Goal: Task Accomplishment & Management: Complete application form

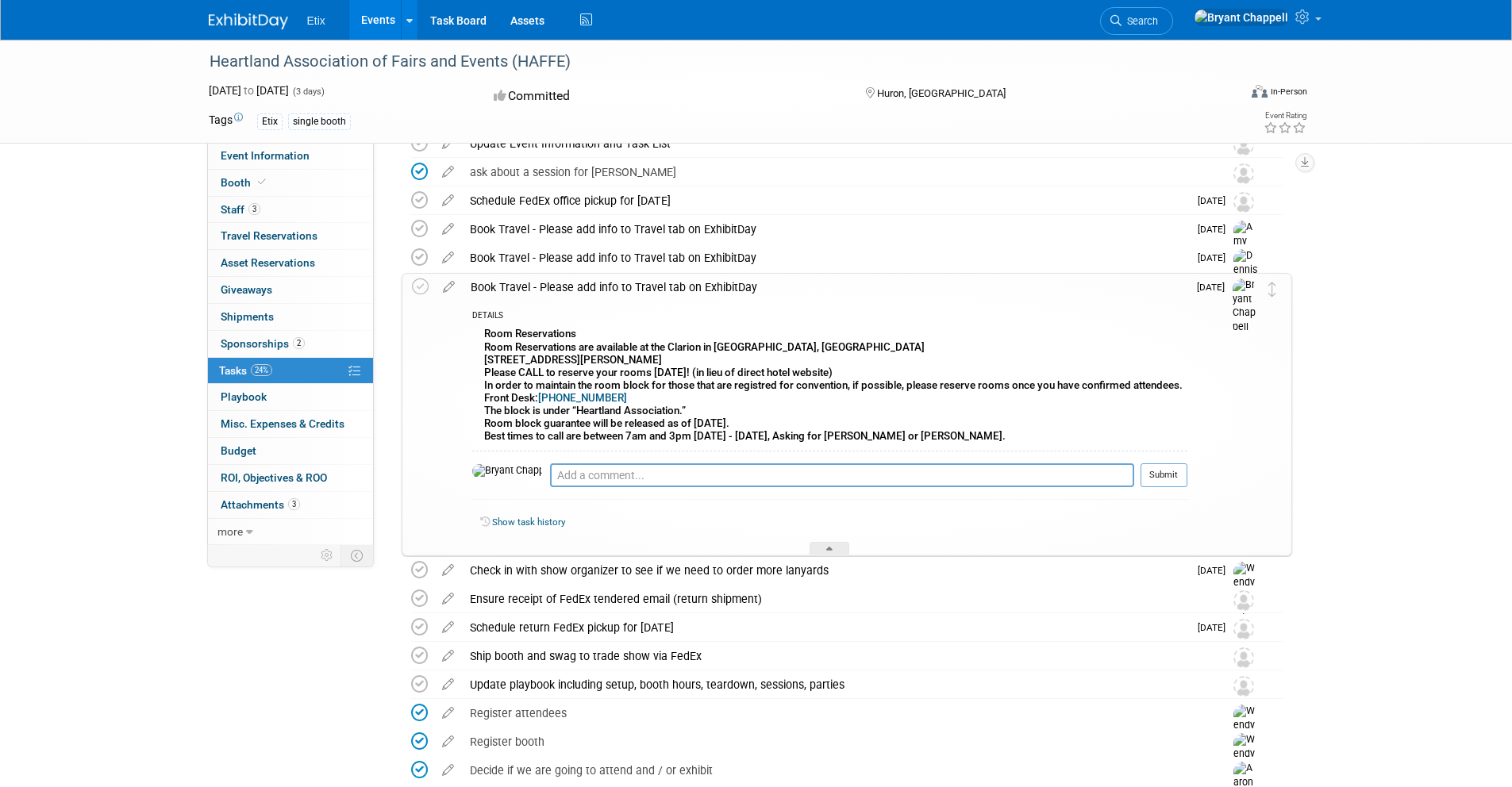
scroll to position [154, 0]
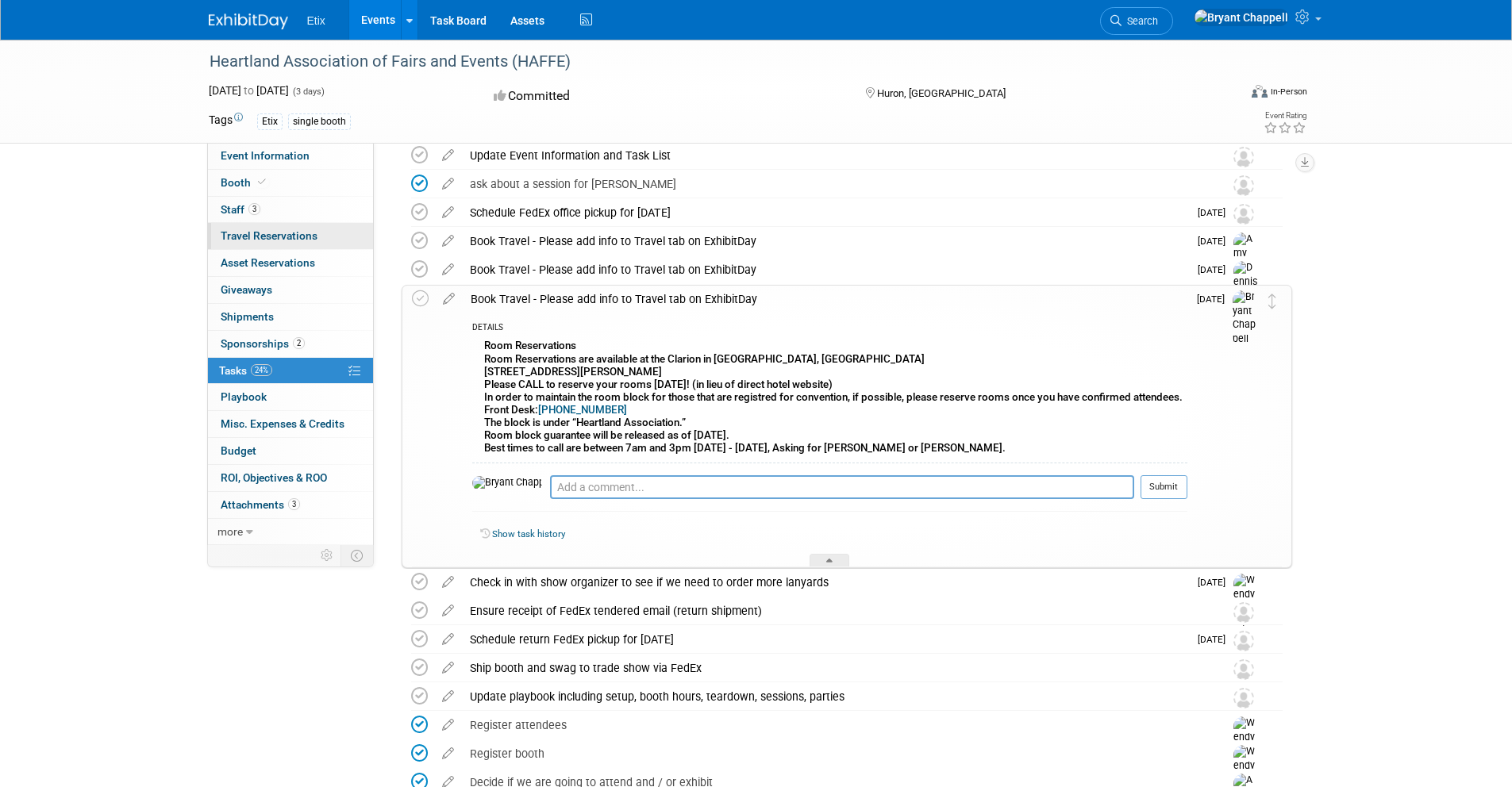
click at [249, 235] on span "Travel Reservations 0" at bounding box center [269, 235] width 97 height 13
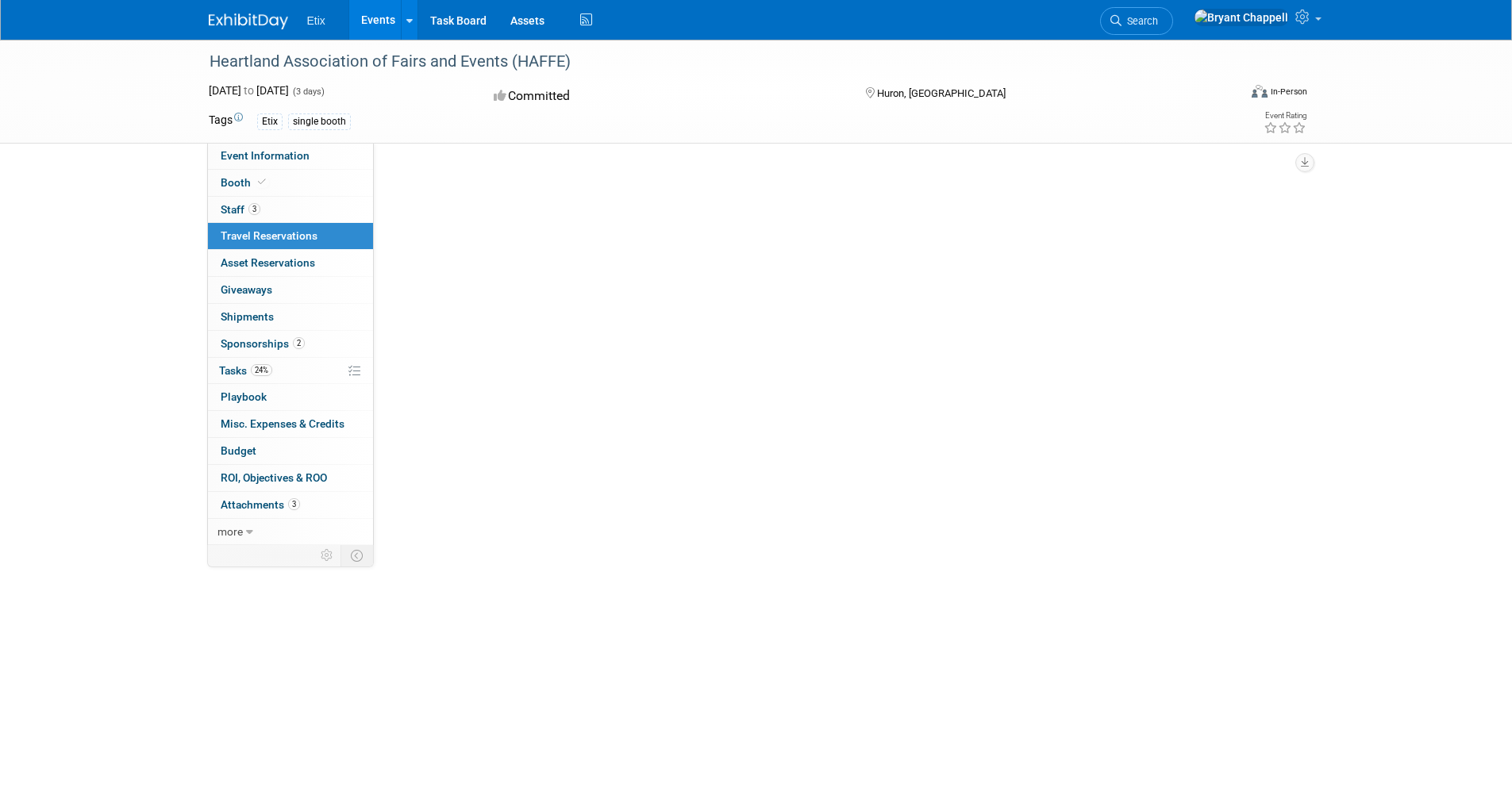
scroll to position [0, 0]
click at [452, 174] on link "Add Travel Reservation" at bounding box center [464, 177] width 133 height 25
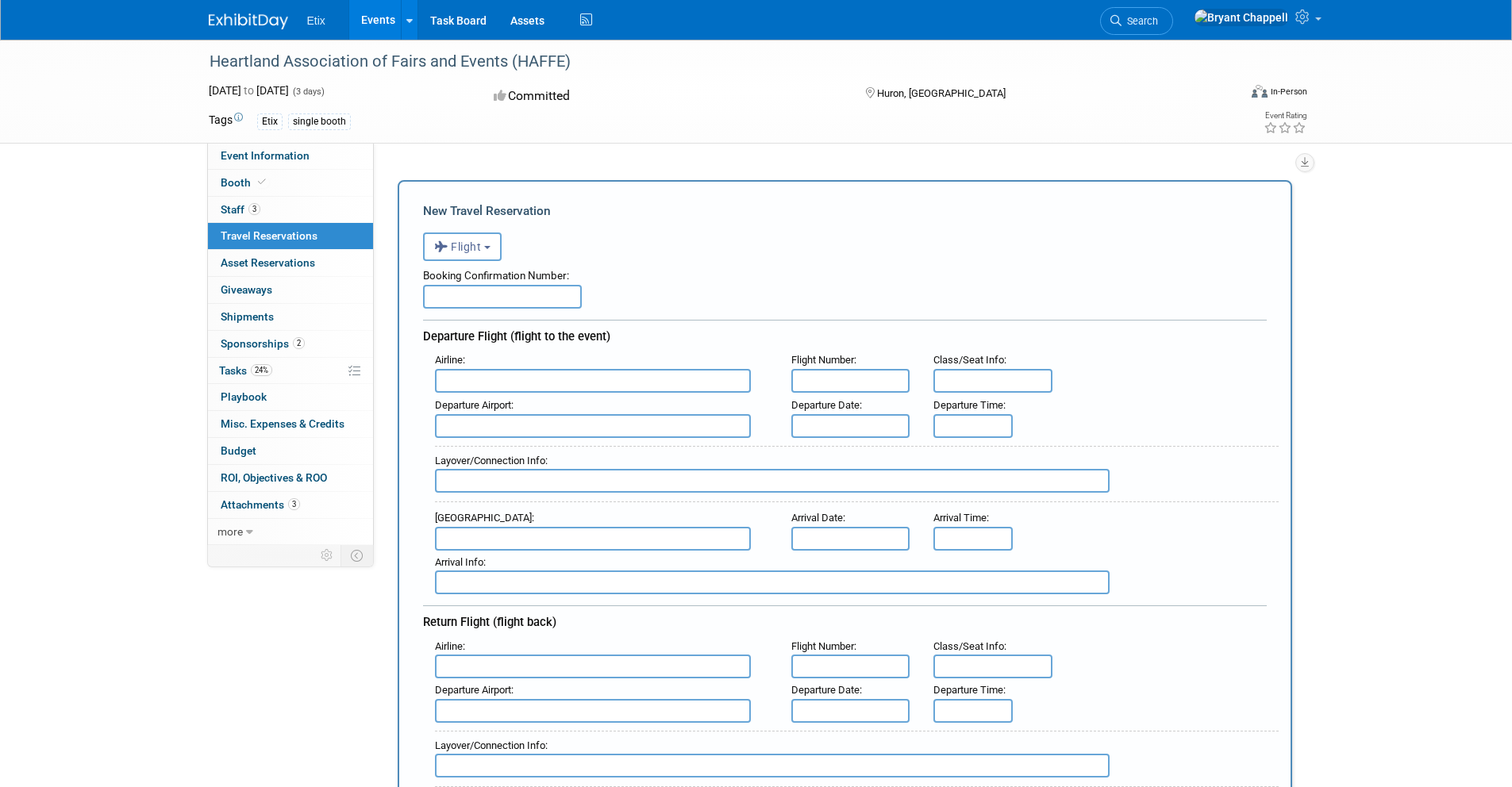
click at [491, 369] on input "text" at bounding box center [593, 380] width 316 height 24
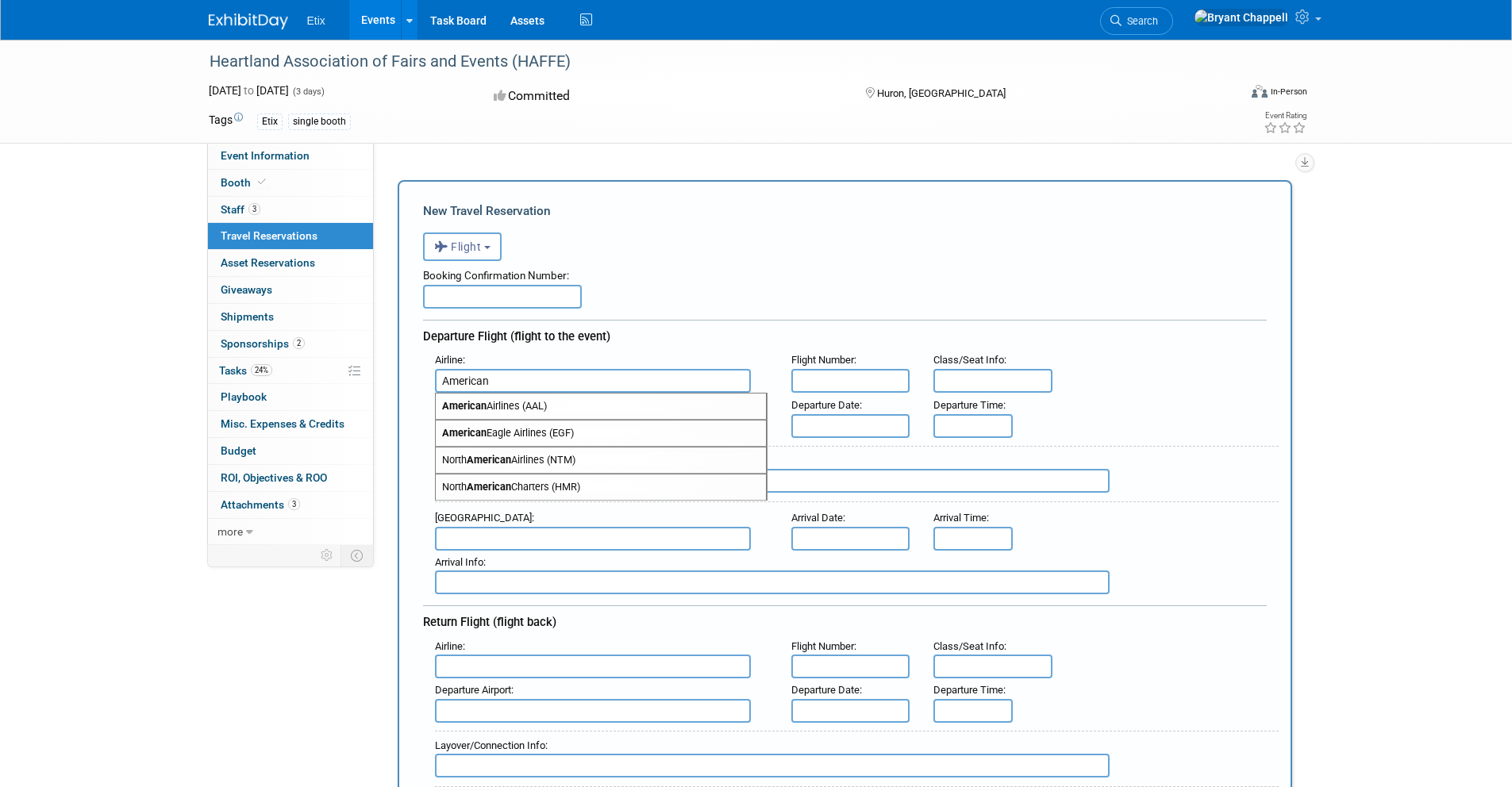
click at [528, 403] on span "American Airlines (AAL)" at bounding box center [601, 406] width 330 height 25
type input "American Airlines (AAL)"
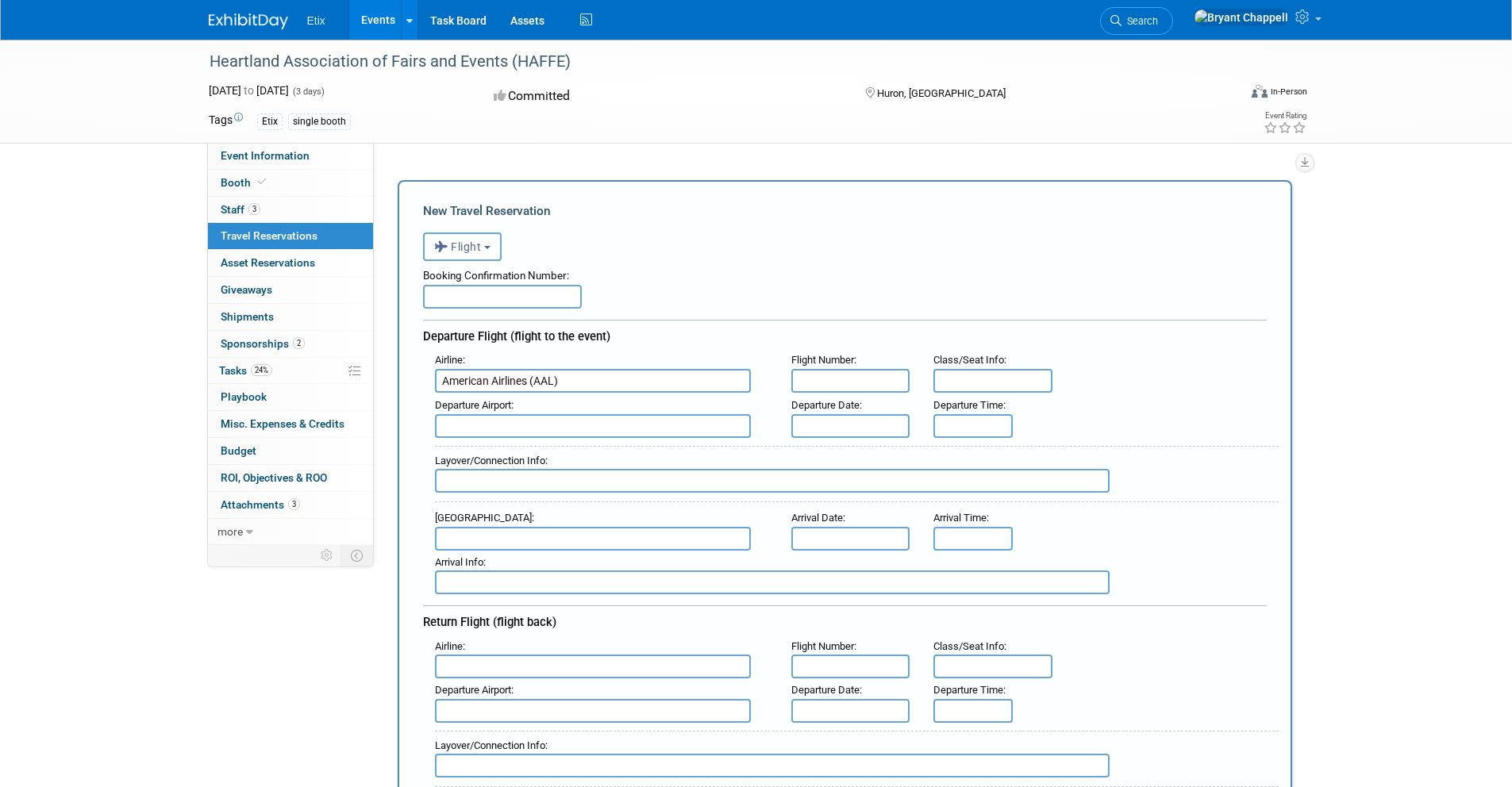
click at [825, 385] on input "text" at bounding box center [851, 380] width 119 height 24
type input "1587"
click at [610, 421] on input "text" at bounding box center [593, 425] width 316 height 24
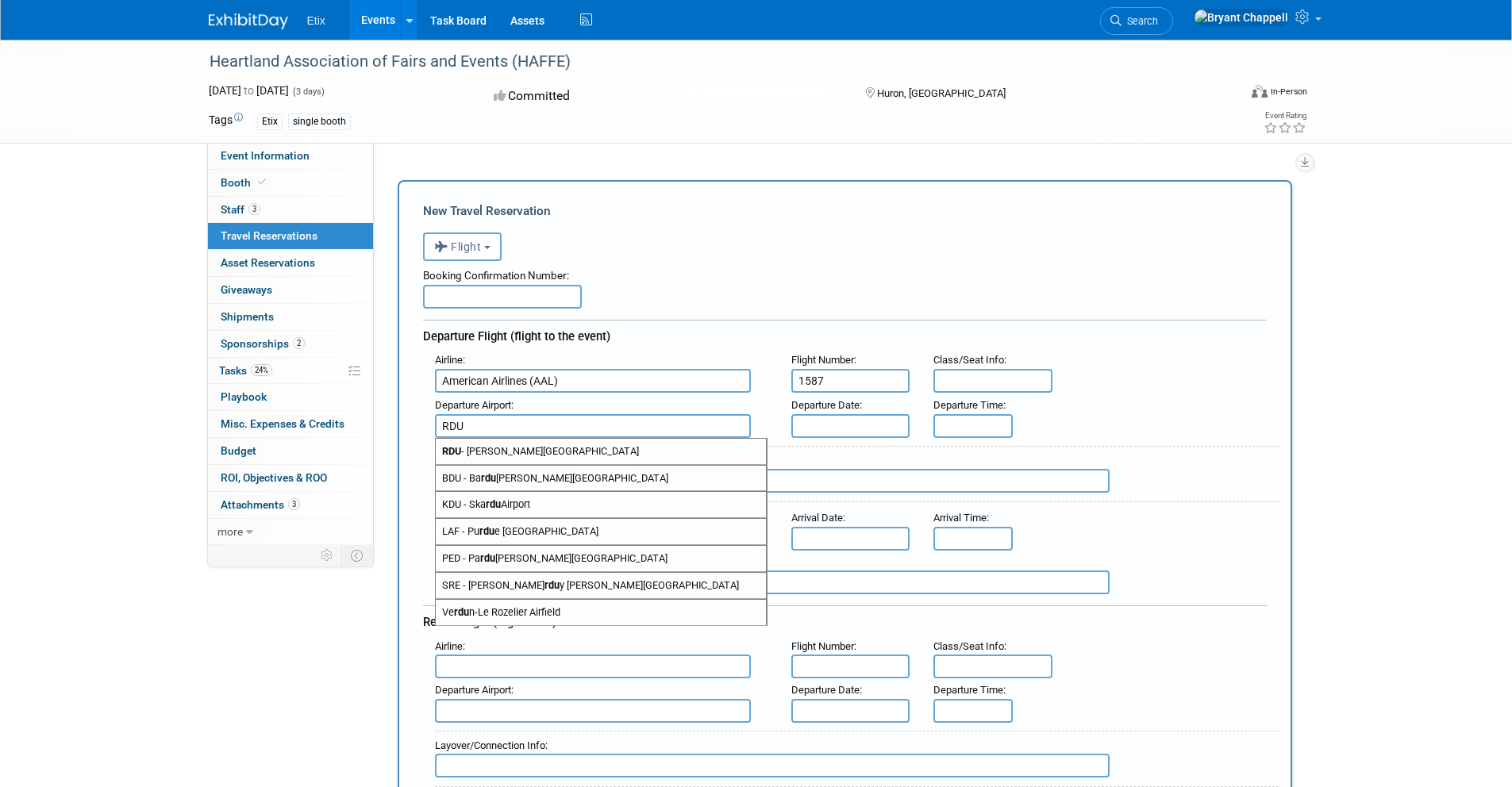
click at [616, 449] on span "RDU - Raleigh Durham International Airport" at bounding box center [601, 451] width 330 height 25
type input "RDU - Raleigh Durham International Airport"
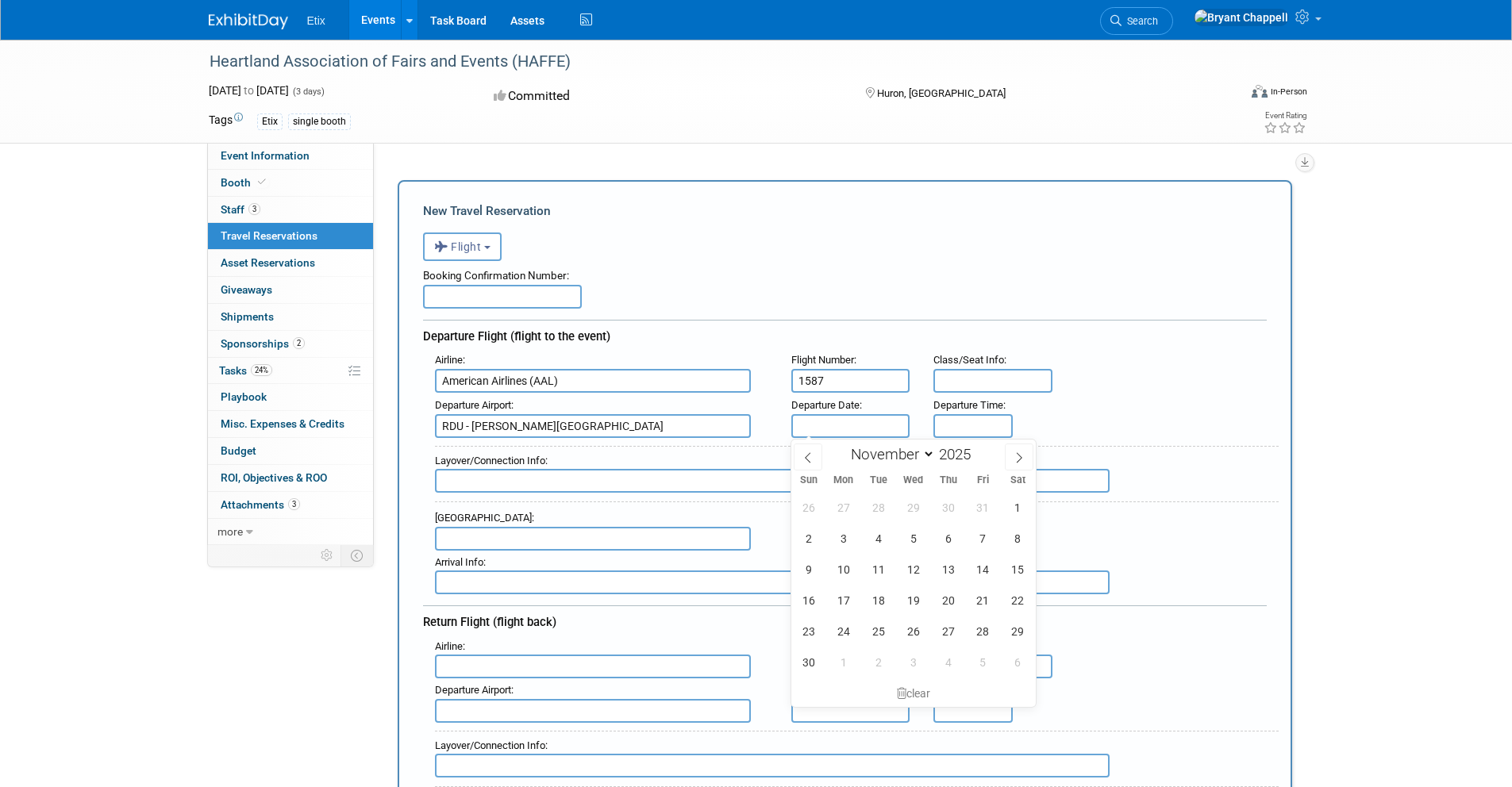
click at [819, 419] on input "text" at bounding box center [851, 425] width 119 height 24
click at [917, 607] on span "19" at bounding box center [913, 600] width 31 height 31
type input "Nov 19, 2025"
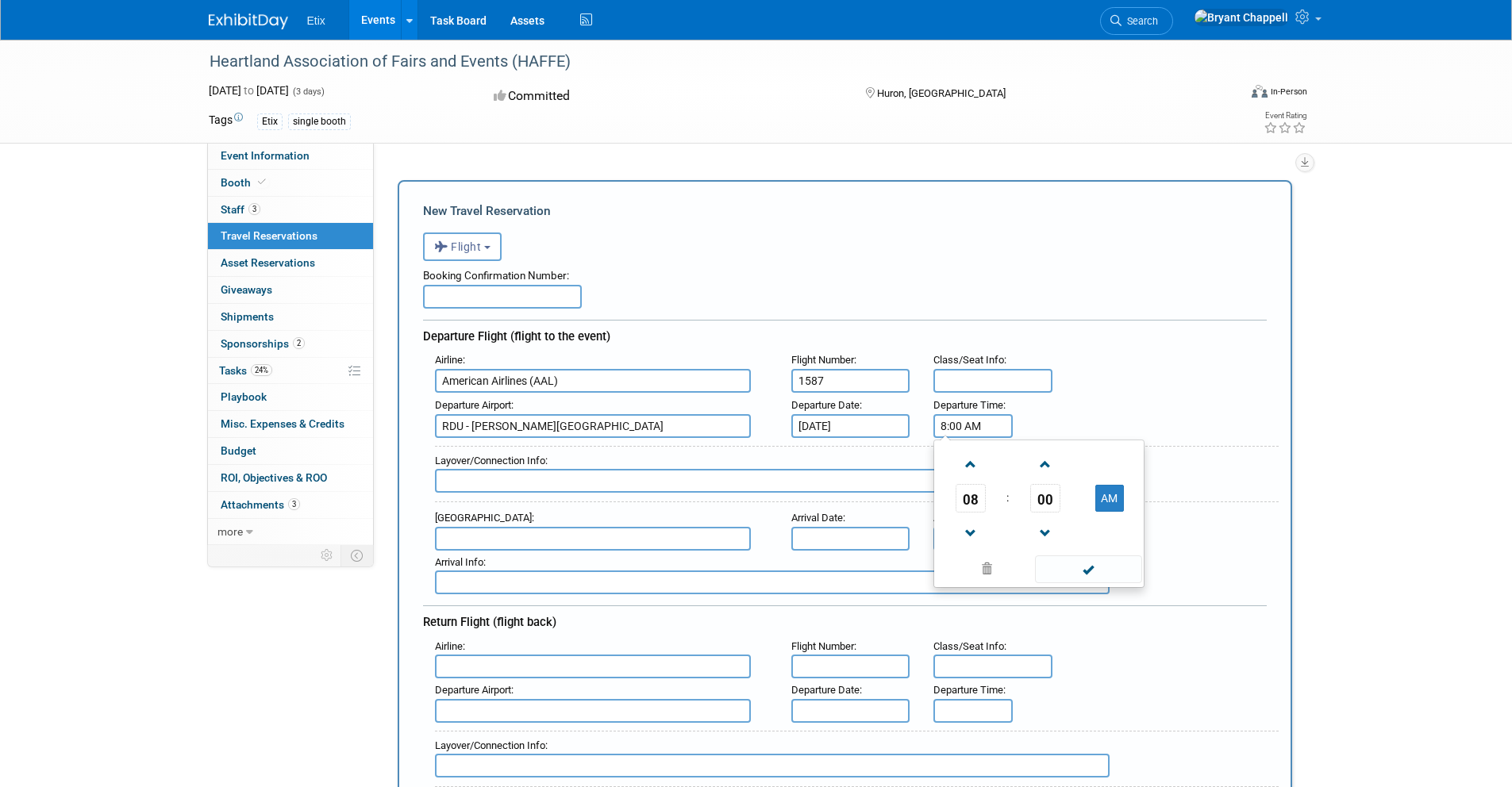
click at [975, 427] on input "8:00 AM" at bounding box center [972, 425] width 79 height 24
click at [969, 529] on span at bounding box center [970, 534] width 28 height 28
type input "6:00 AM"
click at [536, 486] on input "text" at bounding box center [773, 480] width 675 height 24
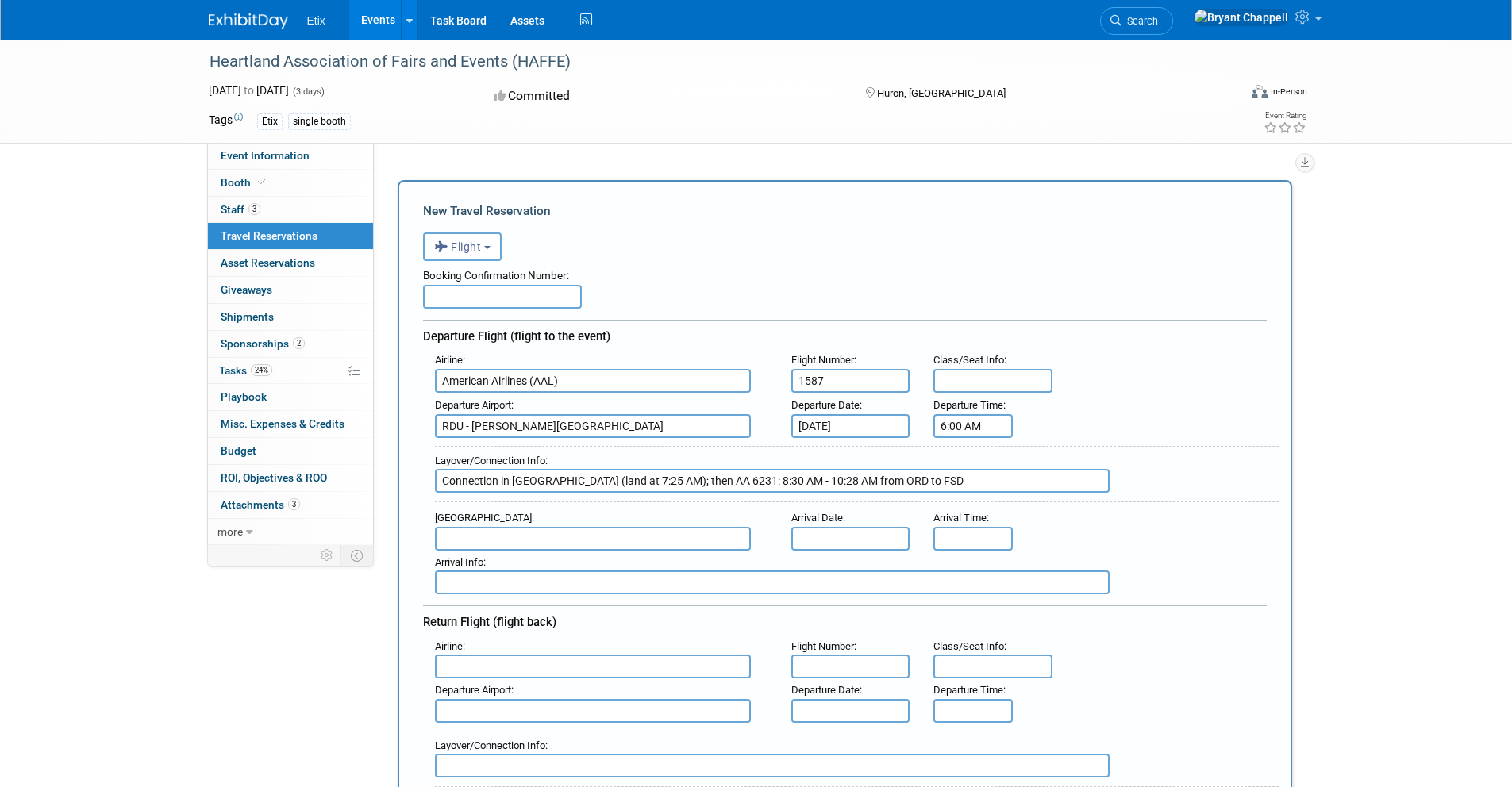
type input "Connection in ORD (land at 7:25 AM); then AA 6231: 8:30 AM - 10:28 AM from ORD …"
click at [465, 537] on input "text" at bounding box center [593, 539] width 316 height 24
click at [483, 559] on span "FSD - Joe Foss Field Airport" at bounding box center [601, 564] width 330 height 25
type input "FSD - Joe Foss Field Airport"
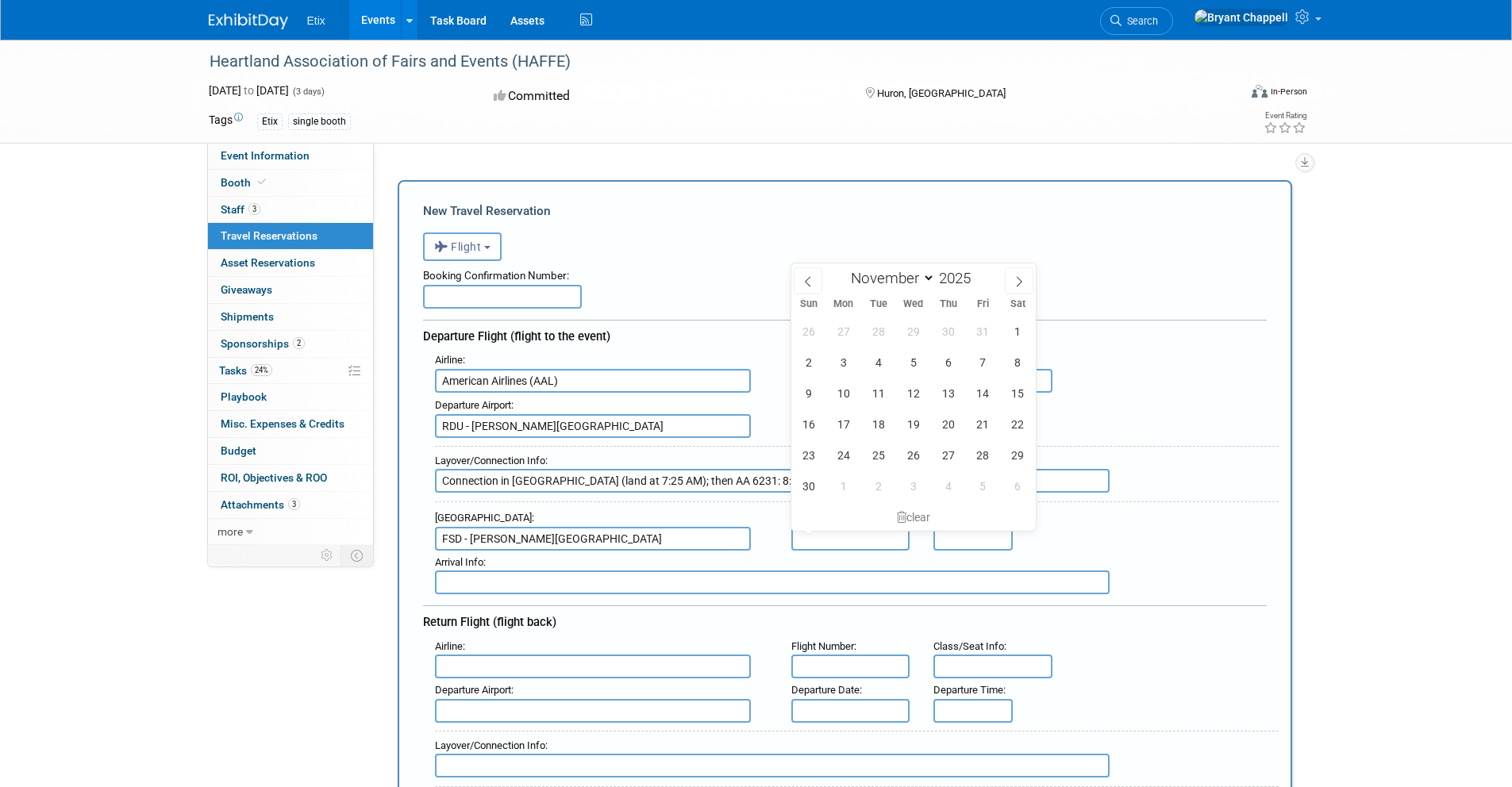
click at [817, 541] on input "text" at bounding box center [851, 539] width 119 height 24
click at [920, 427] on span "19" at bounding box center [913, 424] width 31 height 31
type input "Nov 19, 2025"
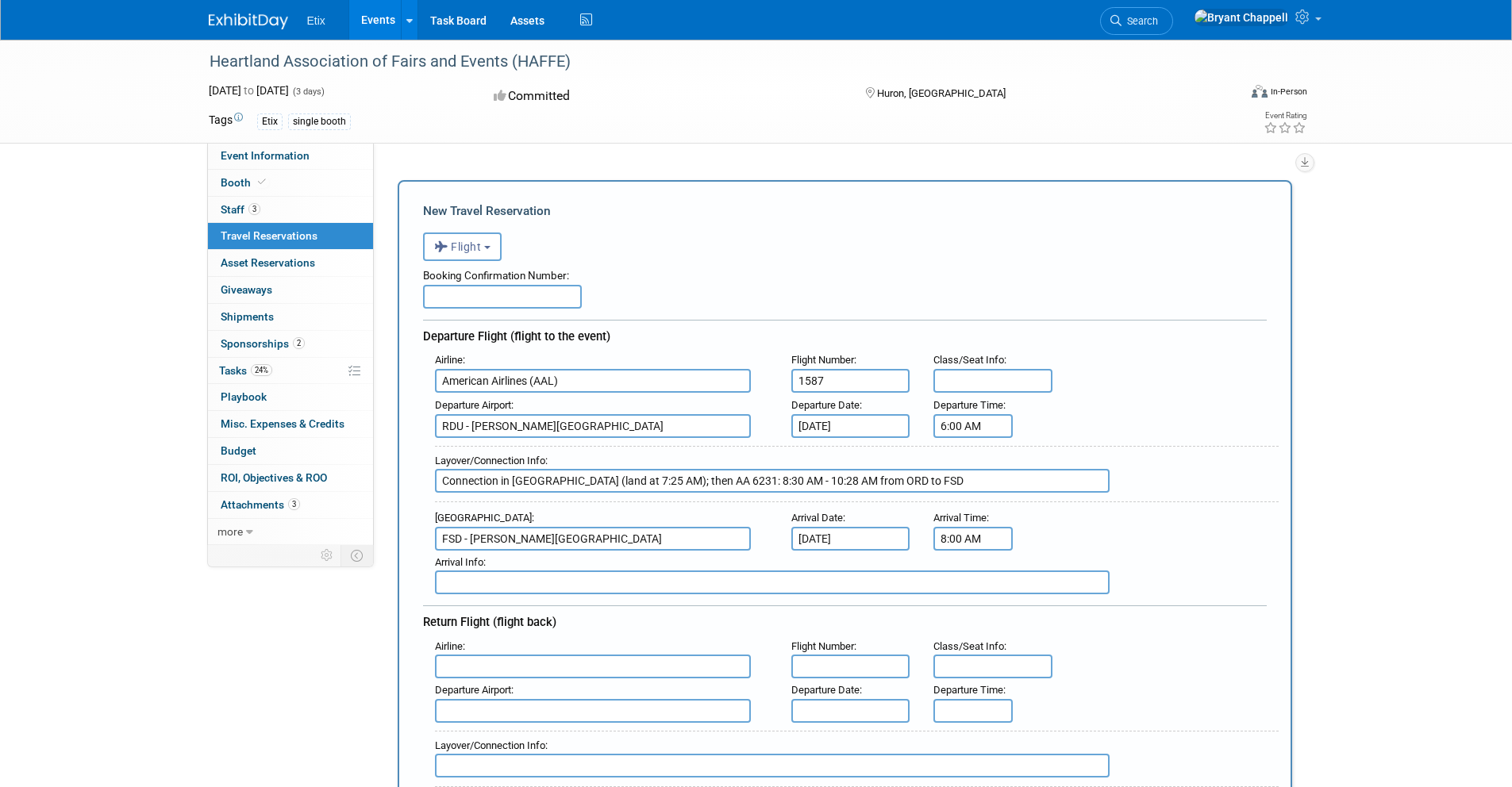
click at [963, 539] on input "8:00 AM" at bounding box center [972, 539] width 79 height 24
click at [967, 577] on span at bounding box center [970, 577] width 28 height 28
click at [1037, 617] on span "00" at bounding box center [1045, 610] width 30 height 29
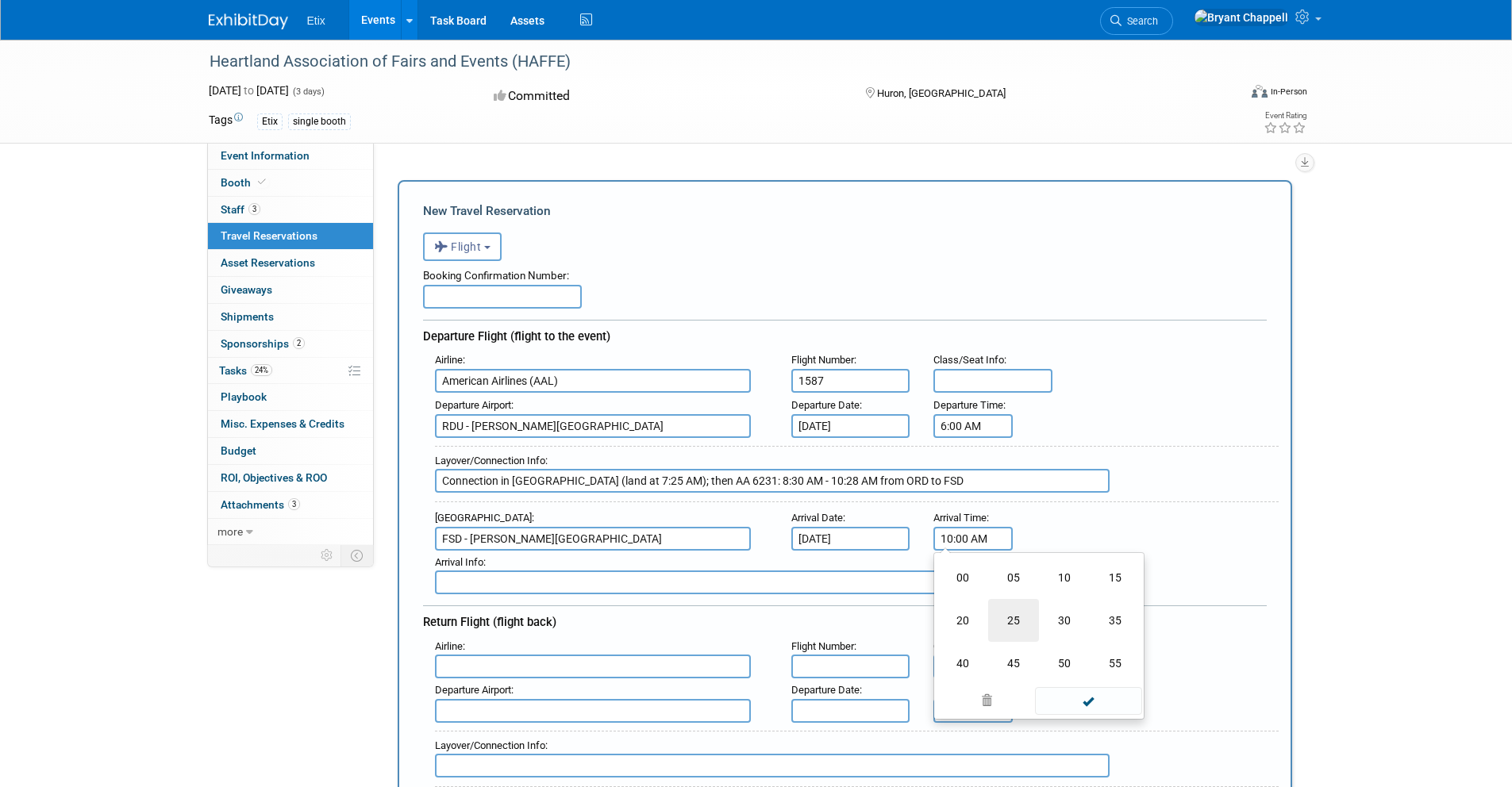
click at [1016, 628] on td "25" at bounding box center [1013, 620] width 51 height 43
click at [1055, 582] on span at bounding box center [1045, 577] width 28 height 28
click at [1047, 588] on span at bounding box center [1045, 577] width 28 height 28
type input "10:28 AM"
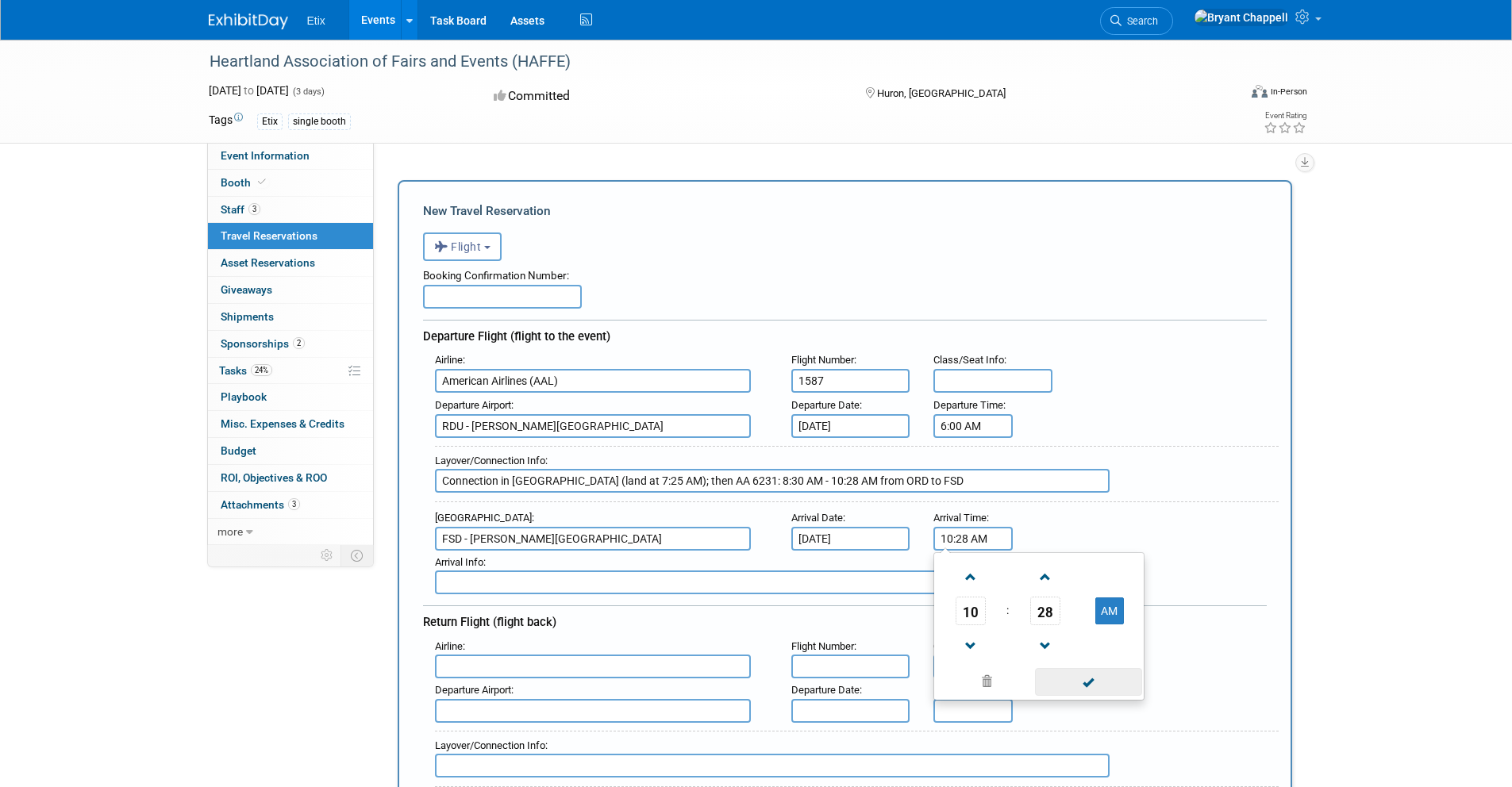
click at [1086, 682] on span at bounding box center [1088, 682] width 107 height 28
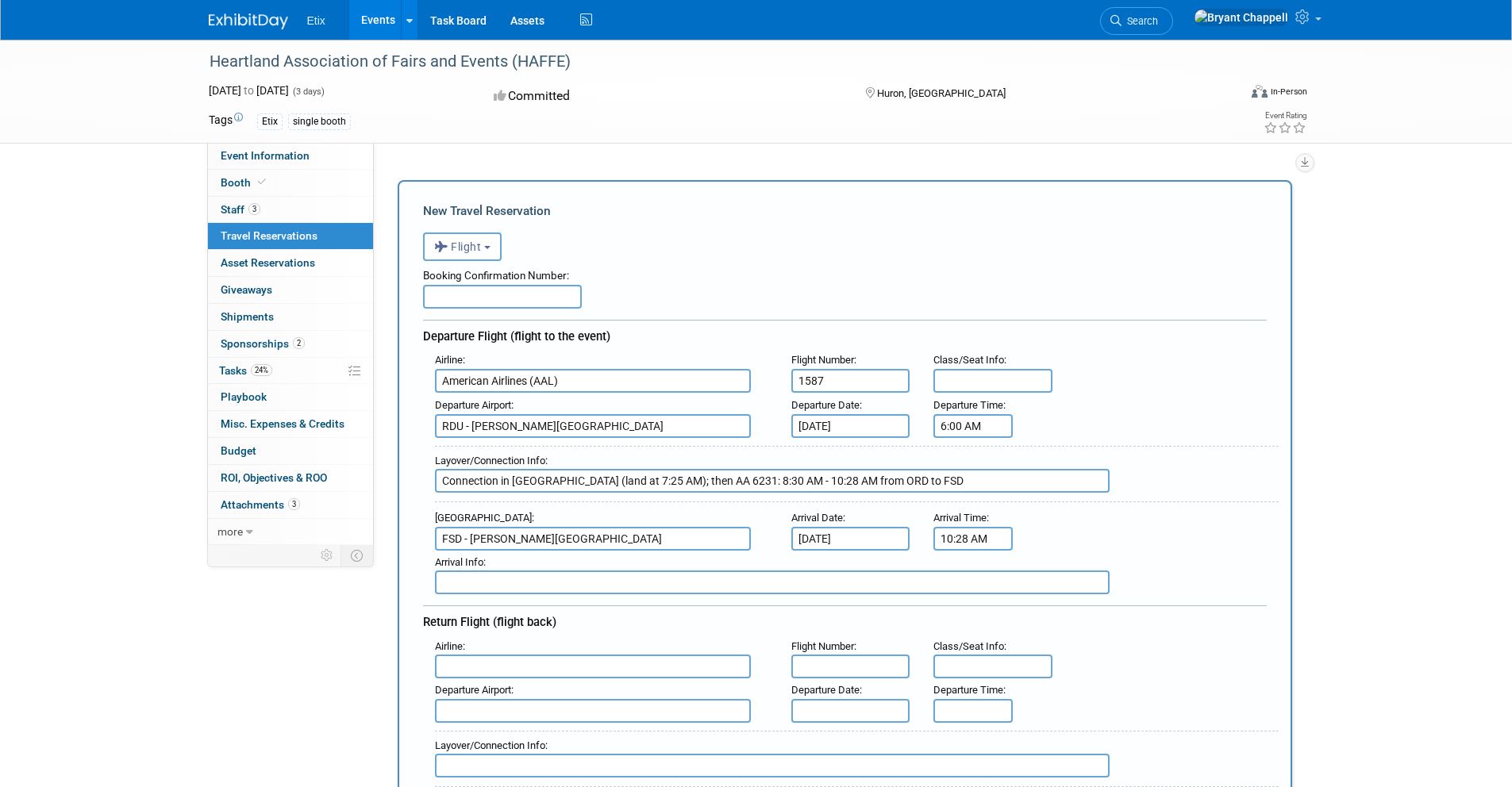
click at [644, 586] on input "text" at bounding box center [773, 582] width 675 height 24
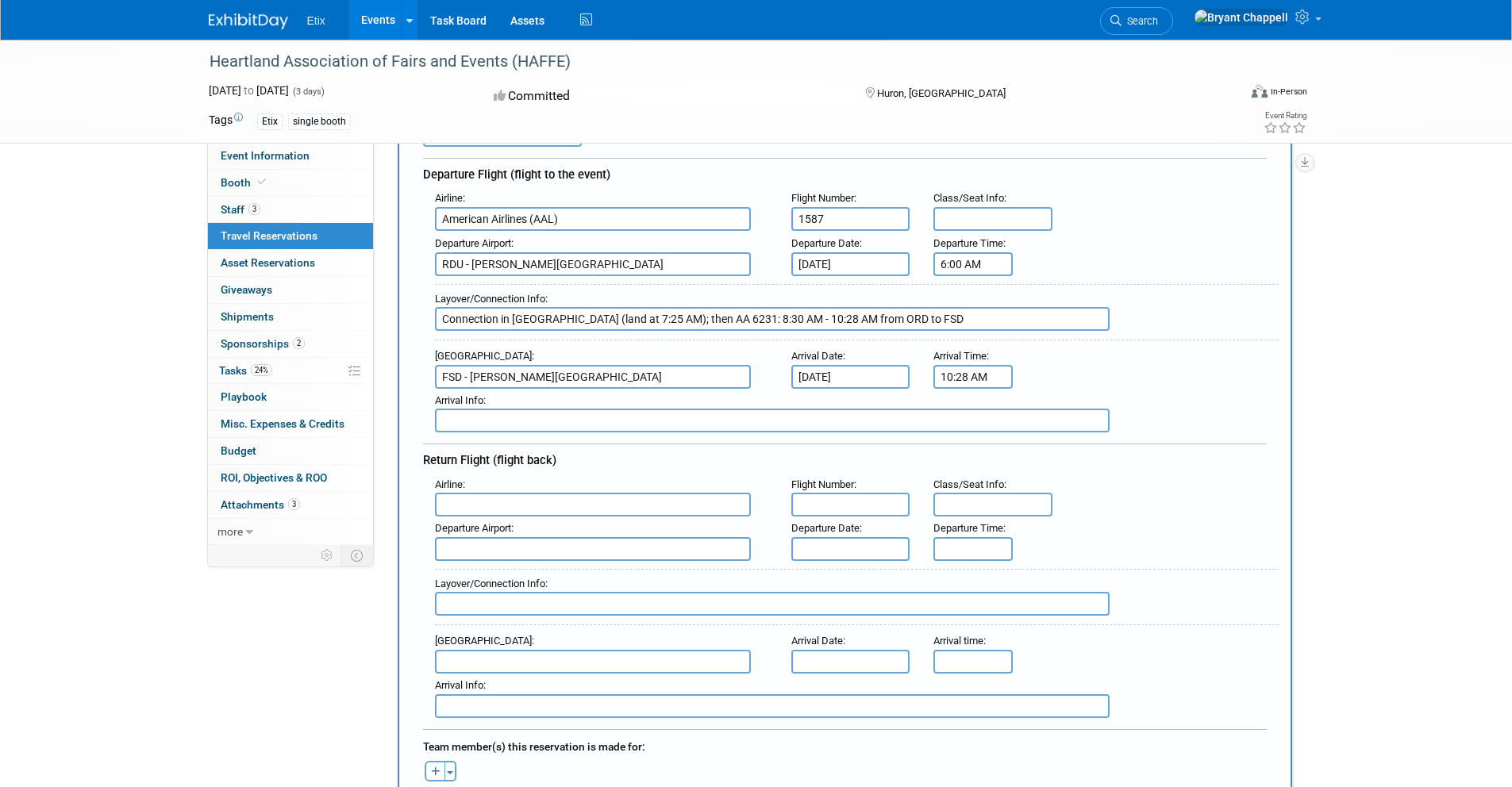
scroll to position [181, 0]
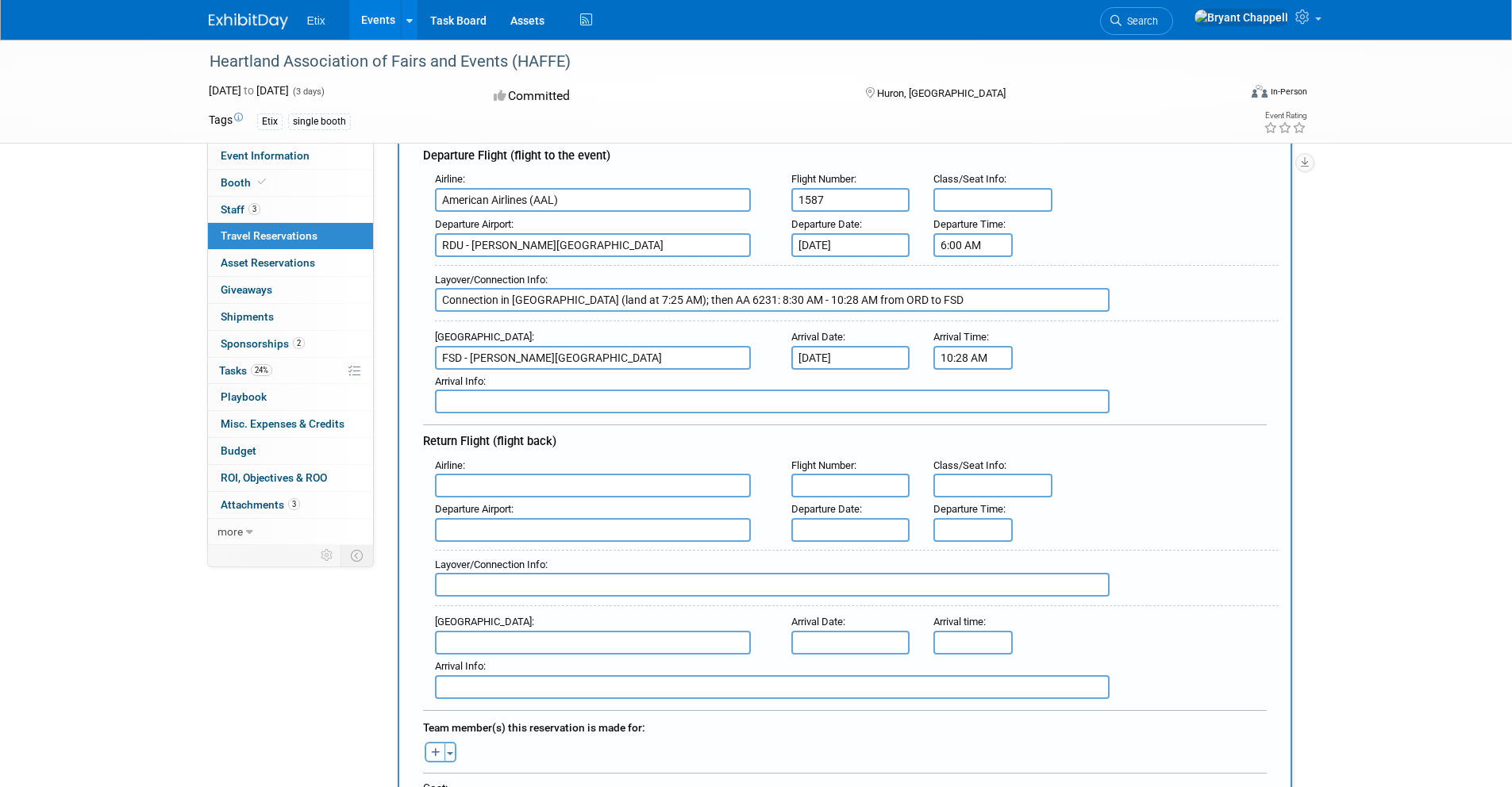
click at [463, 478] on input "text" at bounding box center [593, 485] width 316 height 24
click at [472, 506] on strong "American" at bounding box center [464, 510] width 45 height 12
type input "American Airlines (AAL)"
click at [798, 488] on input "text" at bounding box center [851, 485] width 119 height 24
type input "3820"
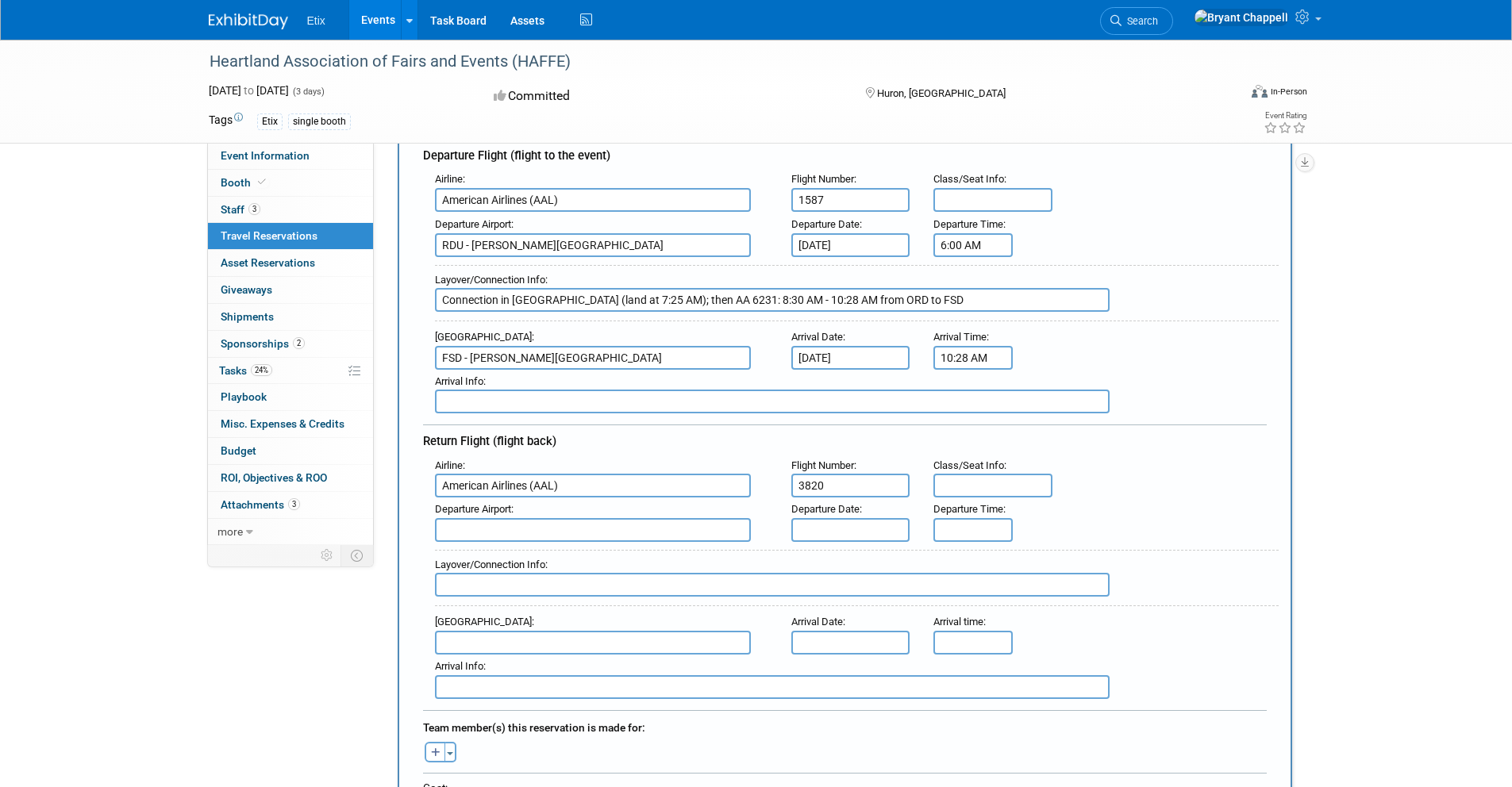
click at [663, 527] on input "text" at bounding box center [593, 530] width 316 height 24
type input "D"
click at [636, 550] on span "FSD - Joe Foss Field Airport" at bounding box center [601, 555] width 330 height 25
type input "FSD - Joe Foss Field Airport"
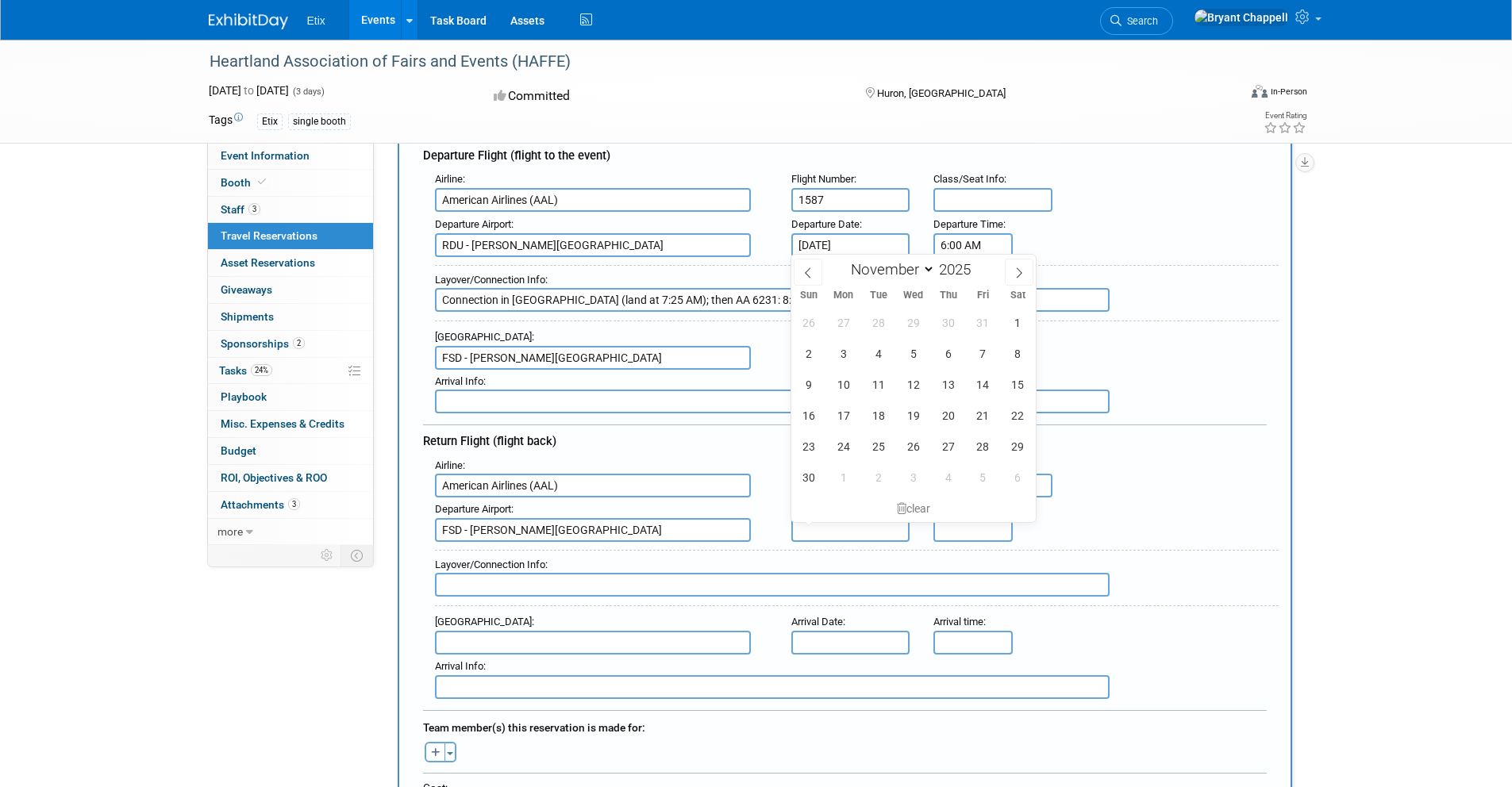
click at [823, 521] on input "text" at bounding box center [851, 530] width 119 height 24
click at [1012, 425] on span "22" at bounding box center [1018, 415] width 31 height 31
type input "Nov 22, 2025"
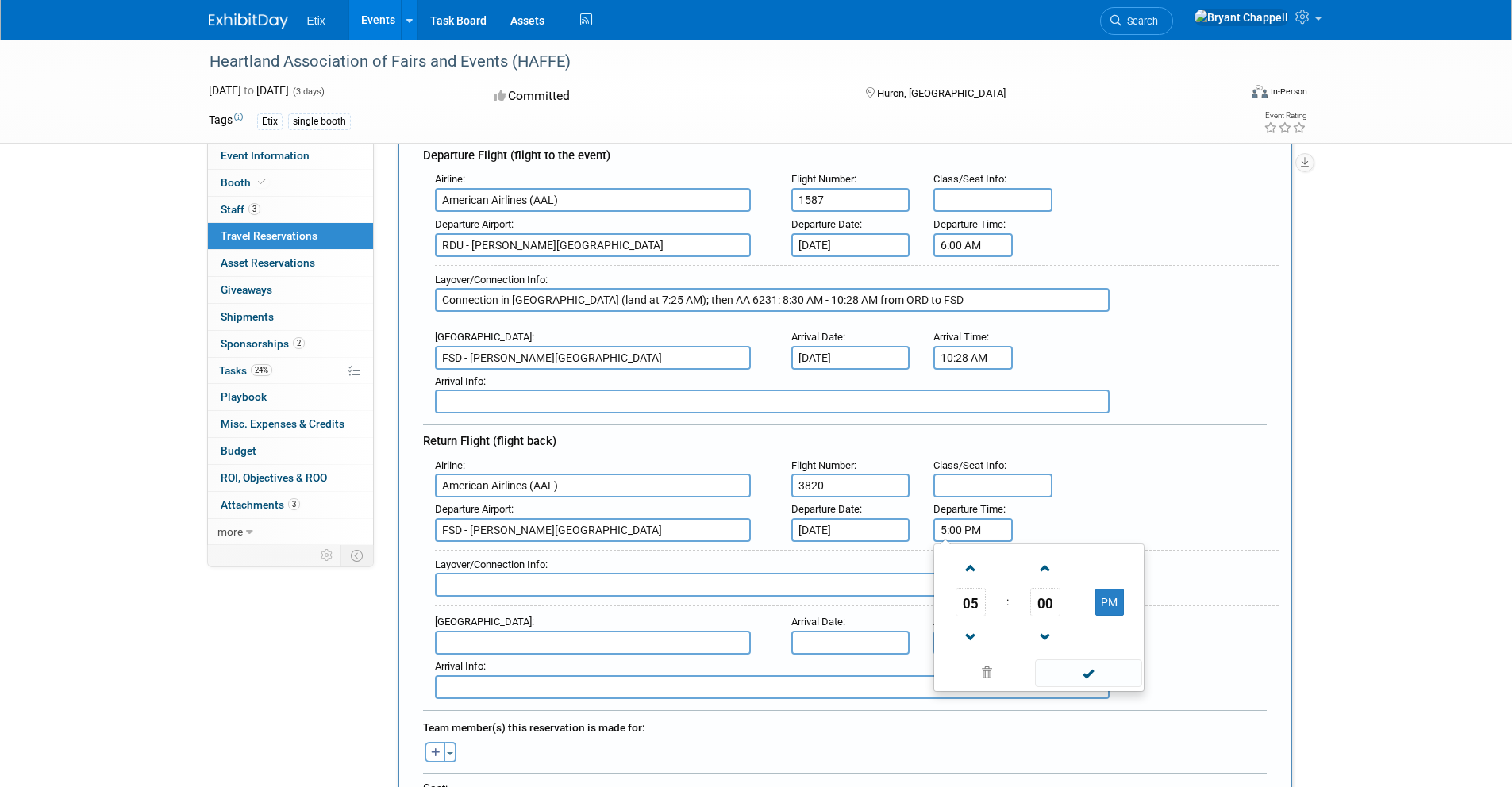
click at [961, 533] on input "5:00 PM" at bounding box center [972, 530] width 79 height 24
click at [1031, 561] on span at bounding box center [1045, 569] width 28 height 28
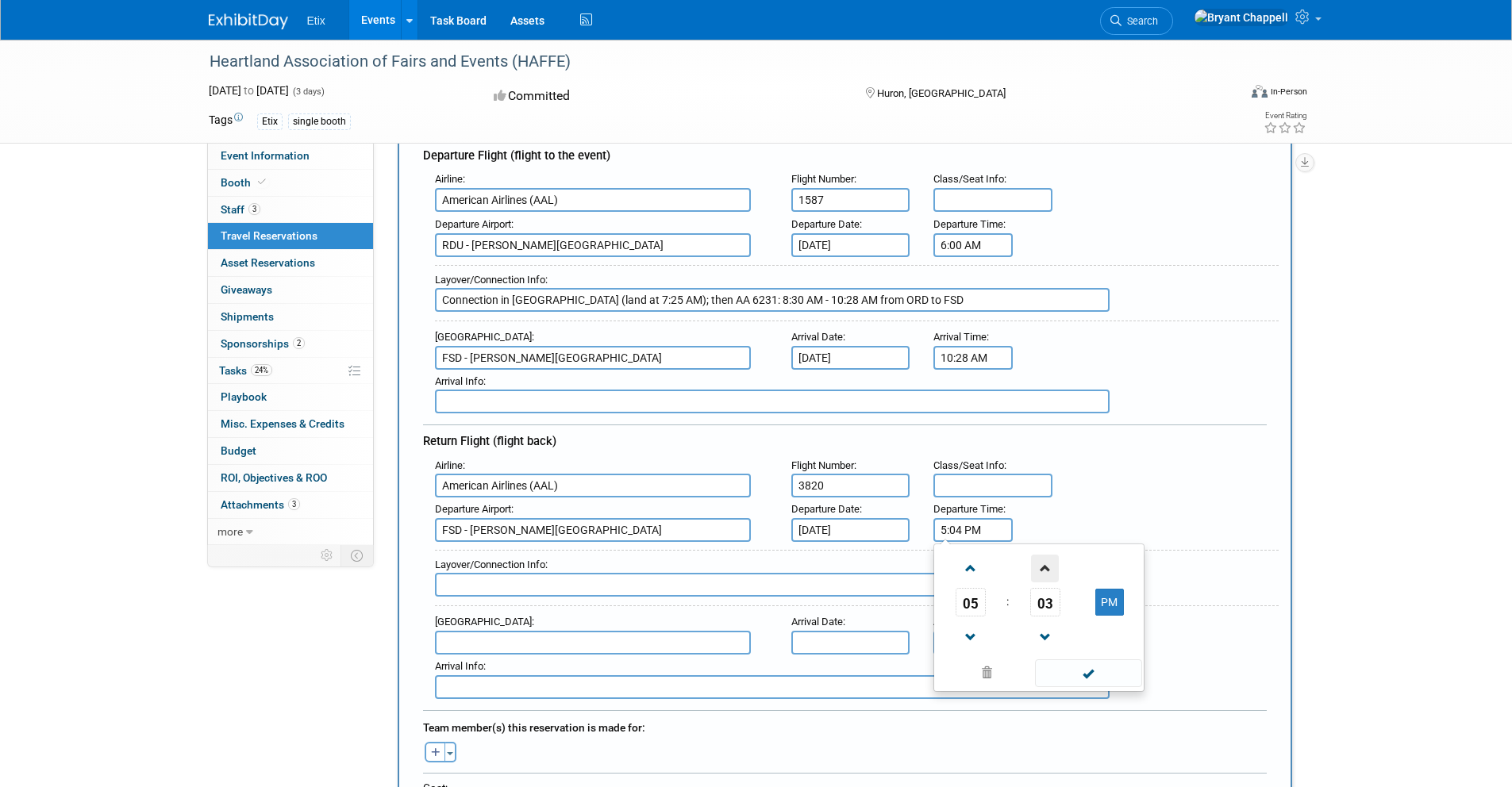
click at [1031, 561] on span at bounding box center [1045, 569] width 28 height 28
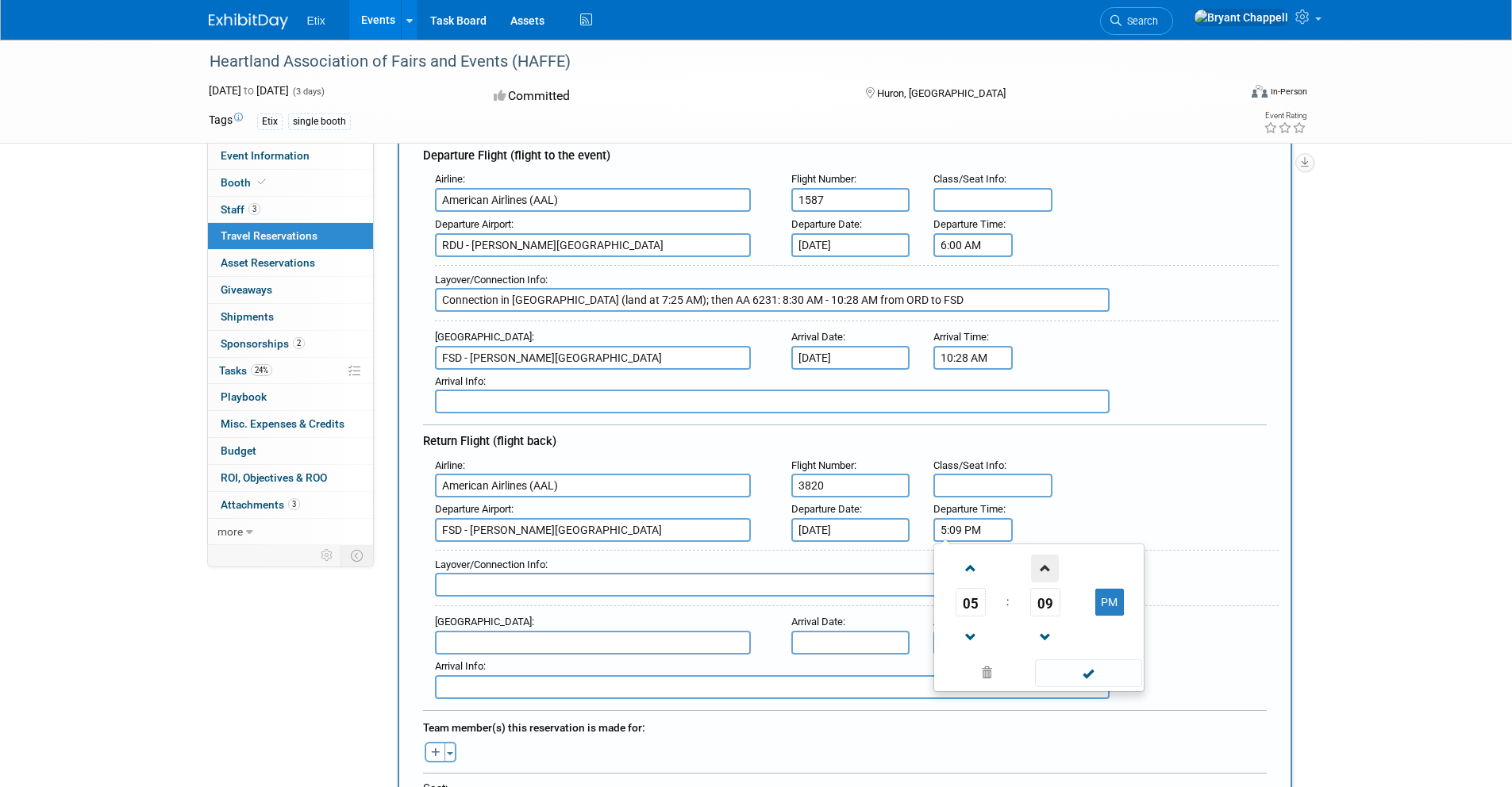
click at [1031, 561] on span at bounding box center [1045, 569] width 28 height 28
type input "5:11 PM"
click at [1060, 675] on span at bounding box center [1088, 673] width 107 height 28
click at [580, 587] on input "text" at bounding box center [773, 584] width 675 height 24
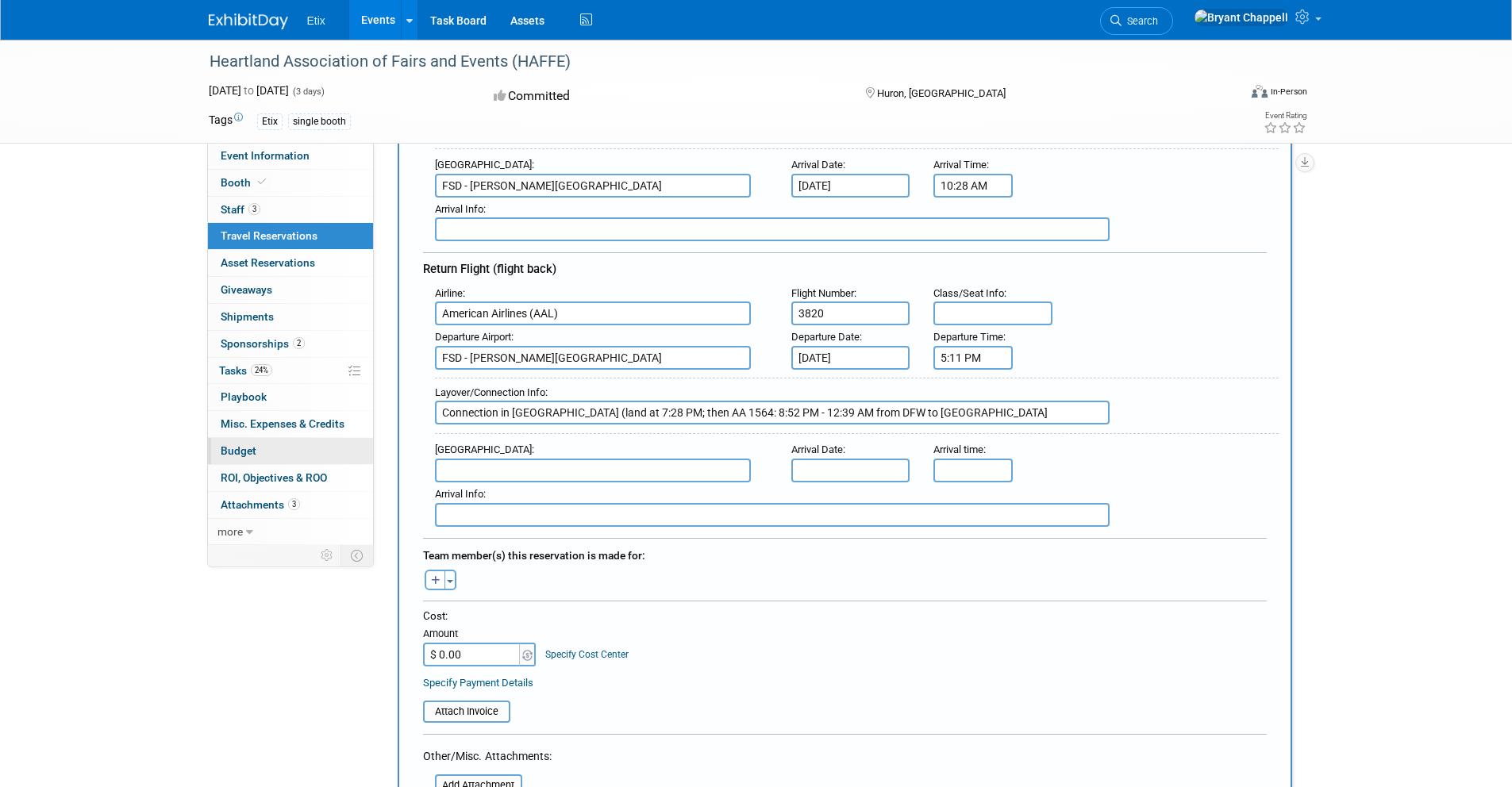
scroll to position [354, 0]
type input "Connection in DFW (land at 7:28 PM; then AA 1564: 8:52 PM - 12:39 AM from DFW t…"
click at [588, 505] on input "text" at bounding box center [773, 512] width 675 height 24
click at [522, 476] on input "text" at bounding box center [593, 468] width 316 height 24
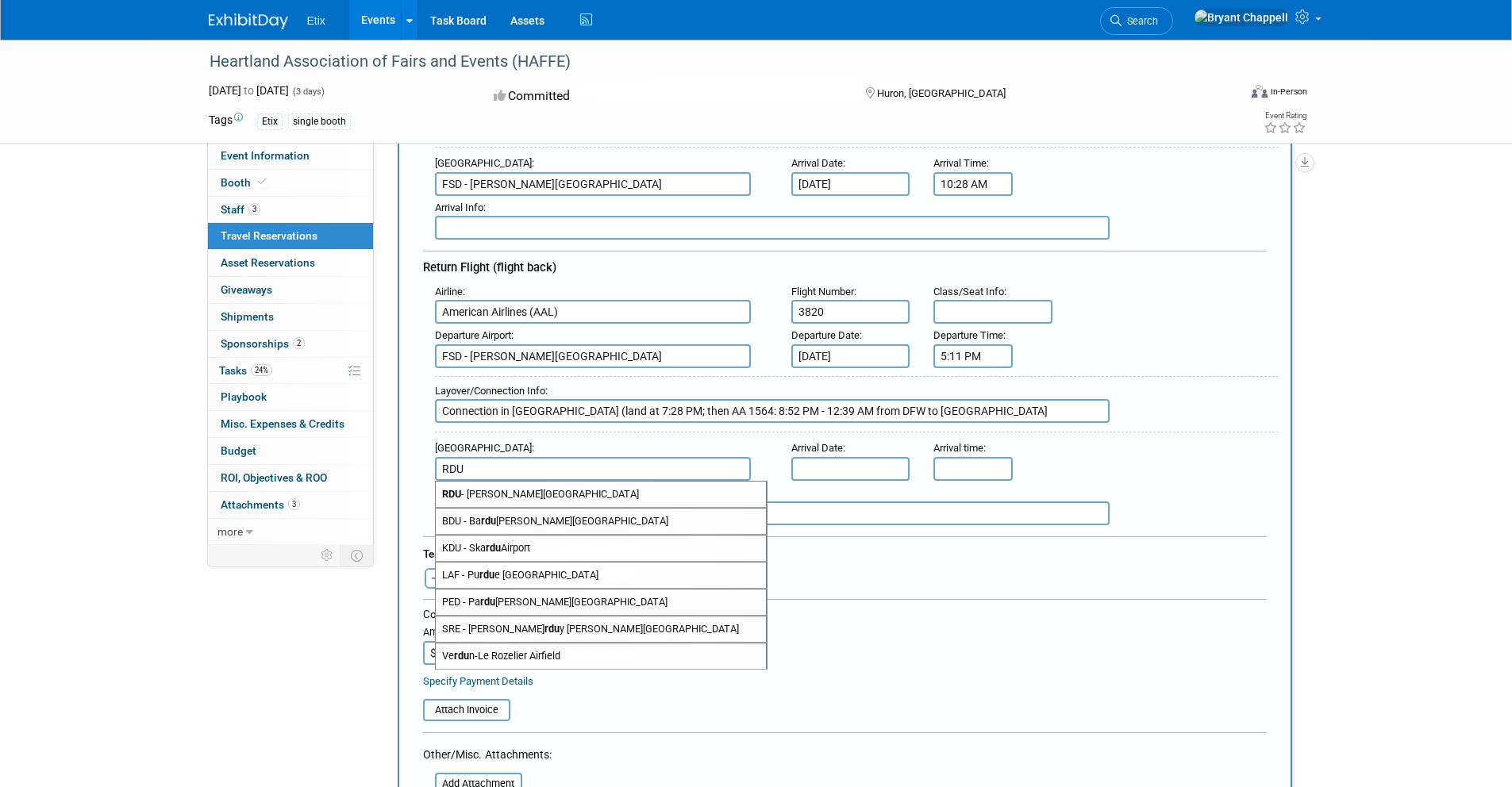
click at [490, 488] on span "RDU - Raleigh Durham International Airport" at bounding box center [601, 494] width 330 height 25
type input "RDU - Raleigh Durham International Airport"
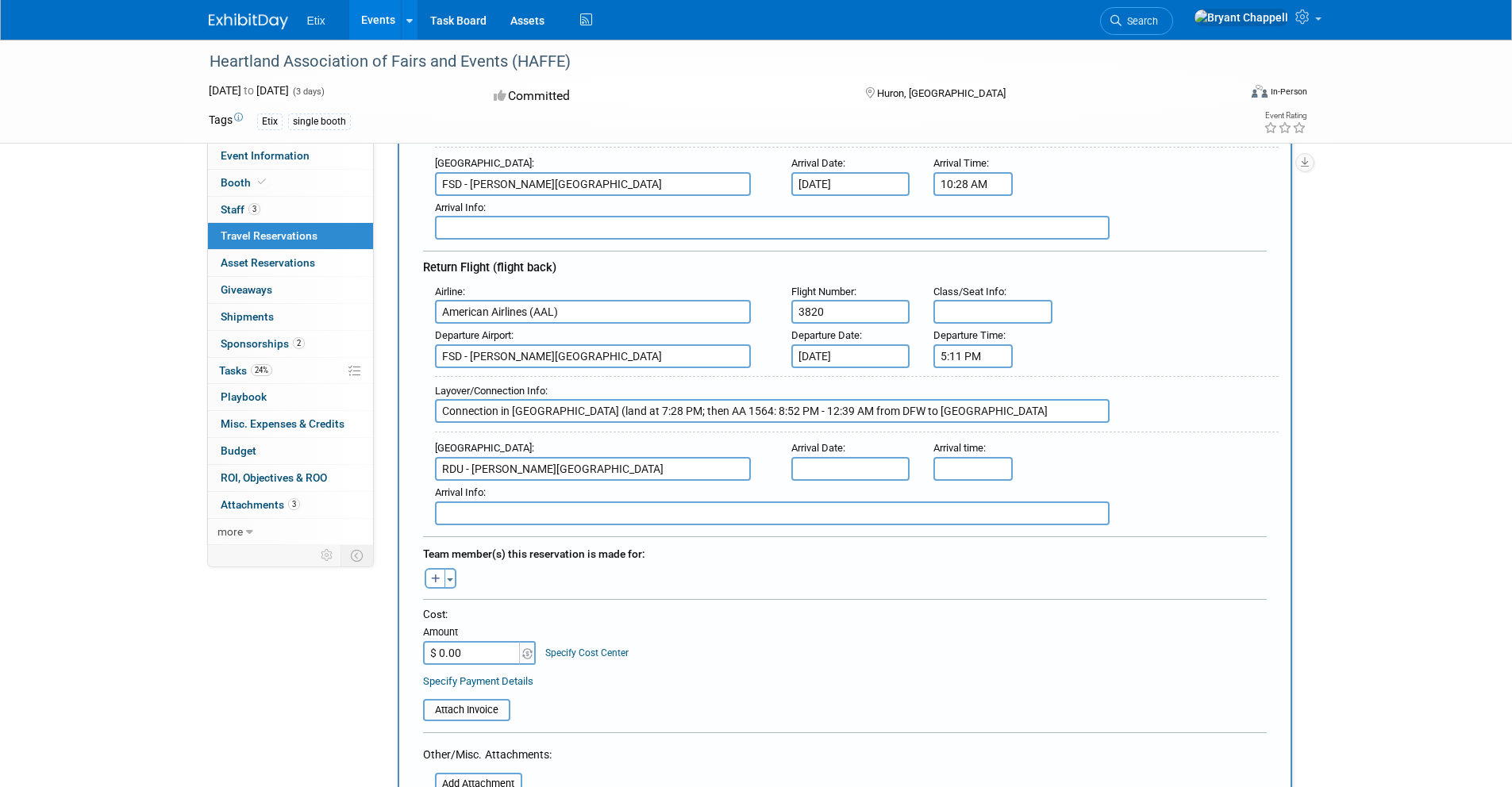
click at [847, 470] on input "text" at bounding box center [851, 468] width 119 height 24
click at [800, 674] on span "23" at bounding box center [809, 674] width 31 height 31
type input "Nov 23, 2025"
click at [944, 464] on input "5:00 PM" at bounding box center [972, 468] width 79 height 24
click at [964, 541] on span "05" at bounding box center [970, 541] width 30 height 29
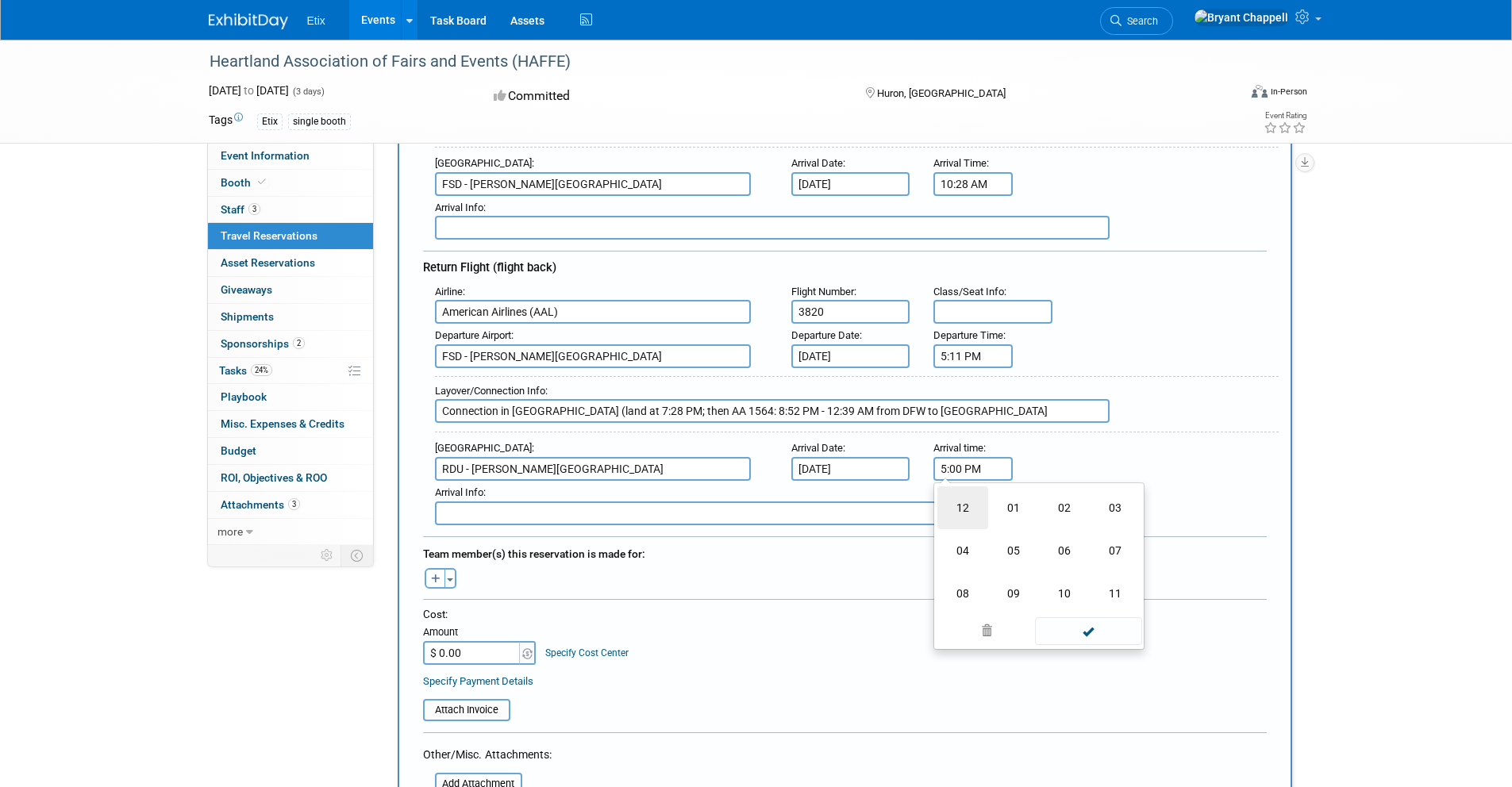
click at [970, 510] on td "12" at bounding box center [963, 508] width 51 height 43
click at [1047, 537] on span "00" at bounding box center [1045, 541] width 30 height 29
click at [973, 596] on td "40" at bounding box center [963, 593] width 51 height 43
click at [1039, 565] on span at bounding box center [1045, 576] width 28 height 28
click at [1095, 543] on button "PM" at bounding box center [1109, 541] width 29 height 27
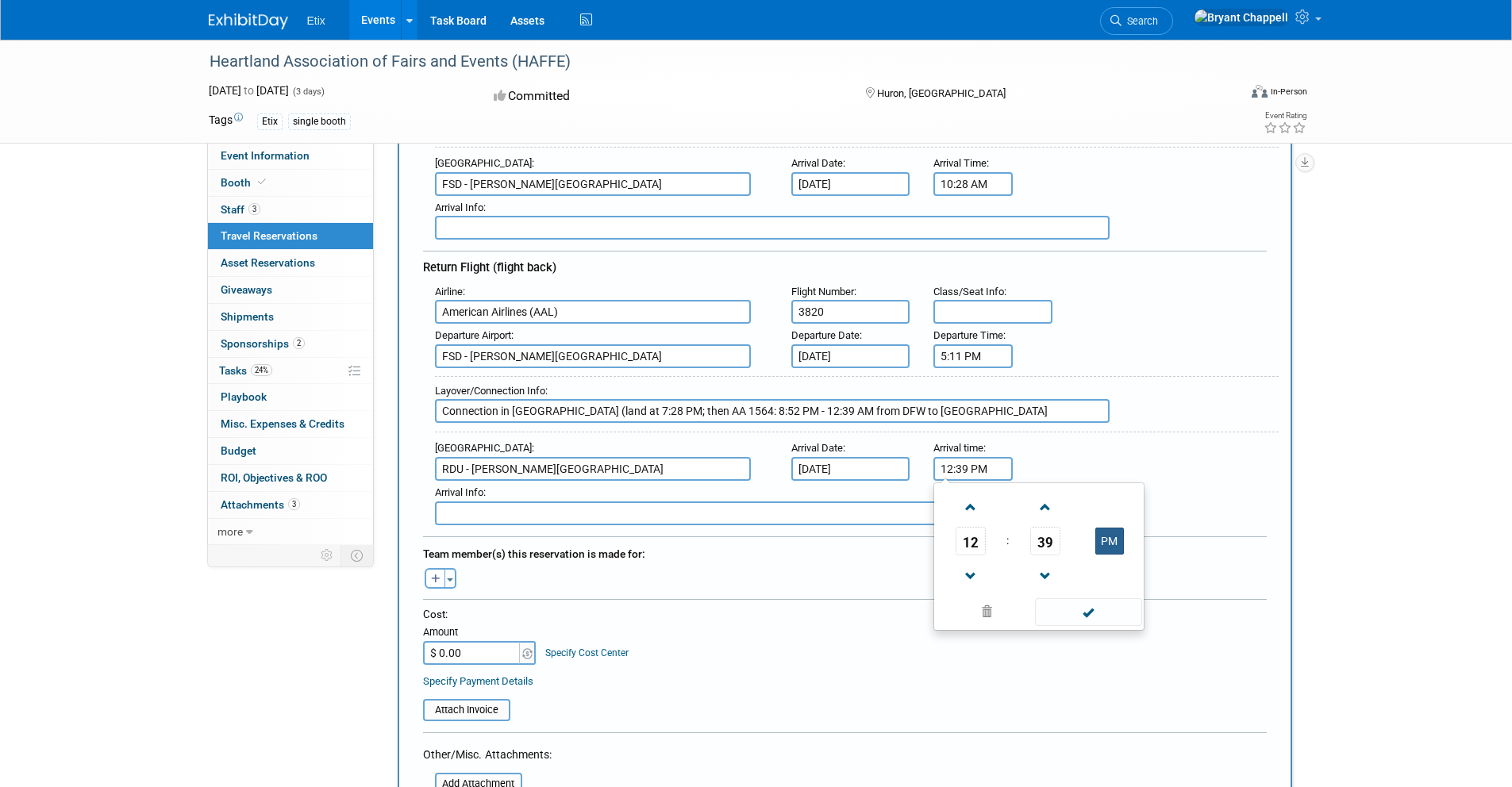
type input "12:39 AM"
click at [1082, 609] on span at bounding box center [1088, 612] width 107 height 28
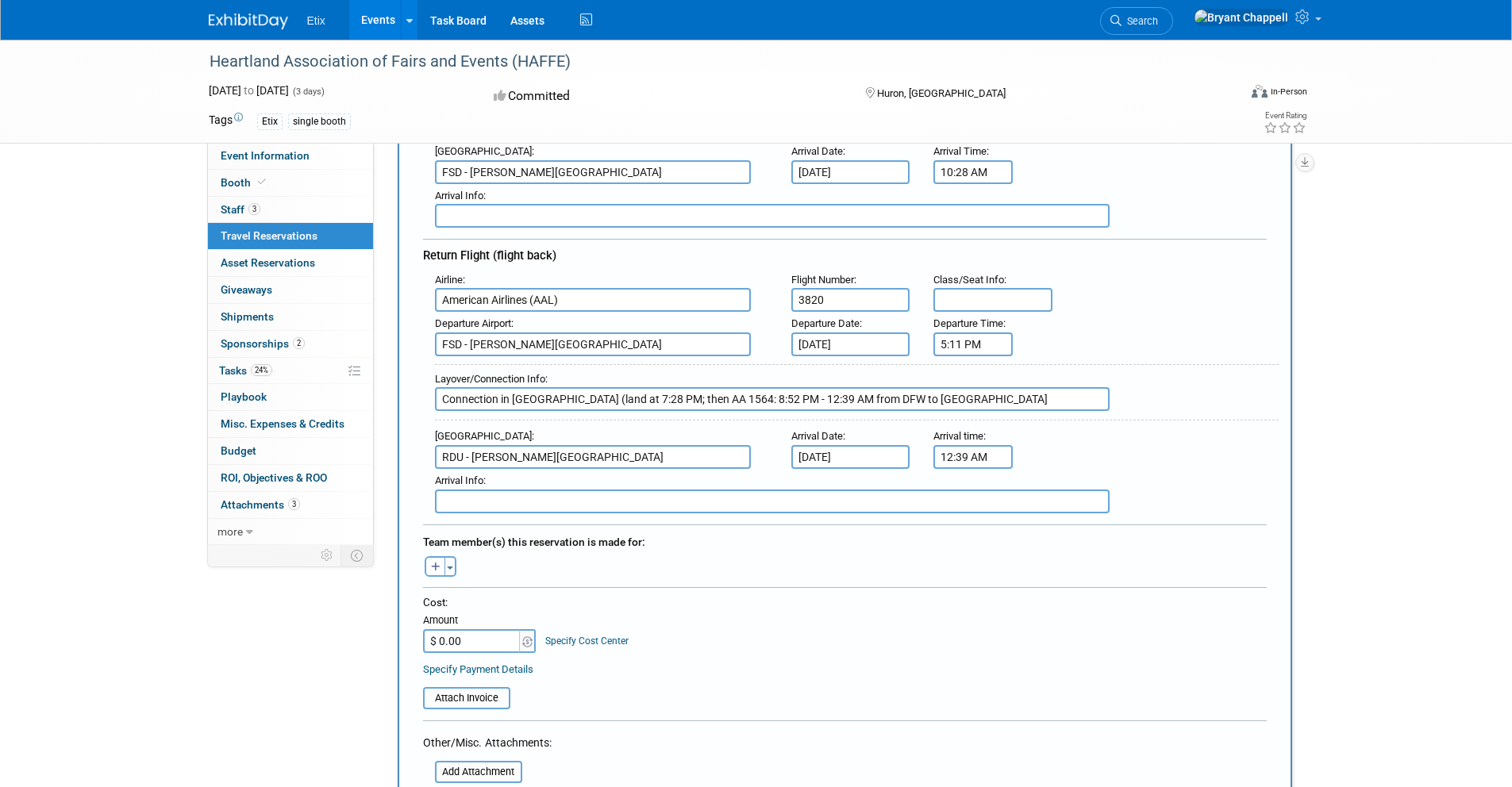
scroll to position [379, 0]
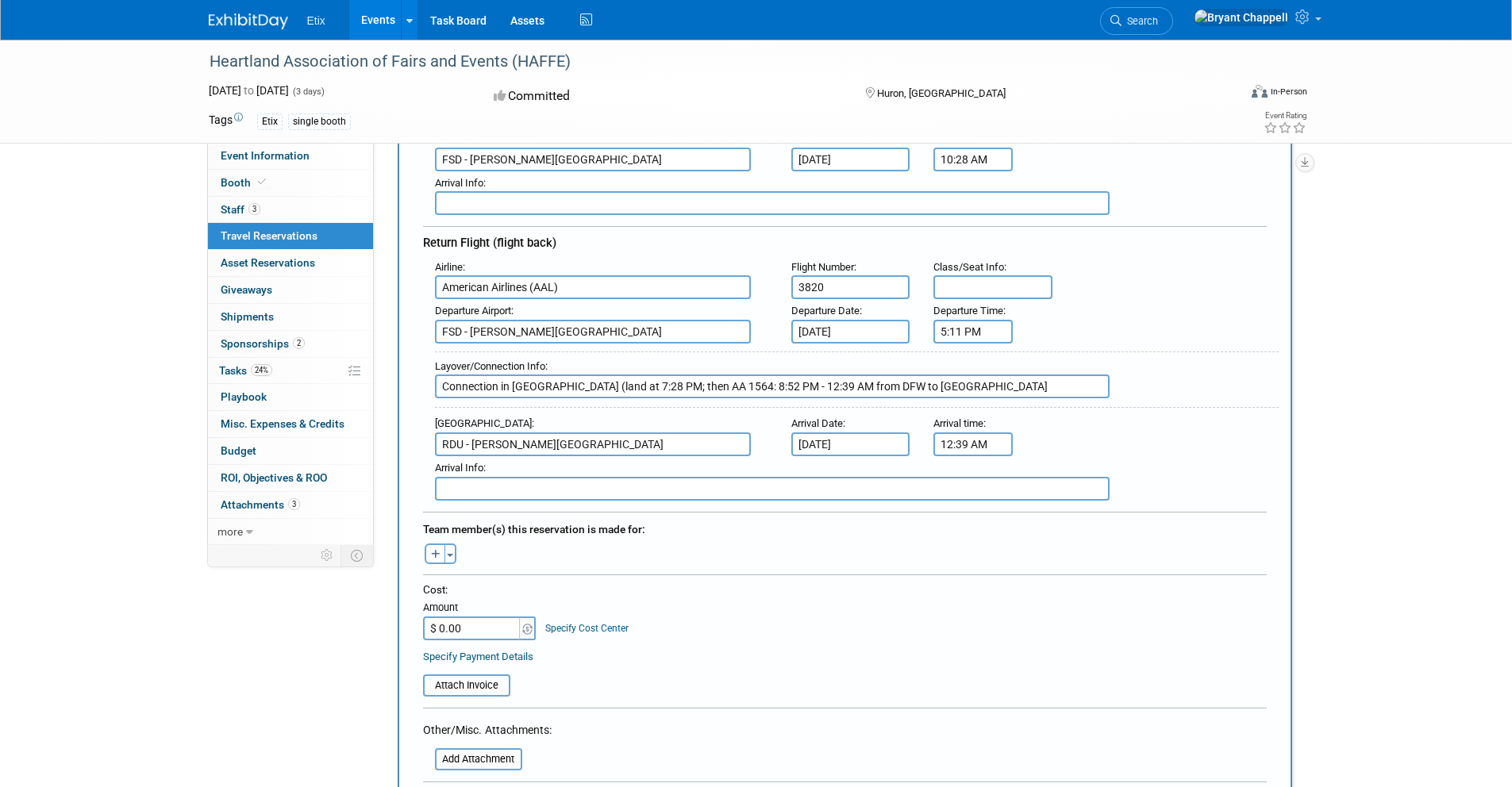
click at [437, 552] on icon "button" at bounding box center [436, 555] width 10 height 11
select select
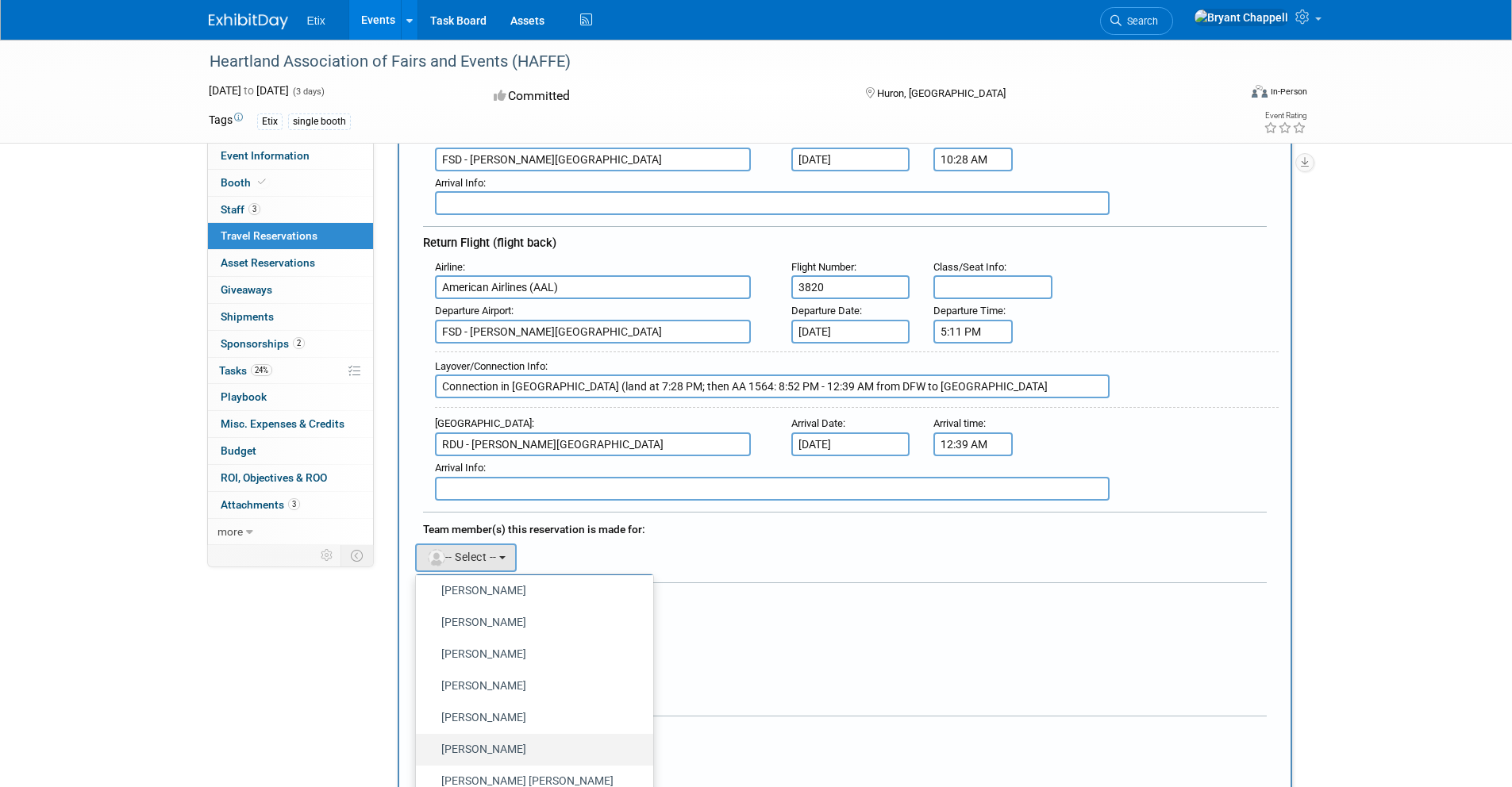
scroll to position [292, 0]
click at [494, 711] on label "Bryant Chappell (me)" at bounding box center [531, 718] width 214 height 25
click at [418, 711] on input "Bryant Chappell (me)" at bounding box center [412, 715] width 11 height 11
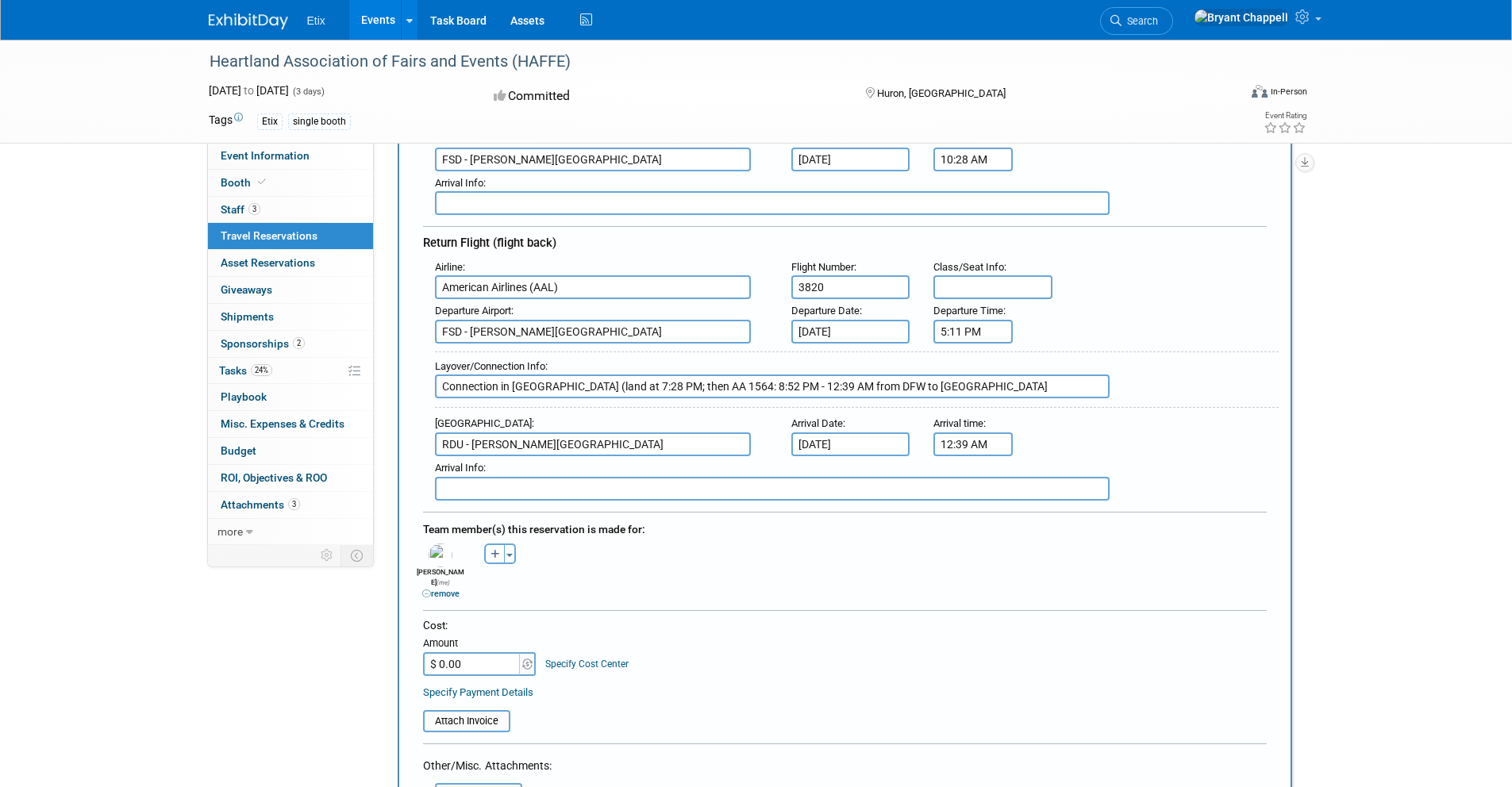
click at [746, 618] on div "Cost:" at bounding box center [844, 626] width 844 height 15
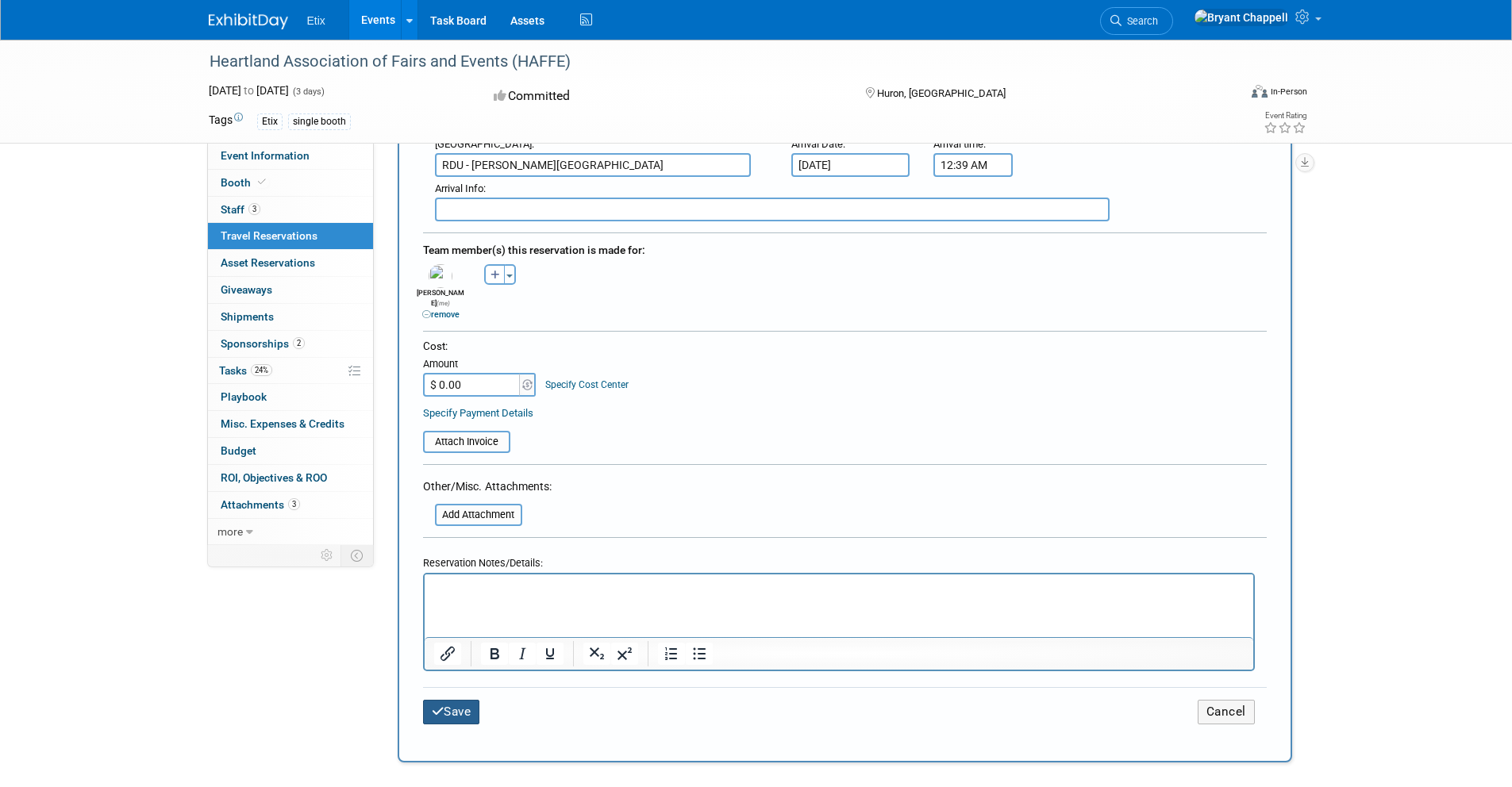
scroll to position [661, 0]
click at [469, 709] on button "Save" at bounding box center [452, 710] width 57 height 24
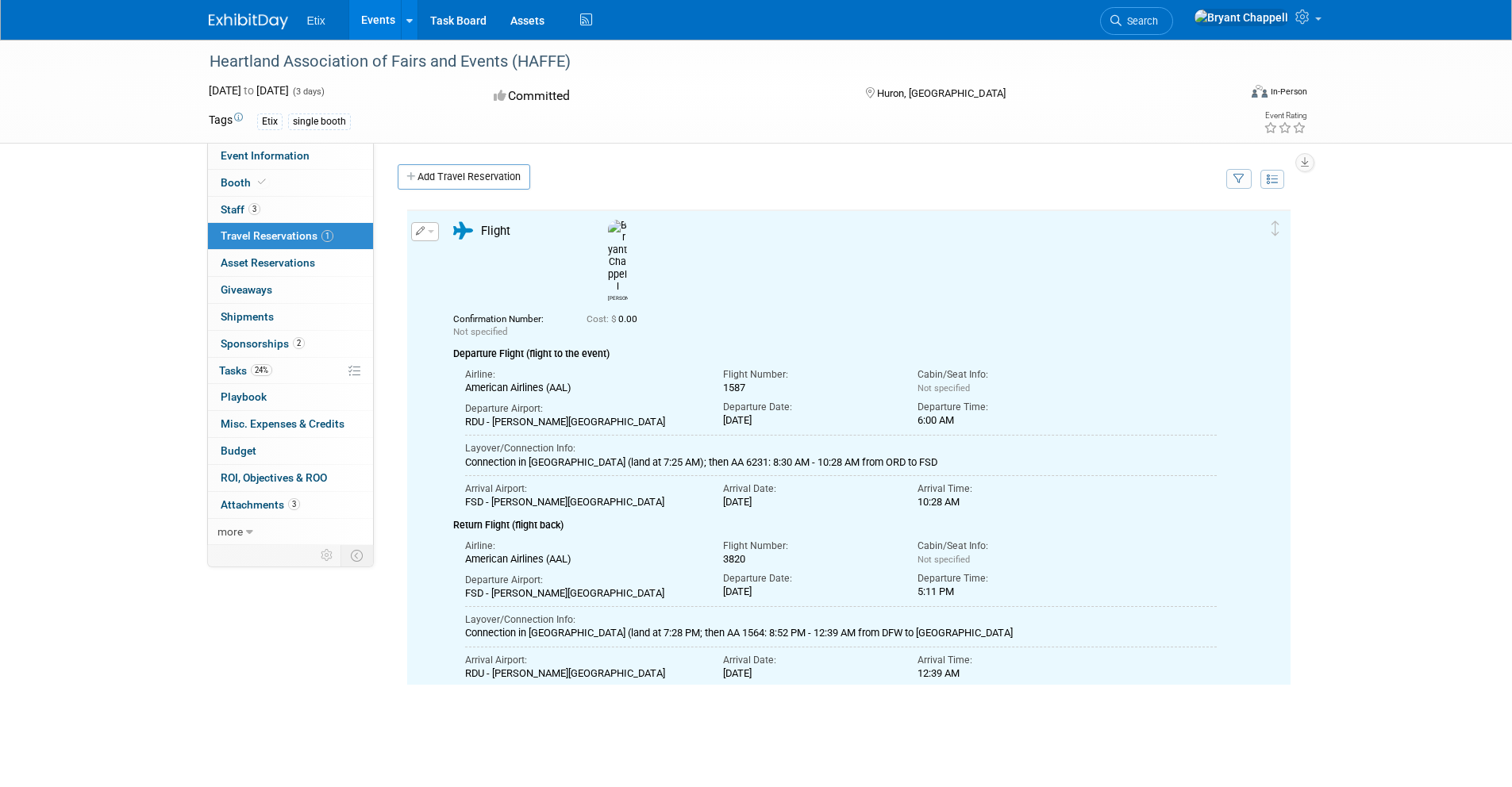
scroll to position [0, 0]
click at [474, 178] on link "Add Travel Reservation" at bounding box center [464, 177] width 133 height 25
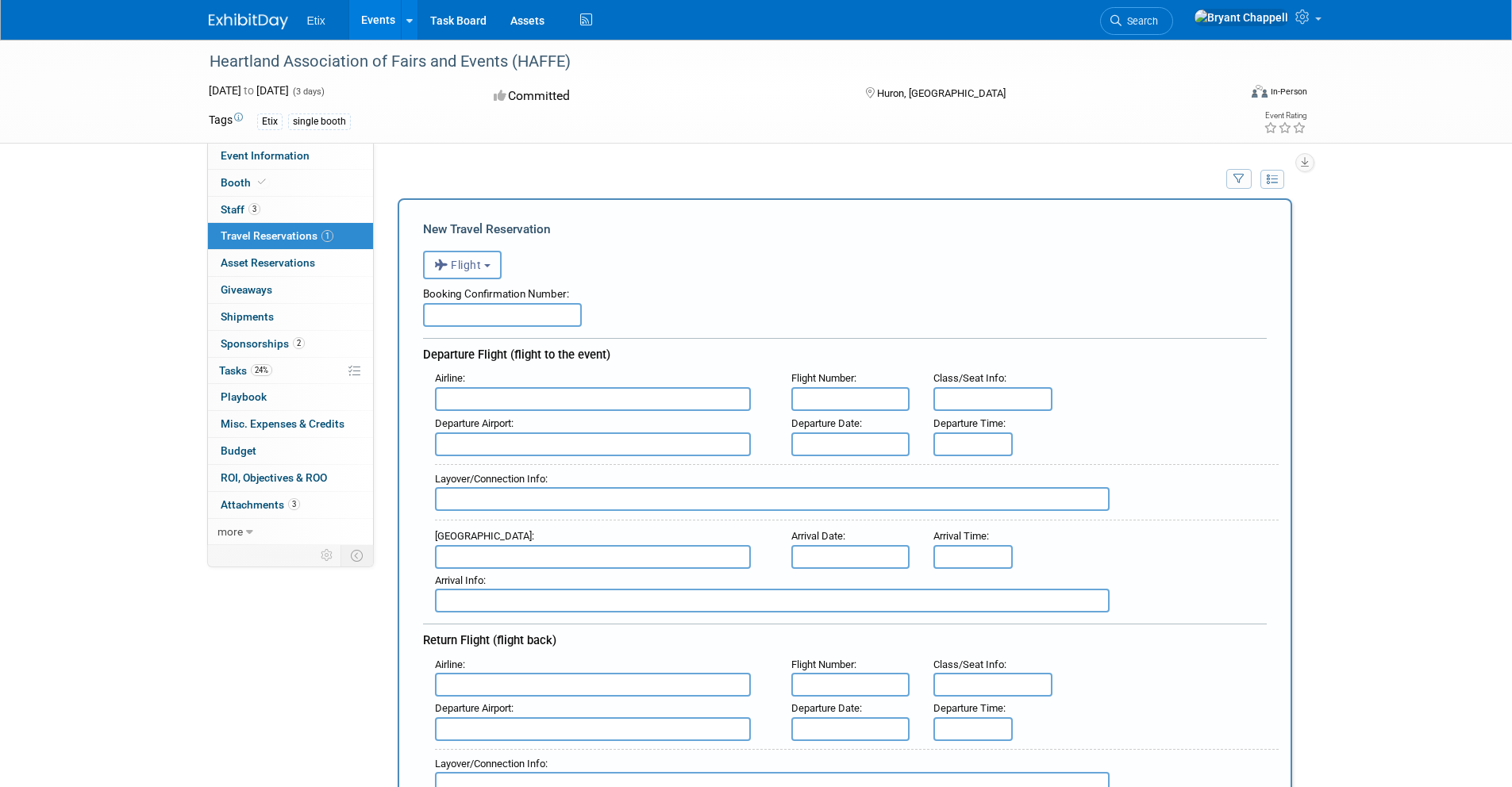
click at [476, 271] on button "Flight" at bounding box center [462, 265] width 78 height 29
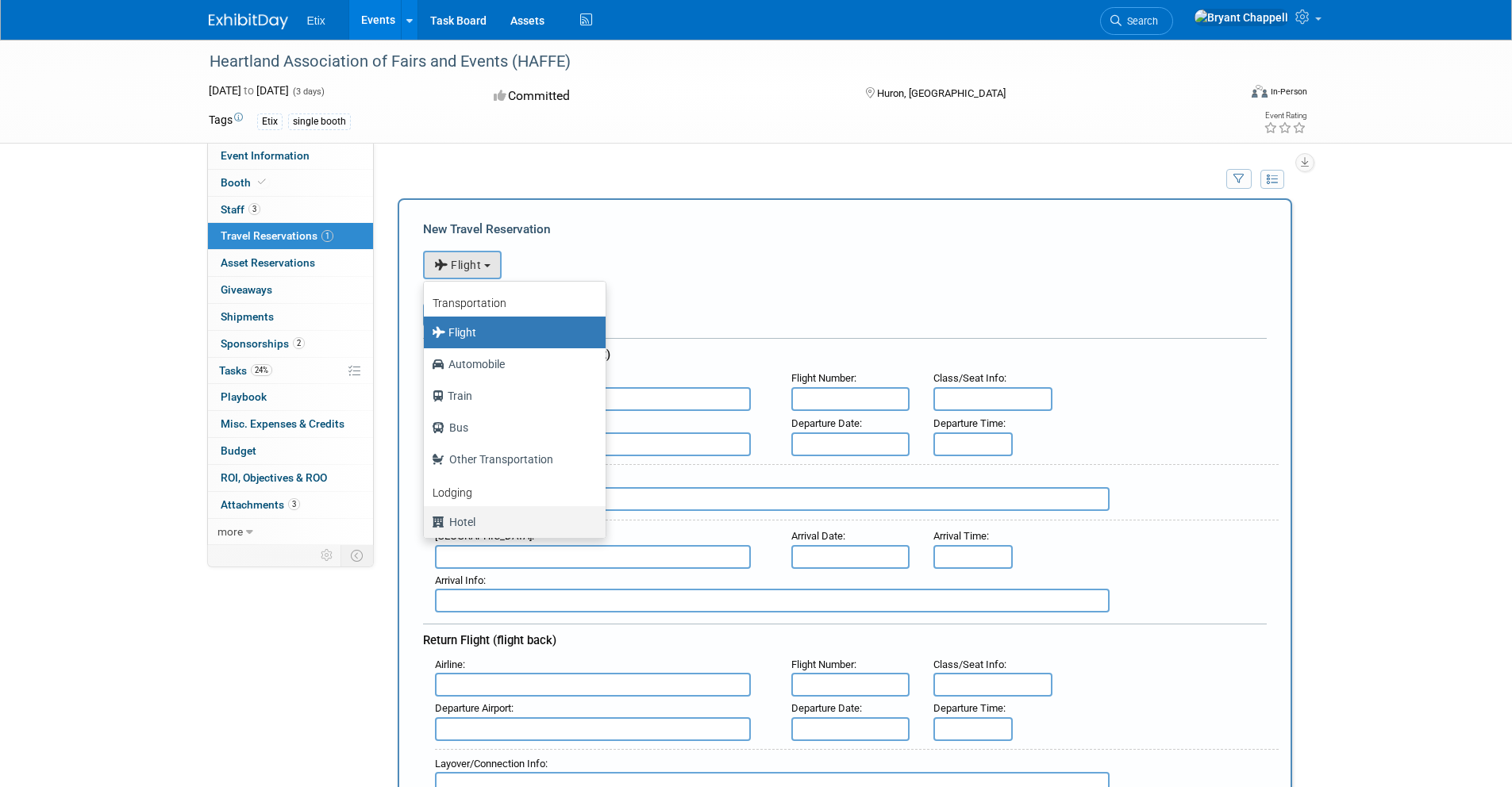
click at [475, 509] on label "Hotel" at bounding box center [511, 521] width 158 height 25
click at [426, 515] on input "Hotel" at bounding box center [421, 520] width 11 height 11
select select "6"
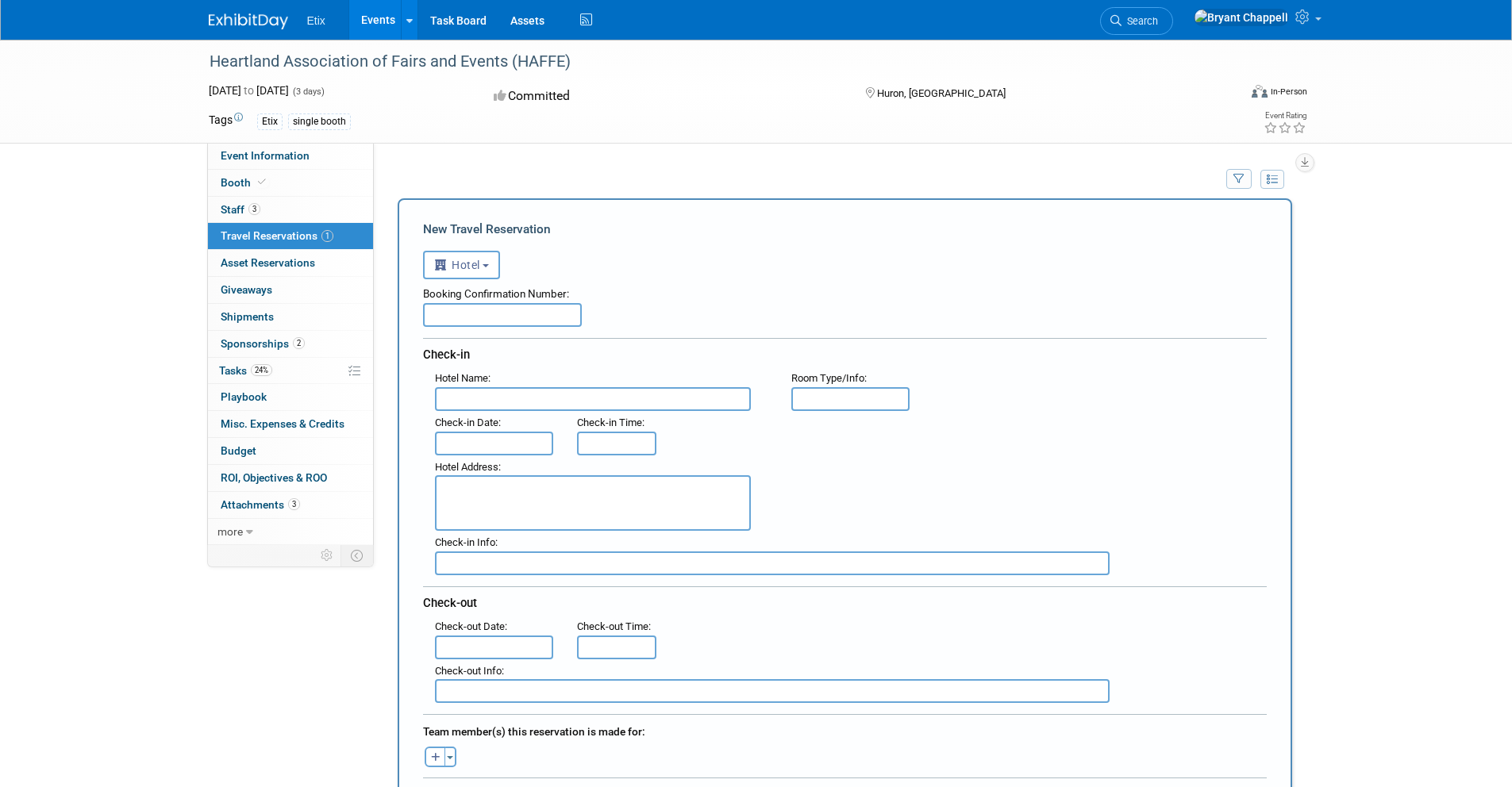
click at [518, 401] on input "text" at bounding box center [593, 398] width 316 height 24
paste input "Holiday Inn Express Mitchell by IHG"
type input "Holiday Inn Express Mitchell by IHG"
click at [496, 488] on textarea at bounding box center [593, 503] width 316 height 55
paste textarea "810 E Spruce St, Mitchell, SD, US"
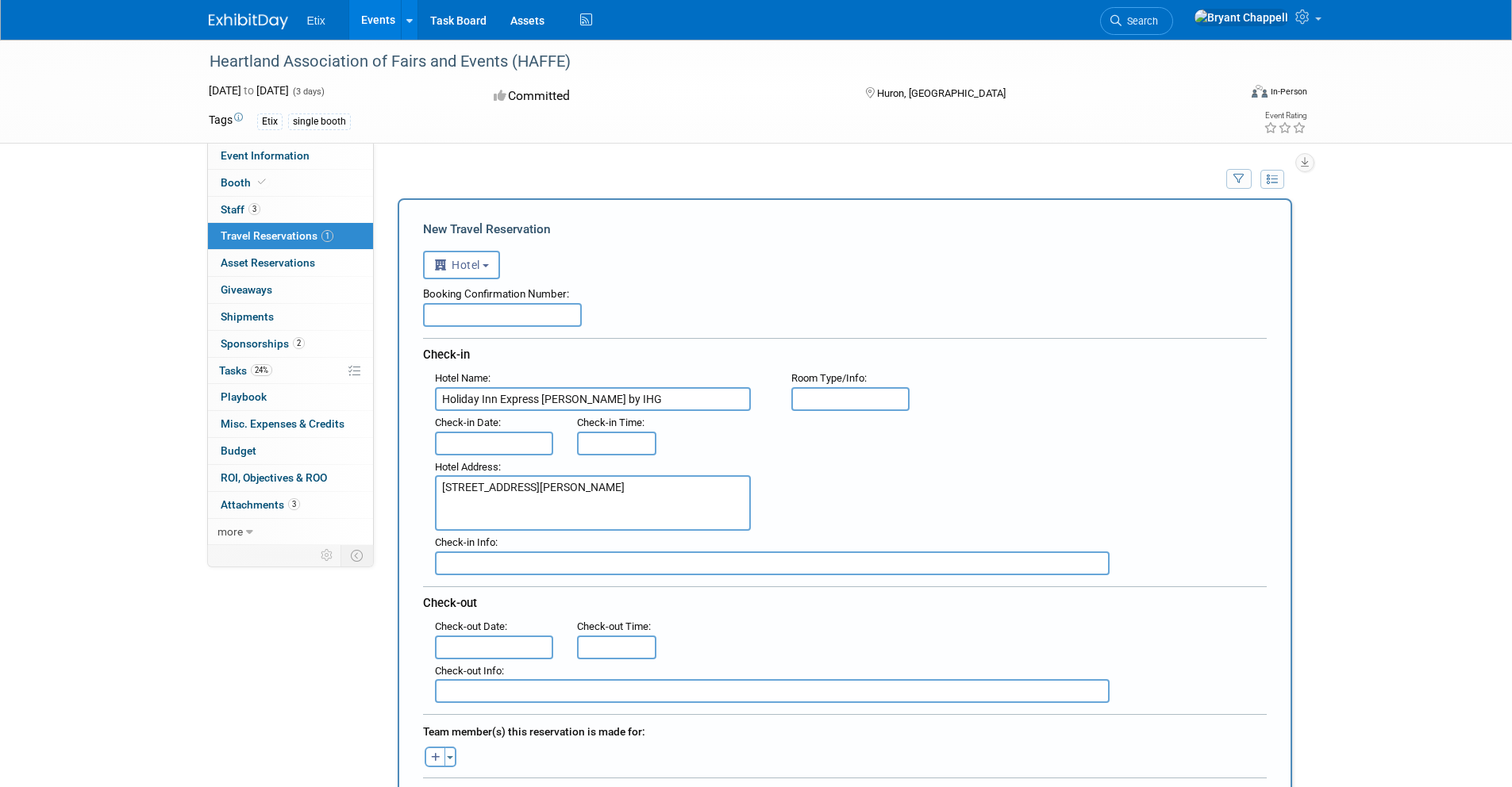
type textarea "810 E Spruce St, Mitchell, SD, US"
click at [464, 443] on input "text" at bounding box center [495, 443] width 119 height 24
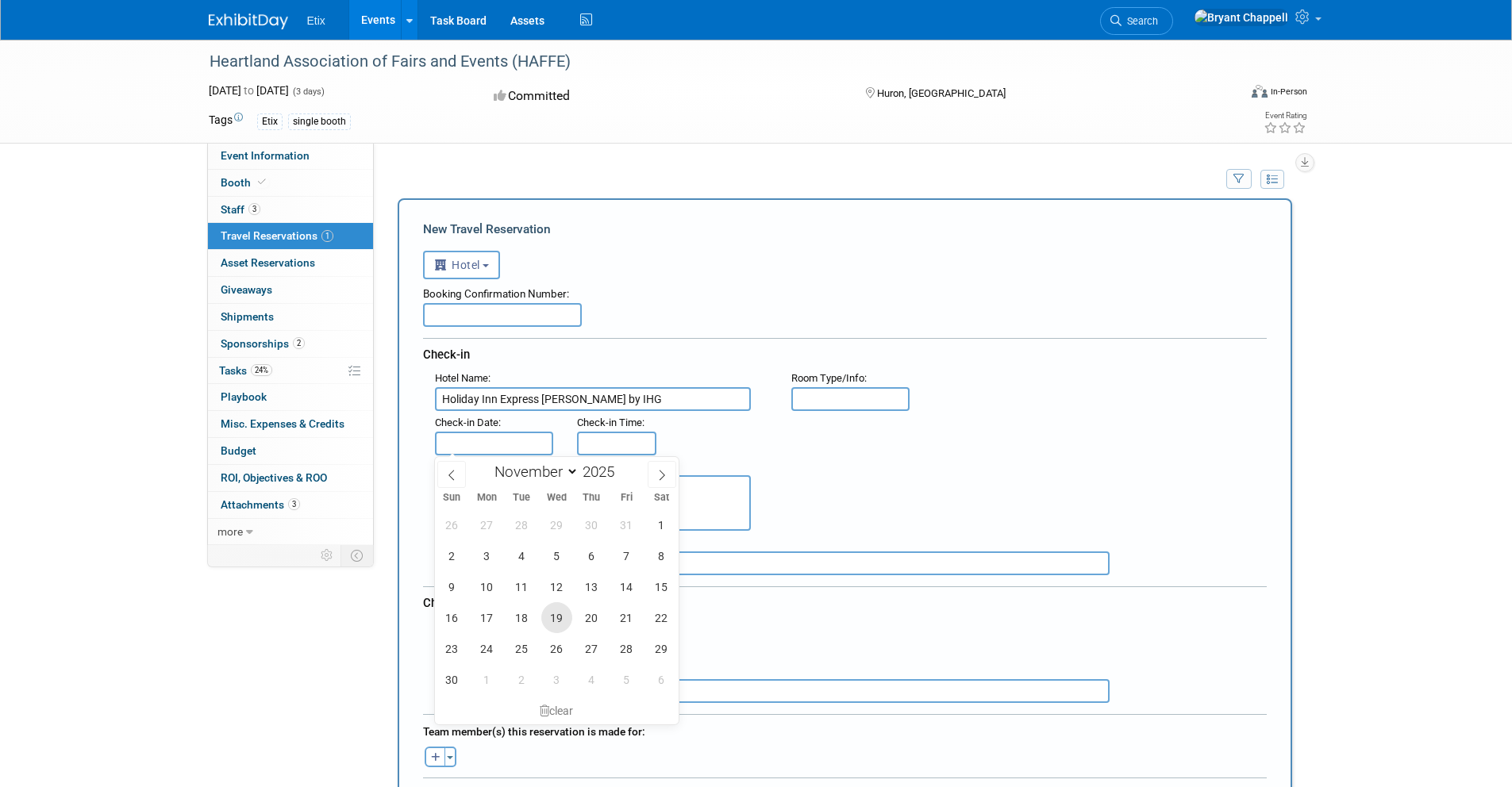
click at [561, 613] on span "19" at bounding box center [557, 618] width 31 height 31
type input "Nov 19, 2025"
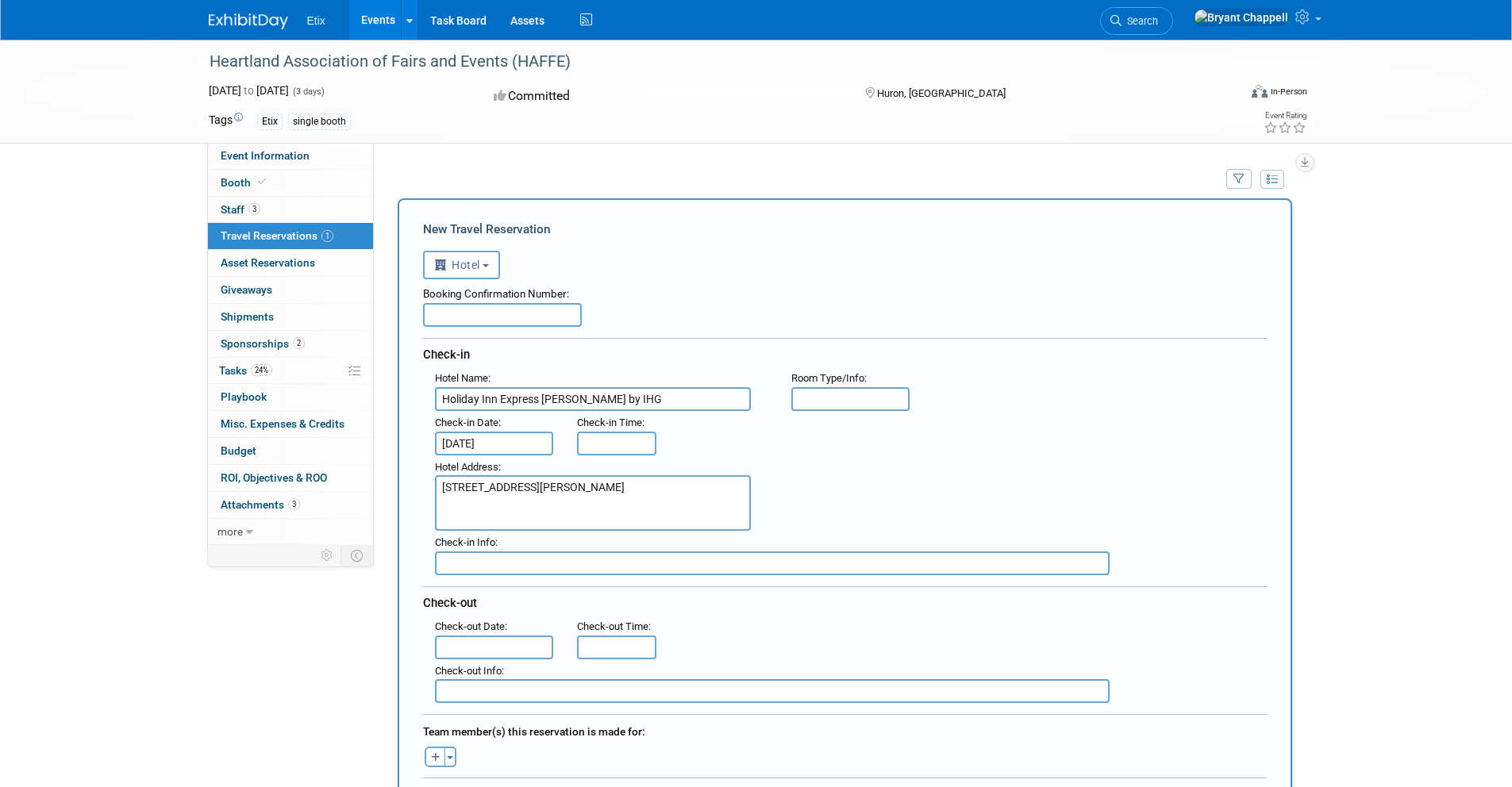
click at [507, 642] on input "text" at bounding box center [495, 647] width 119 height 24
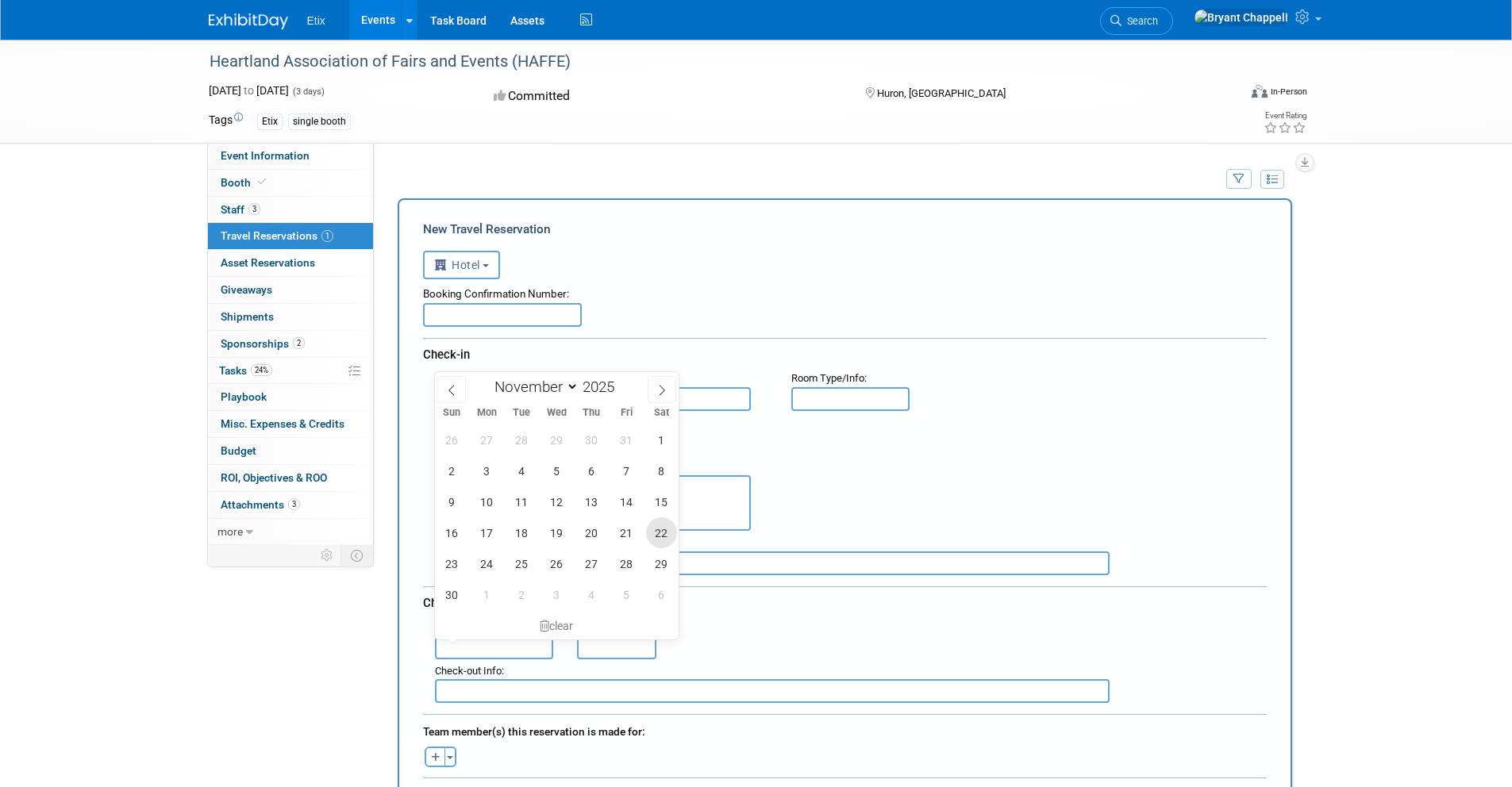
click at [660, 532] on span "22" at bounding box center [662, 533] width 31 height 31
type input "Nov 22, 2025"
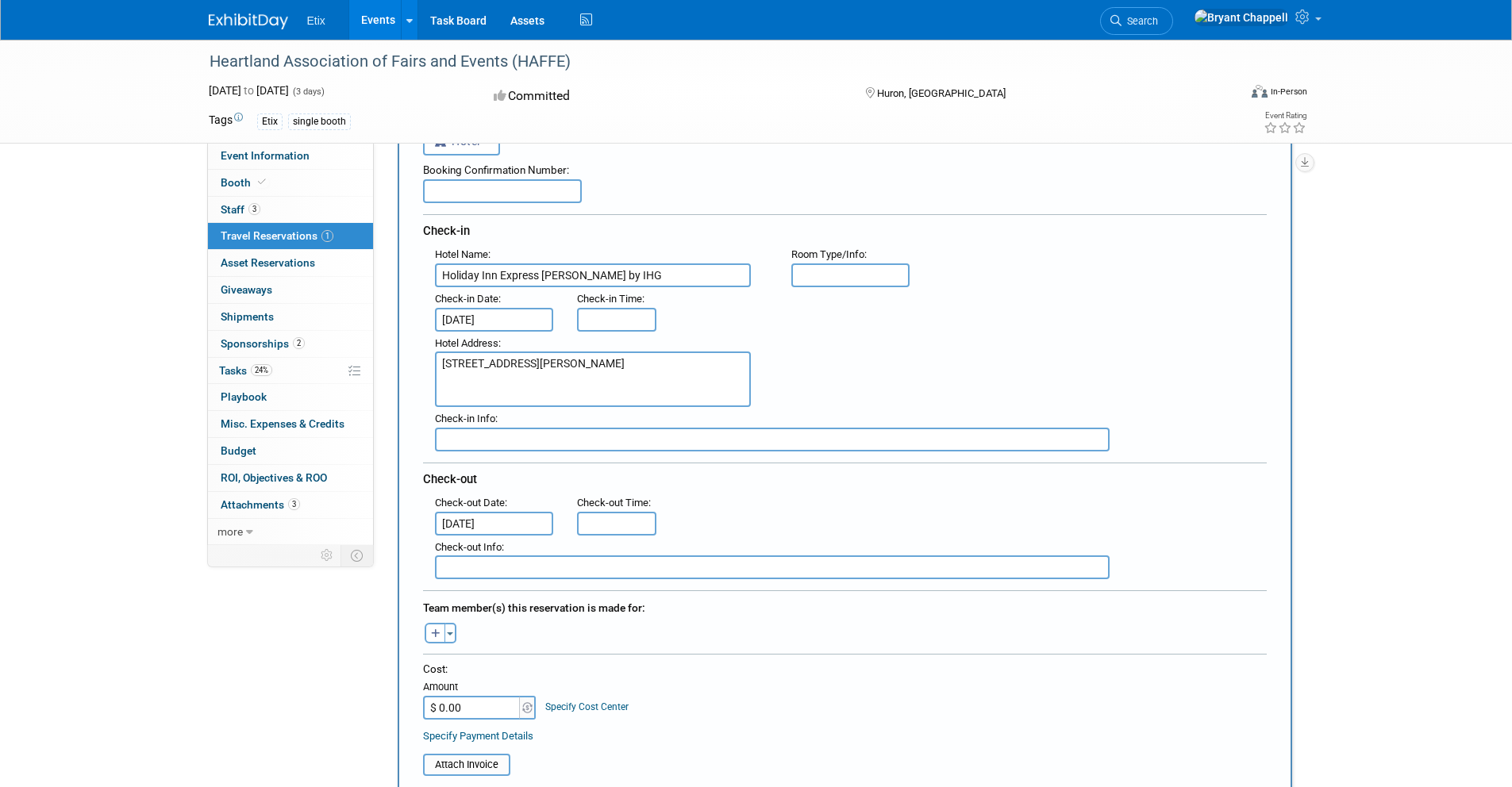
scroll to position [156, 0]
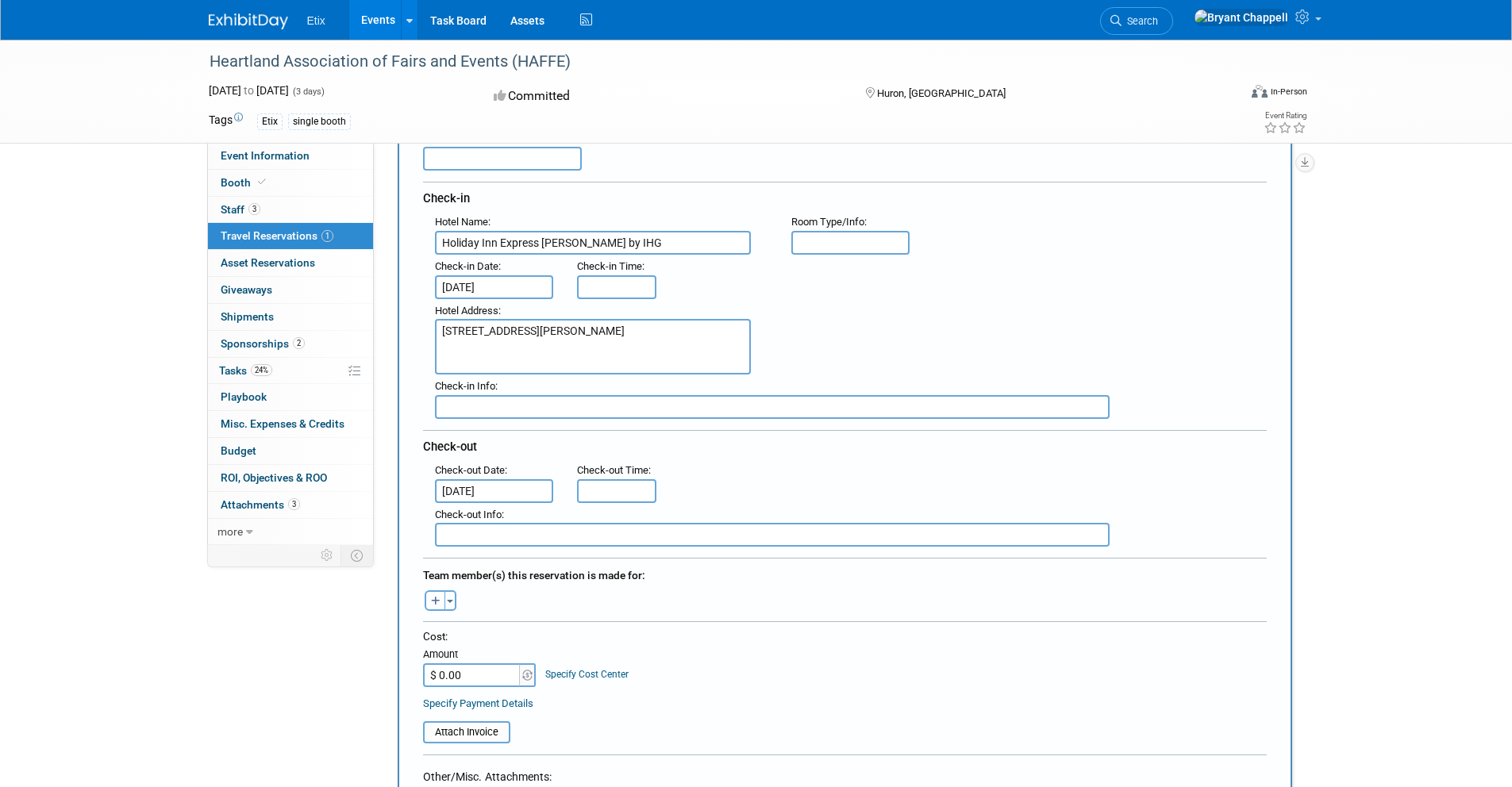
click at [436, 596] on icon "button" at bounding box center [436, 601] width 10 height 11
select select
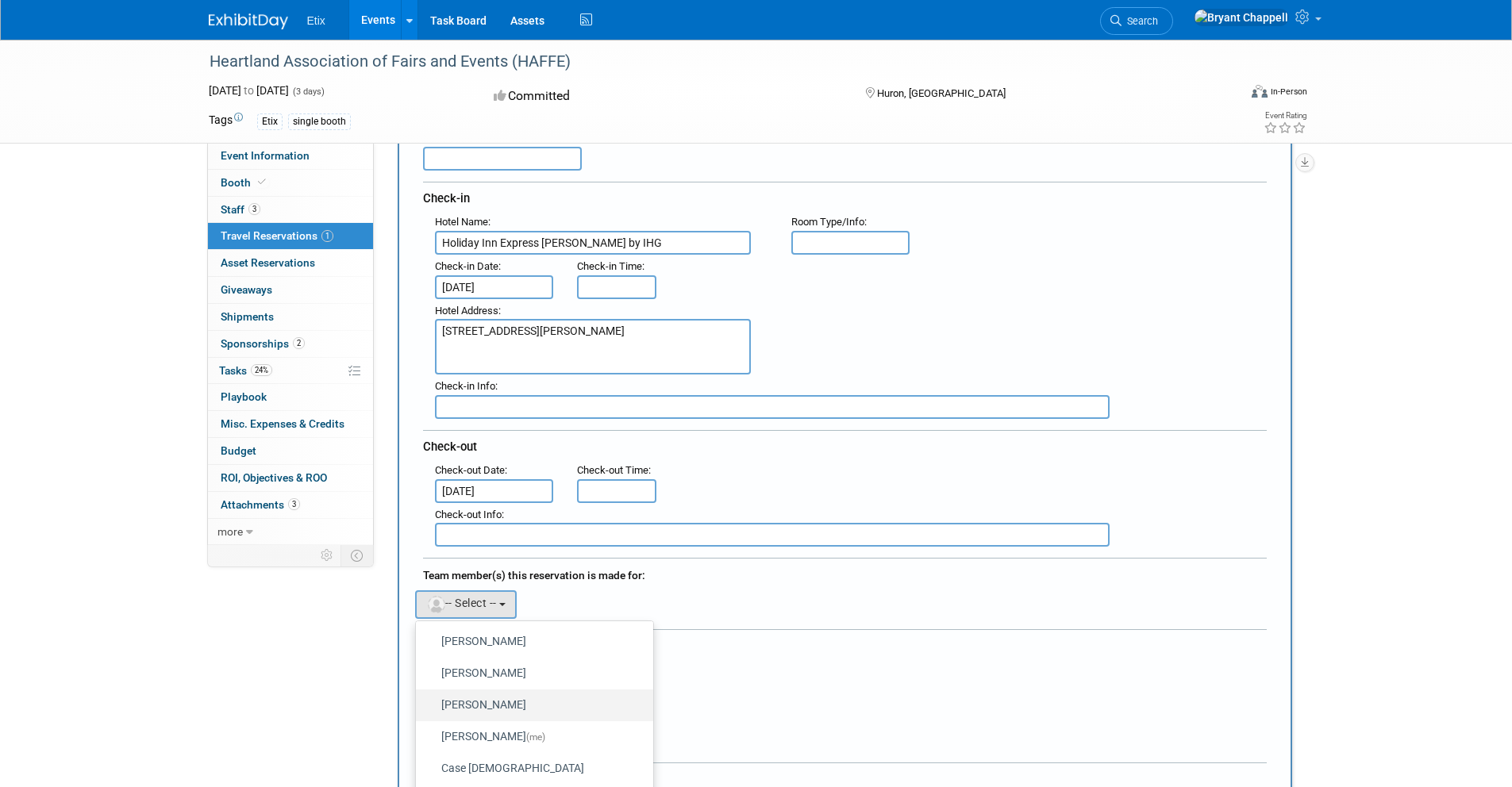
scroll to position [320, 0]
click at [488, 722] on link "Bryant Chappell (me)" at bounding box center [534, 736] width 237 height 32
click at [487, 729] on label "Bryant Chappell (me)" at bounding box center [531, 736] width 214 height 25
click at [418, 729] on input "Bryant Chappell (me)" at bounding box center [412, 734] width 11 height 11
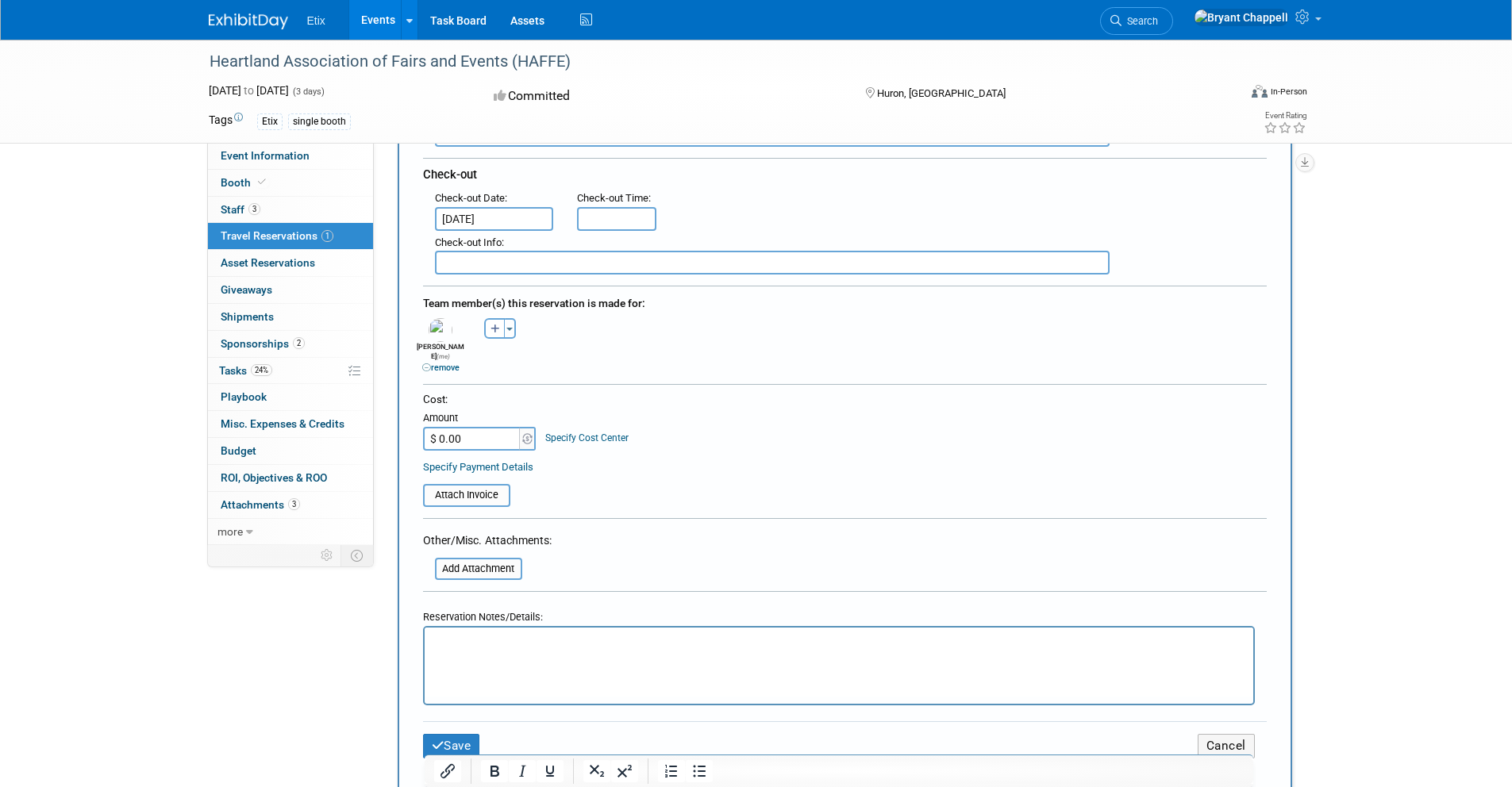
scroll to position [463, 0]
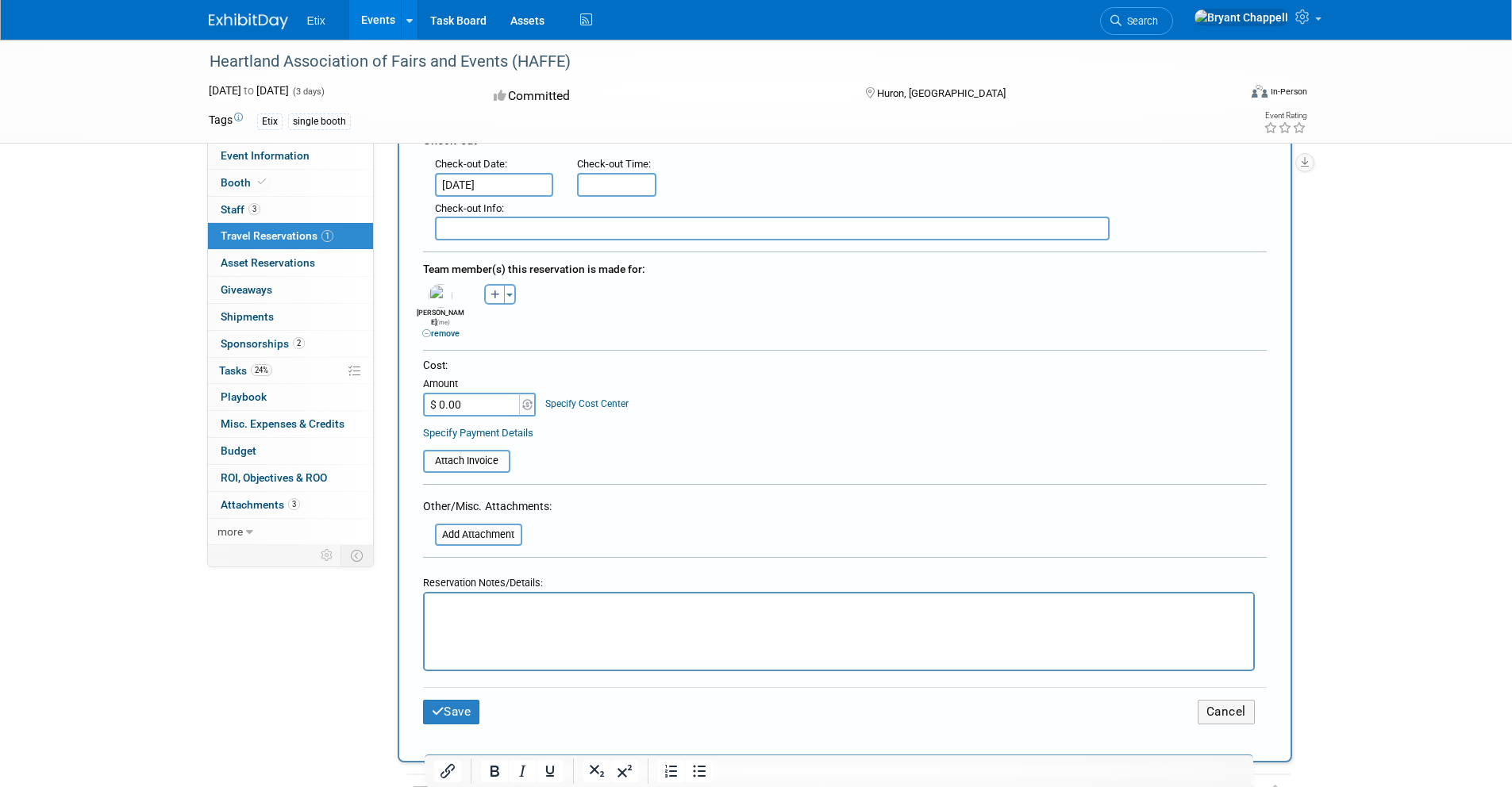
click at [461, 393] on input "$ 0.00" at bounding box center [473, 404] width 99 height 24
type input "$ 512.11"
click at [461, 715] on div "Save Cancel" at bounding box center [844, 711] width 844 height 49
click at [463, 704] on button "Save" at bounding box center [452, 712] width 57 height 24
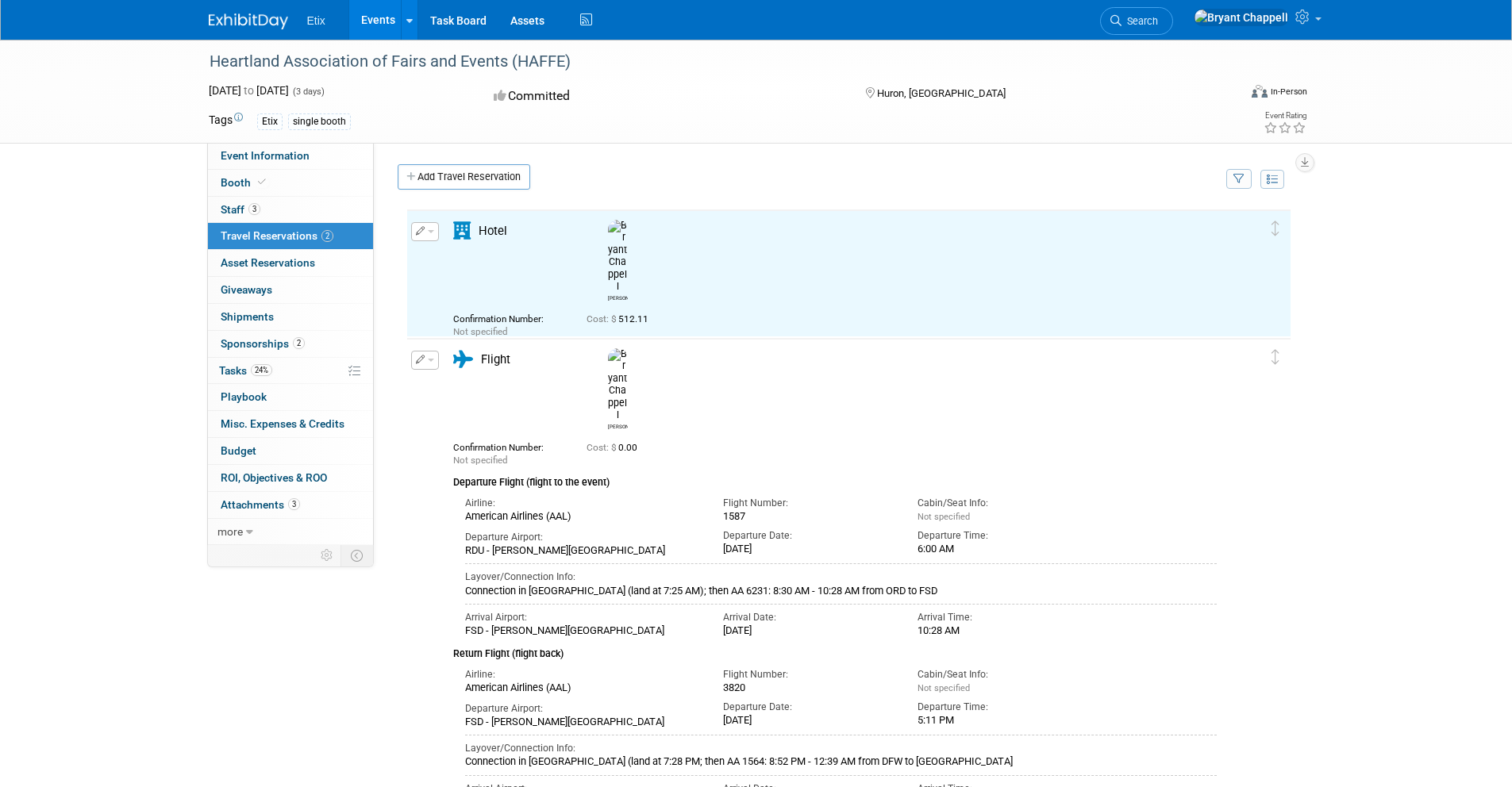
scroll to position [0, 0]
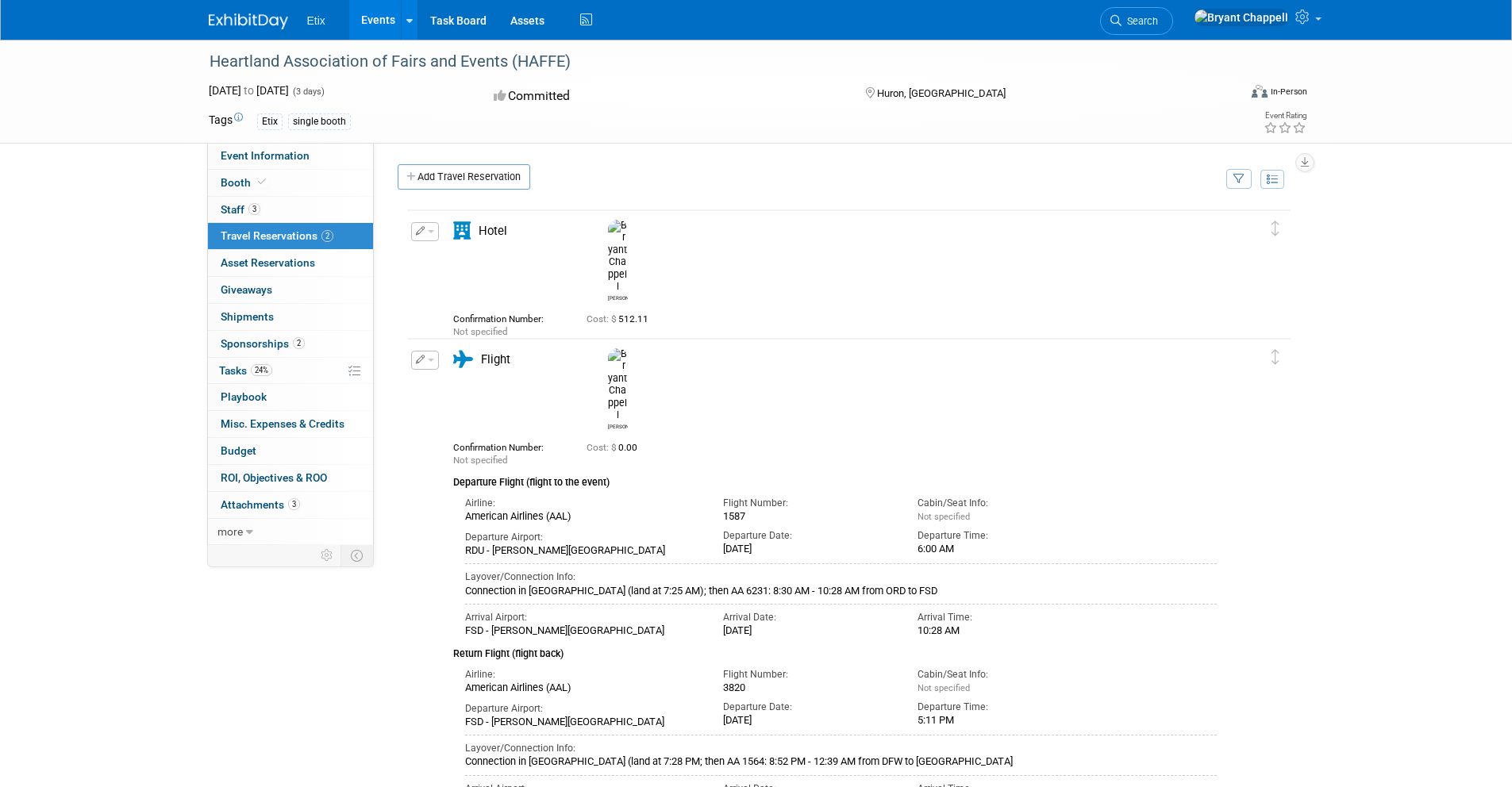
click at [426, 360] on button "button" at bounding box center [425, 359] width 28 height 19
click at [449, 378] on button "Edit Reservation" at bounding box center [478, 388] width 134 height 23
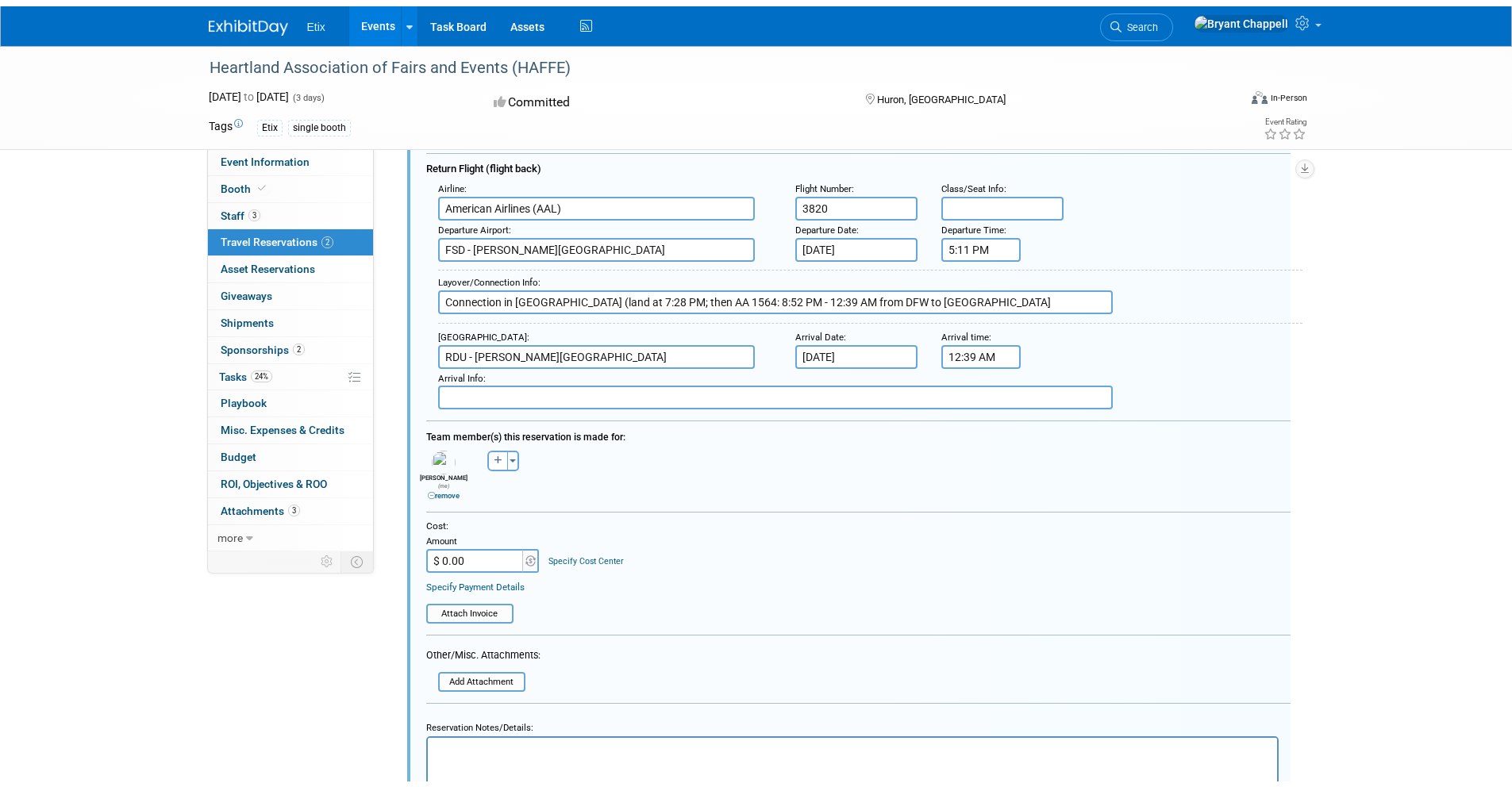
scroll to position [684, 0]
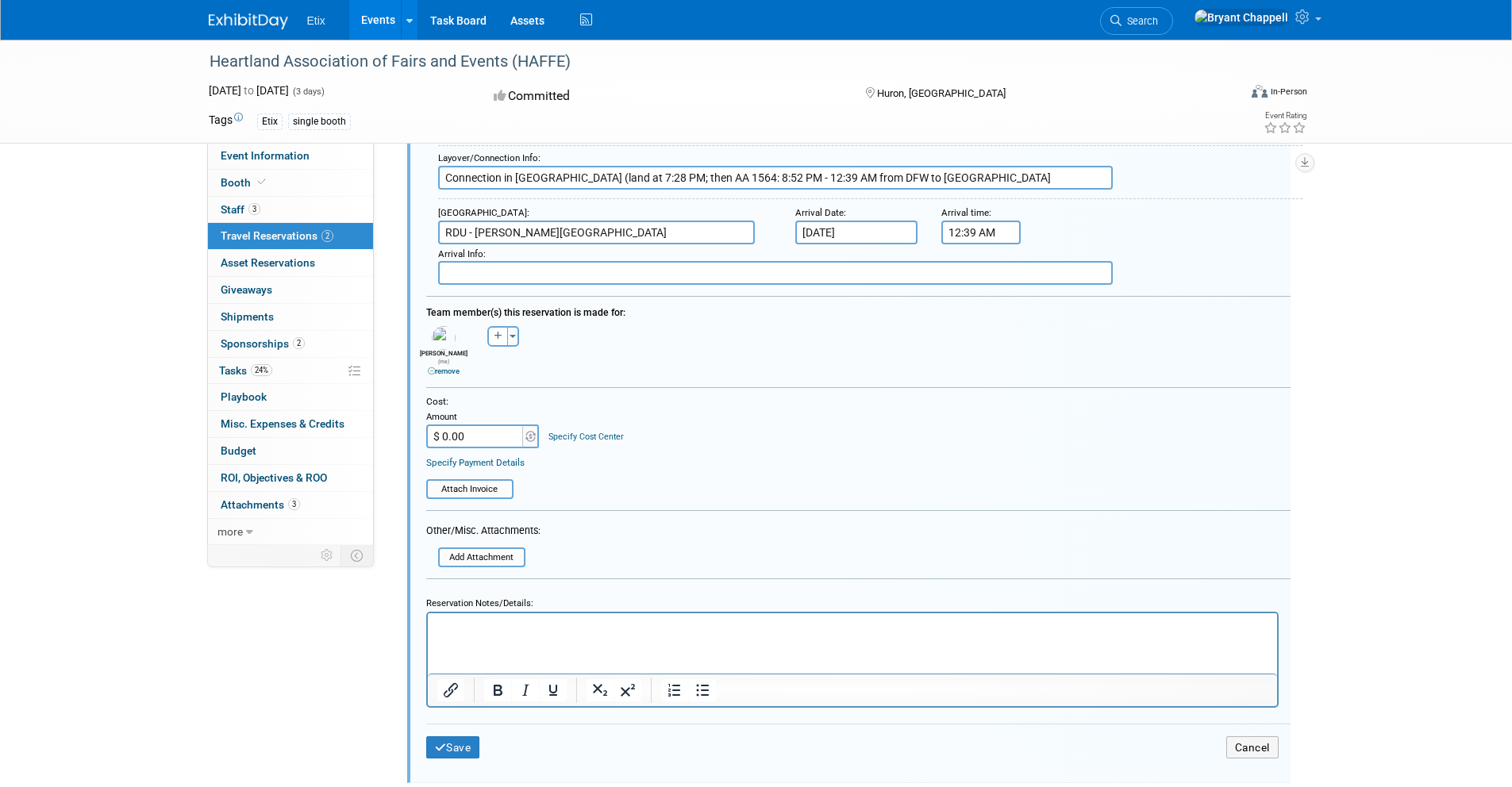
click at [448, 429] on input "$ 0.00" at bounding box center [476, 436] width 99 height 24
type input "$ 380.37"
click at [476, 736] on button "Save" at bounding box center [453, 748] width 54 height 23
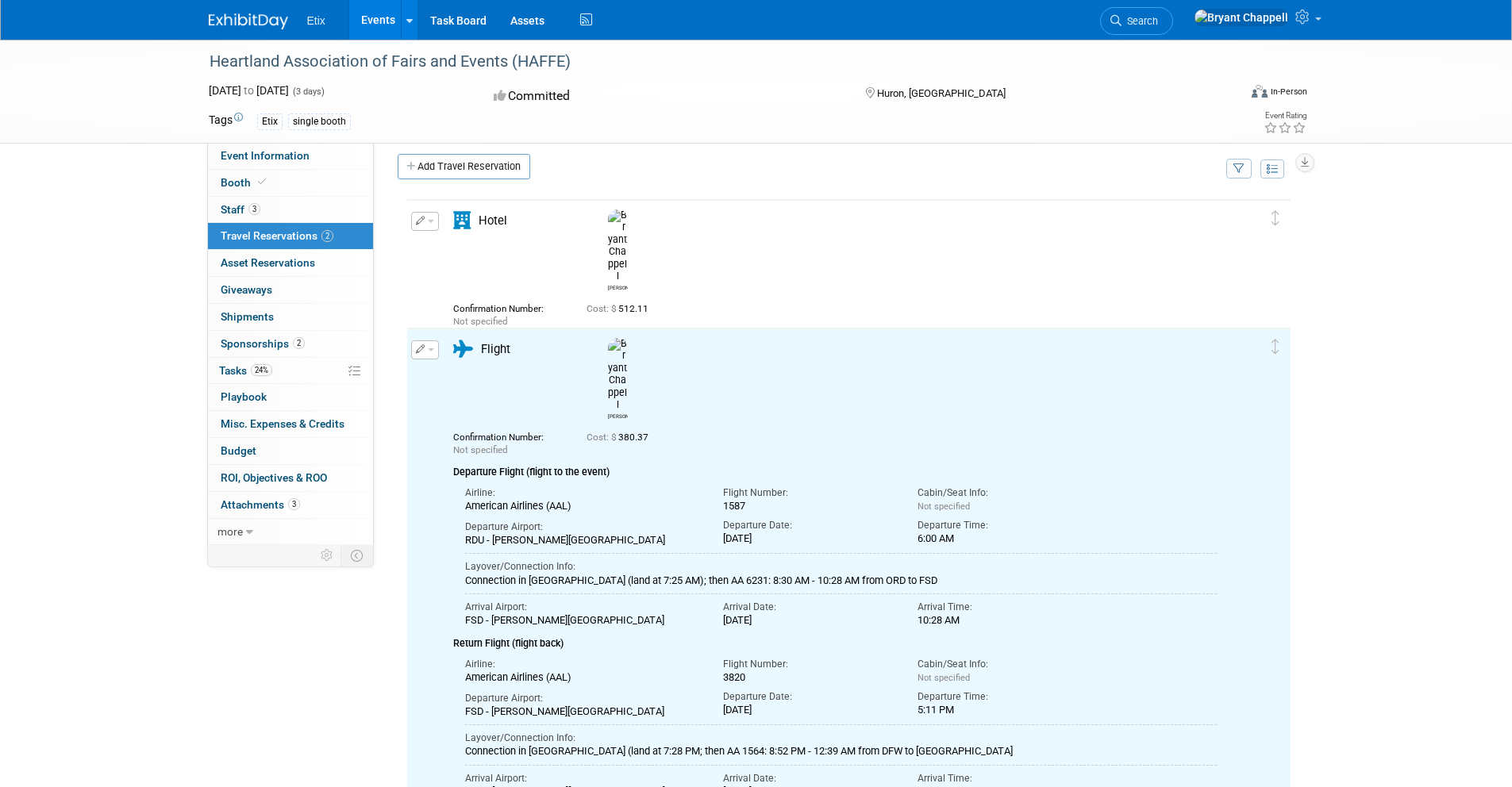
scroll to position [0, 0]
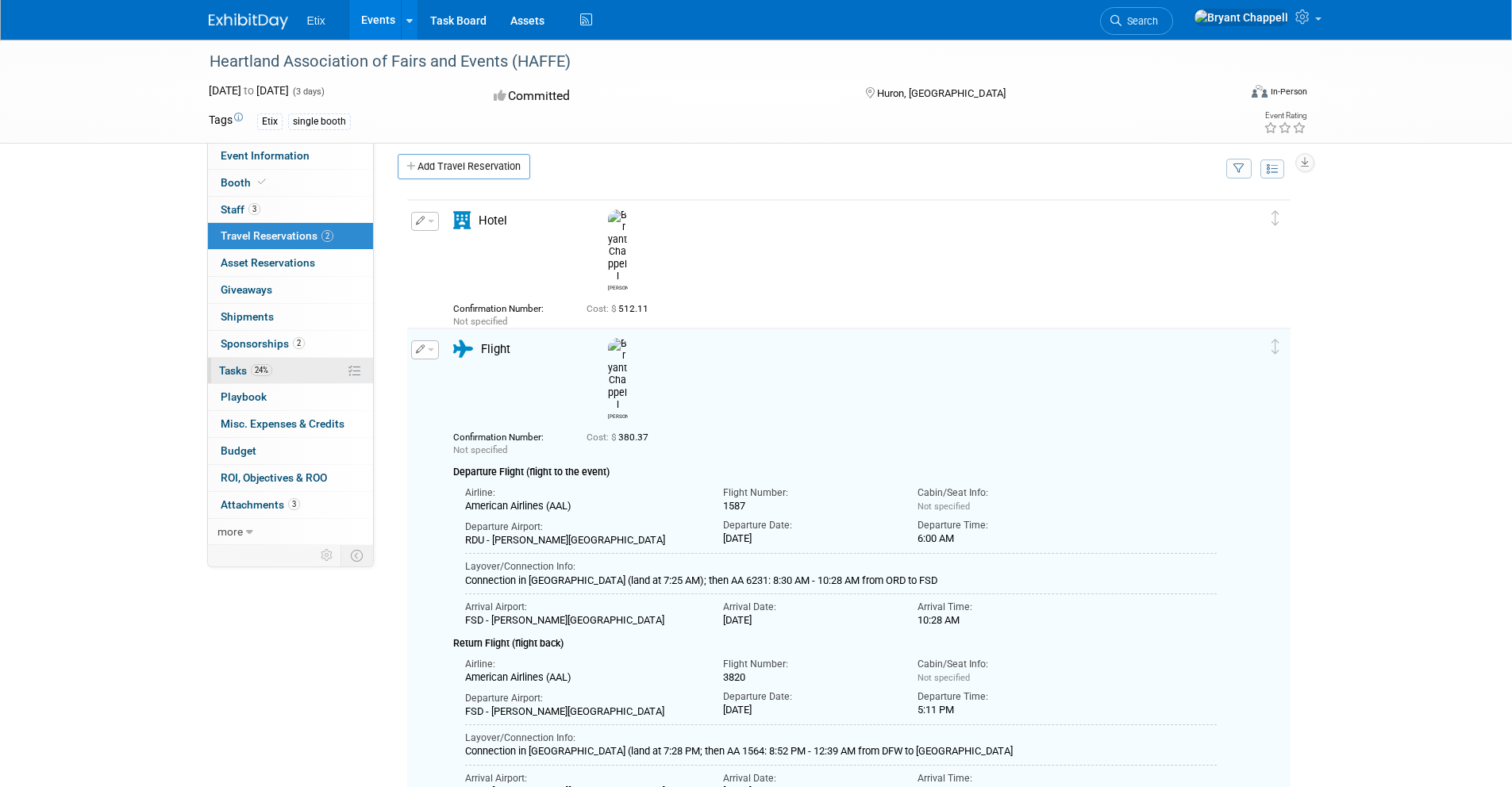
click at [259, 367] on span "24%" at bounding box center [262, 370] width 21 height 12
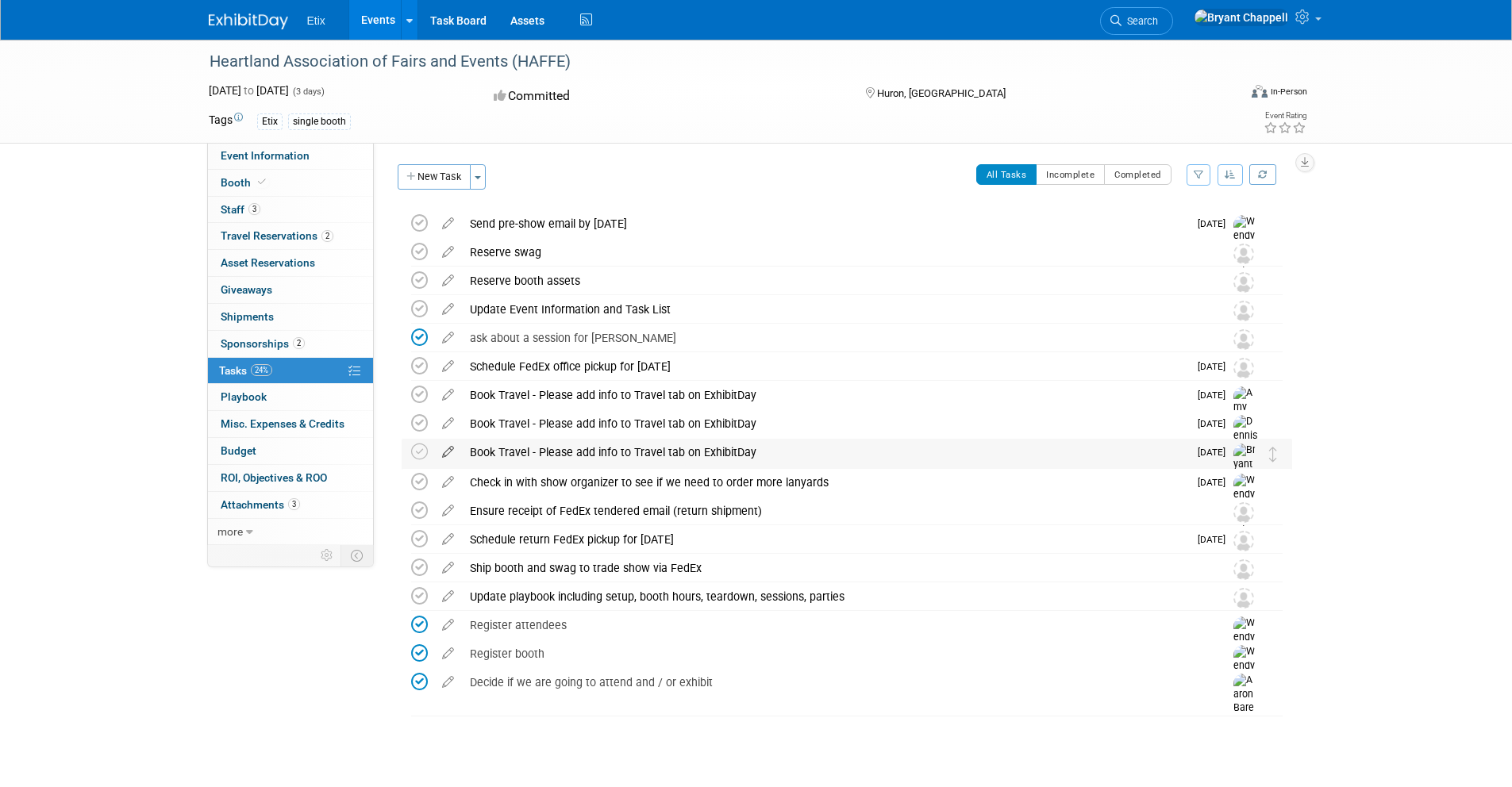
click at [450, 453] on icon at bounding box center [448, 448] width 28 height 20
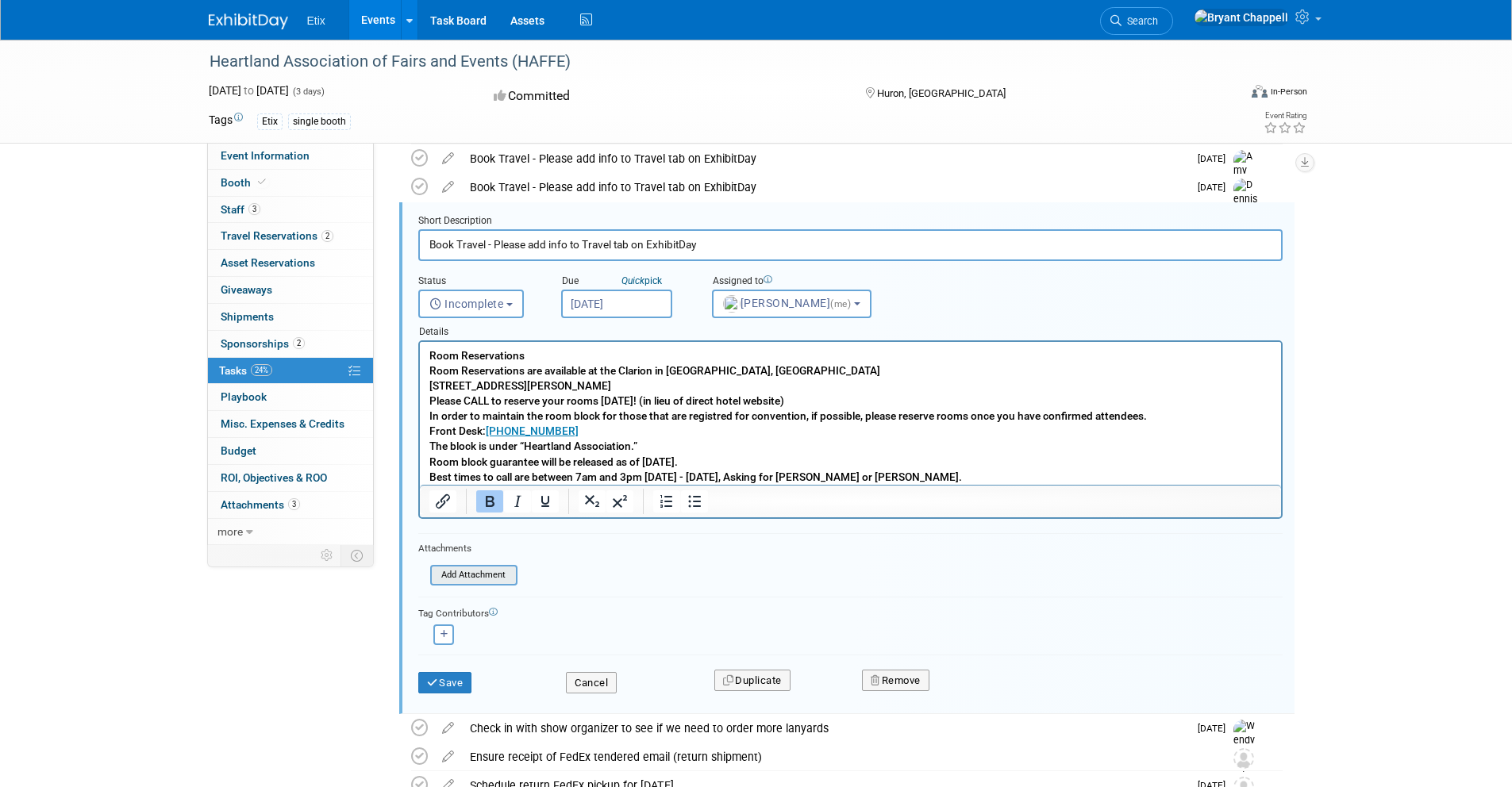
scroll to position [237, 0]
click at [440, 679] on button "Save" at bounding box center [445, 682] width 54 height 22
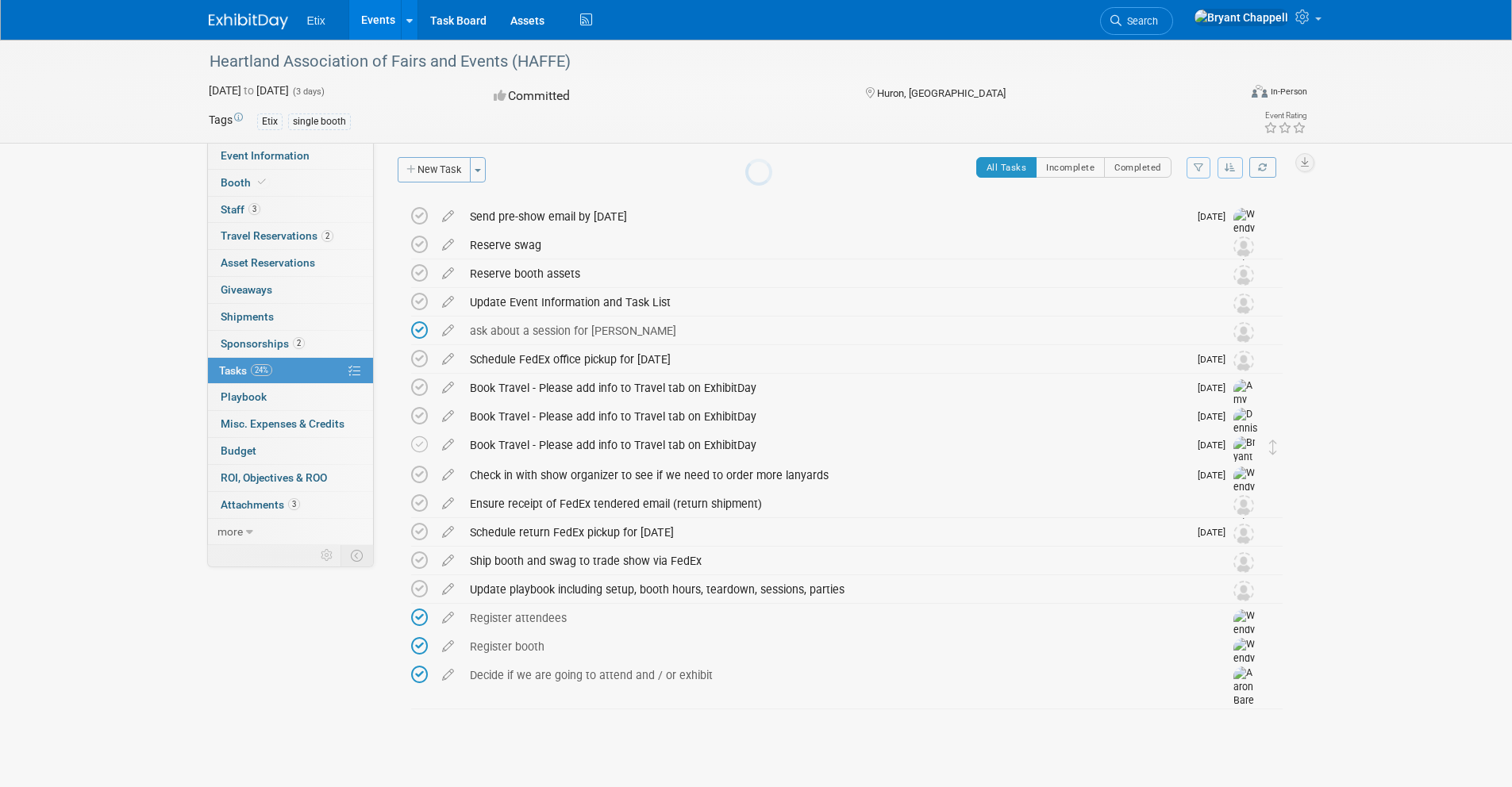
scroll to position [7, 0]
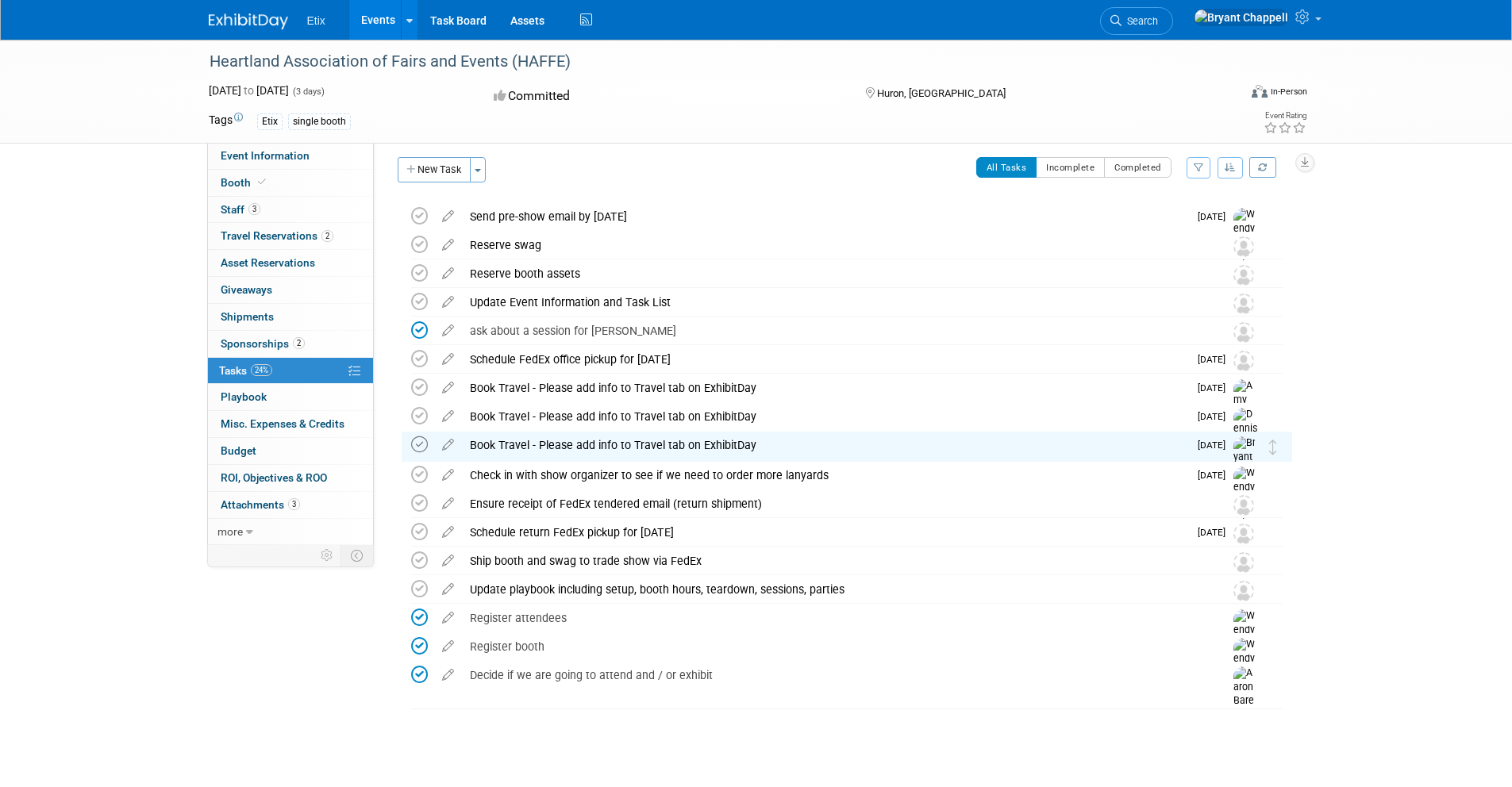
click at [421, 444] on icon at bounding box center [419, 445] width 16 height 16
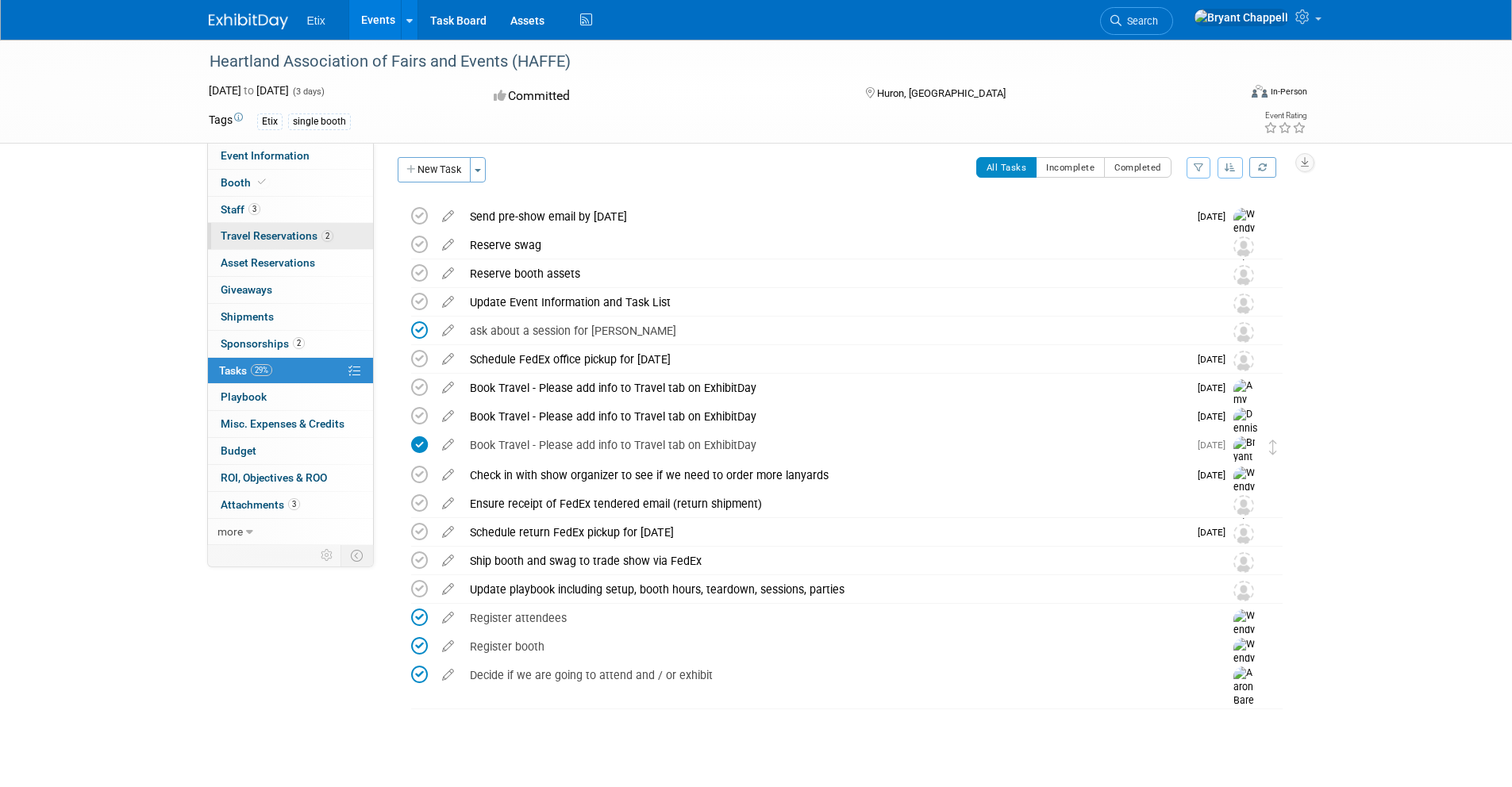
click at [279, 226] on link "2 Travel Reservations 2" at bounding box center [290, 236] width 165 height 26
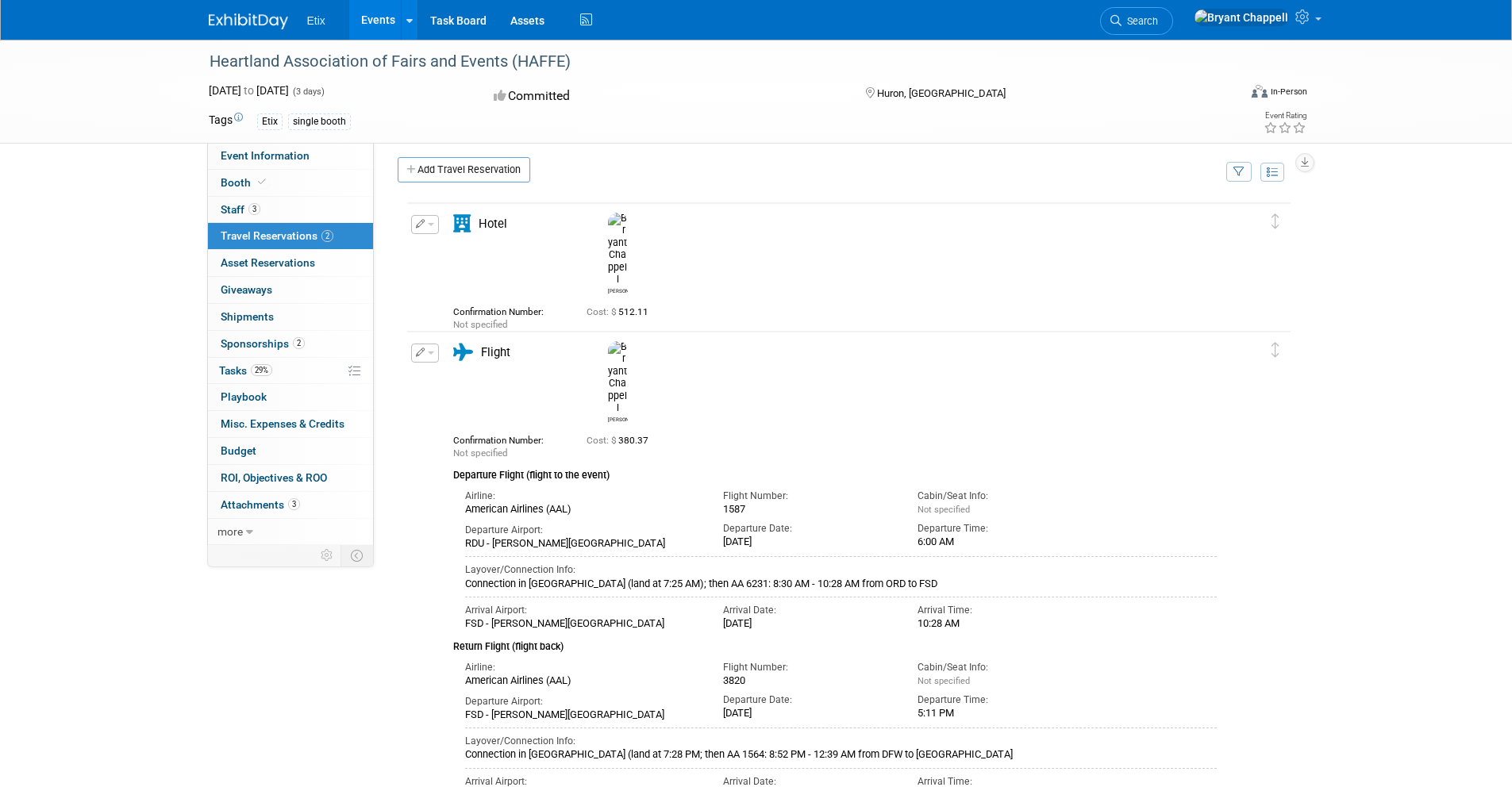
scroll to position [11, 0]
click at [263, 219] on link "3 Staff 3" at bounding box center [290, 209] width 165 height 26
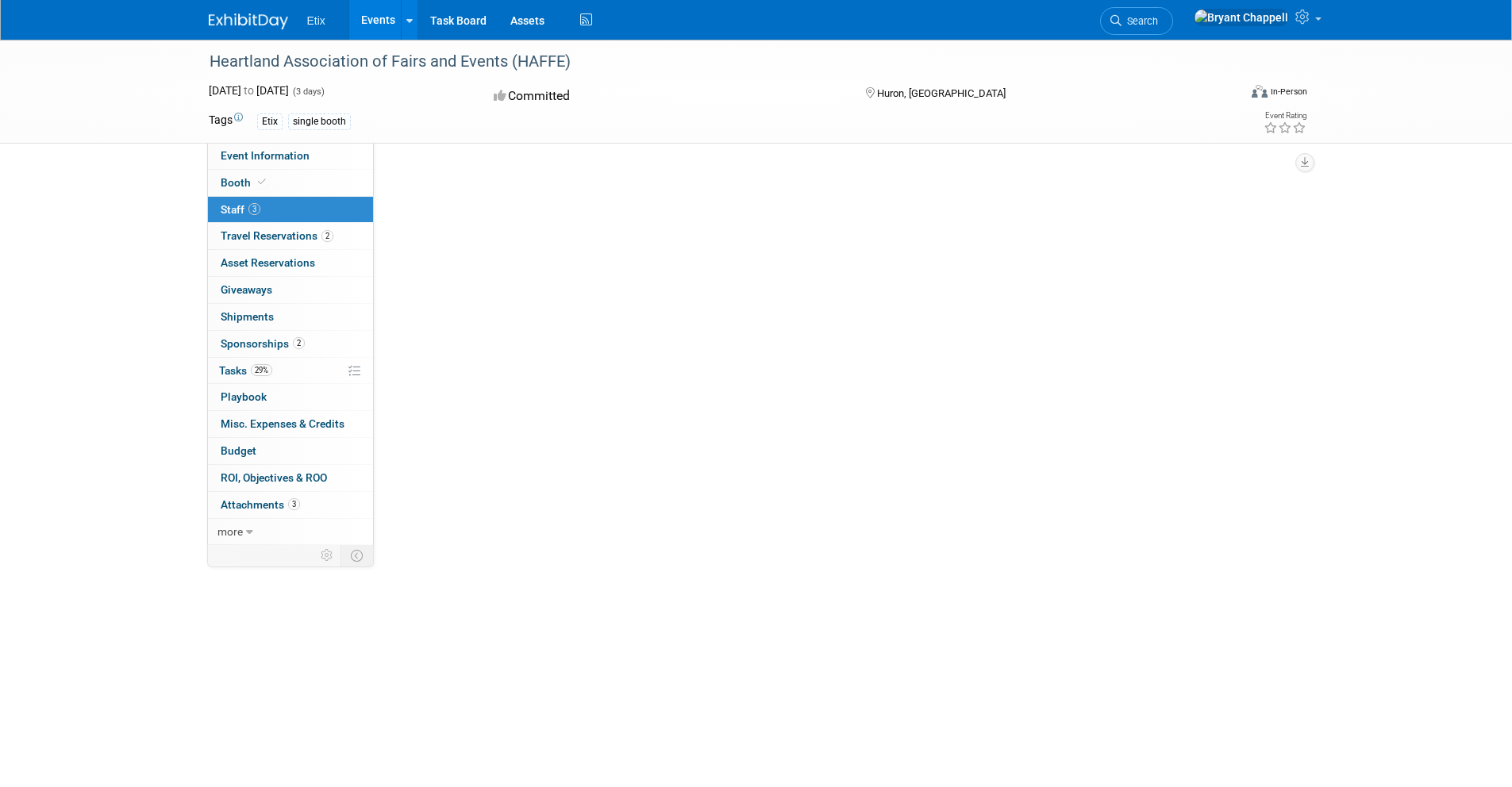
scroll to position [0, 0]
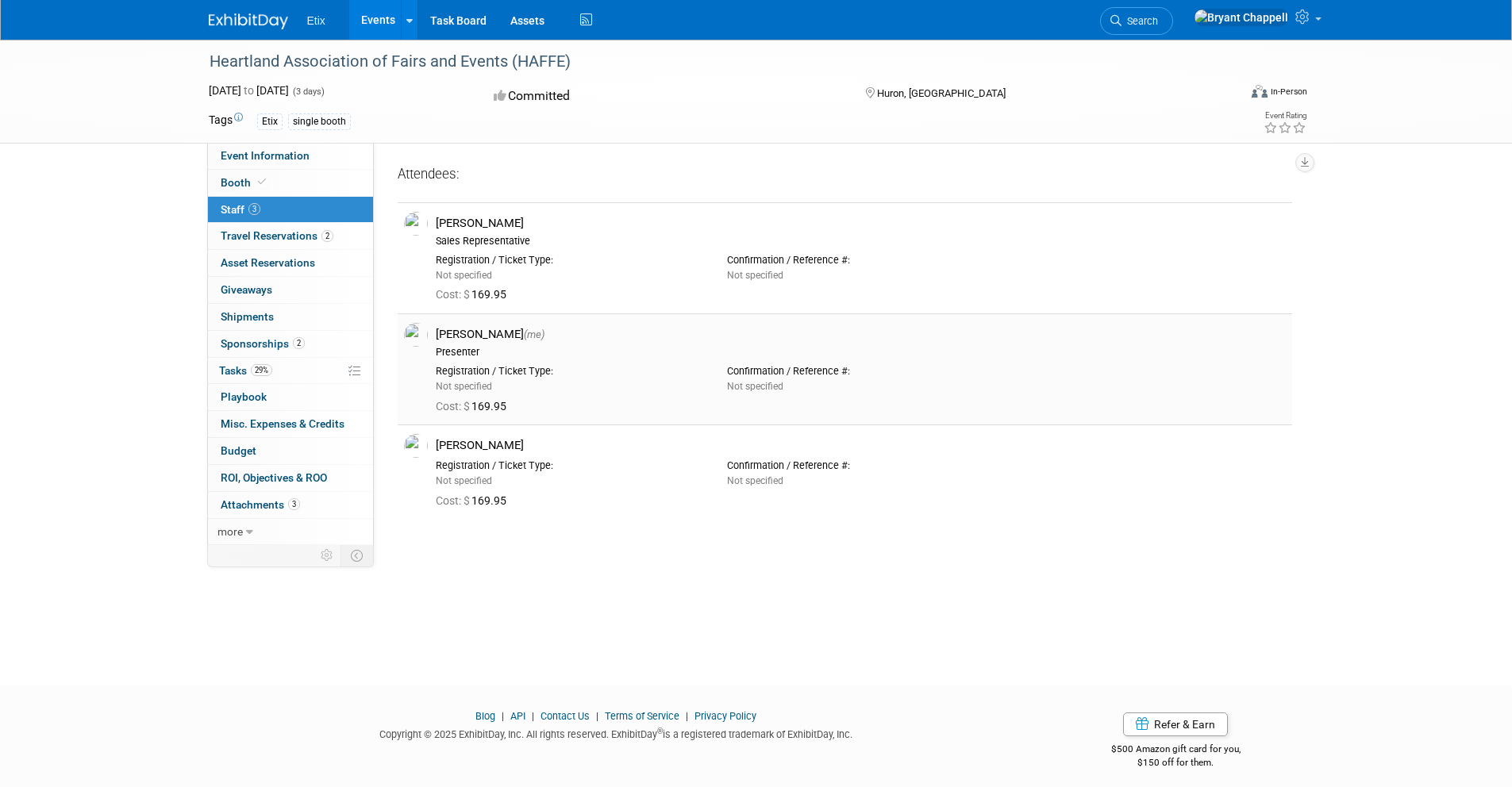
click at [465, 336] on div "Bryant Chappell (me)" at bounding box center [861, 334] width 850 height 15
click at [421, 334] on img at bounding box center [416, 334] width 24 height 24
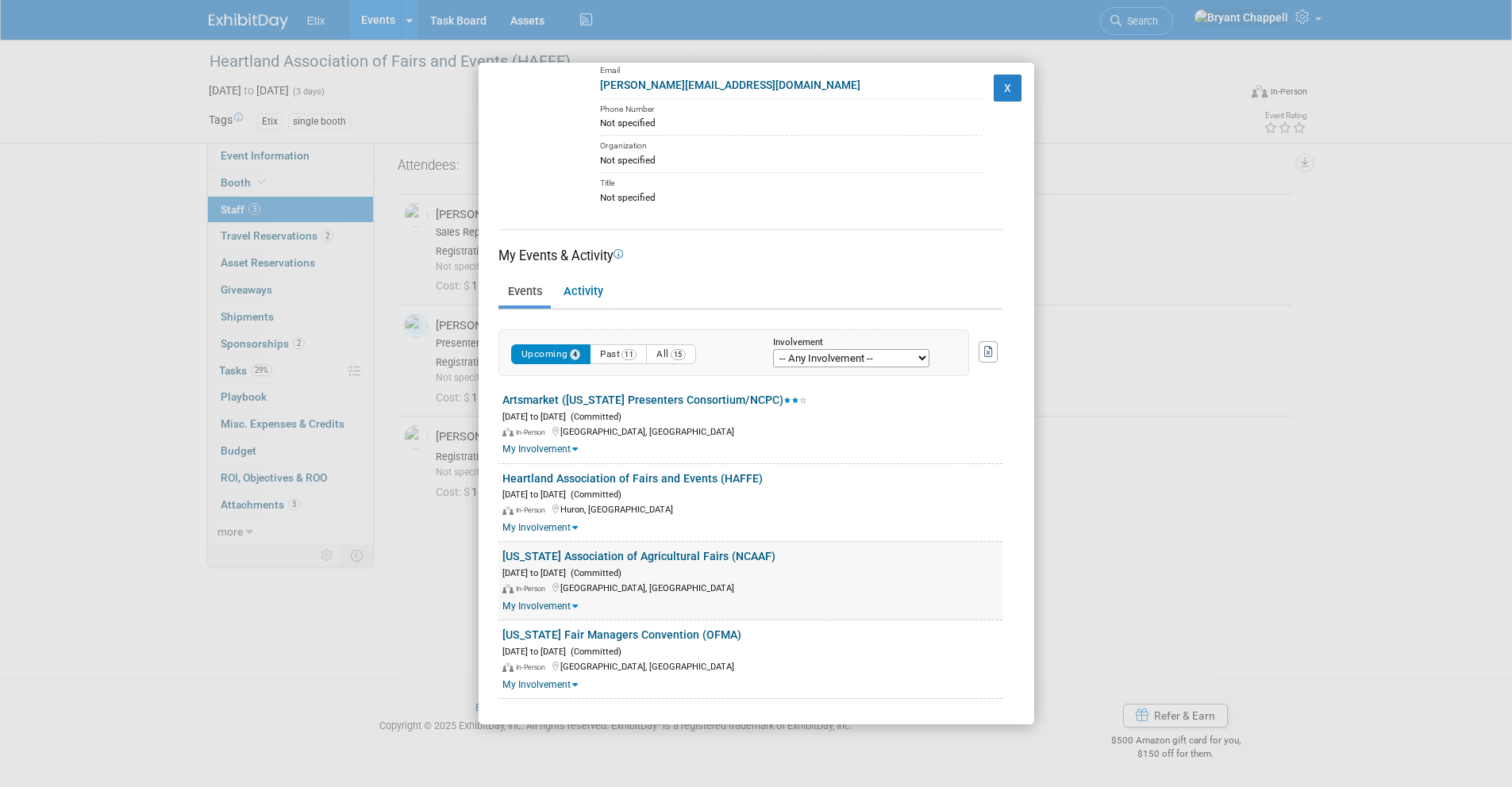
scroll to position [10, 0]
click at [731, 558] on link "[US_STATE] Association of Agricultural Fairs (NCAAF)" at bounding box center [638, 556] width 273 height 13
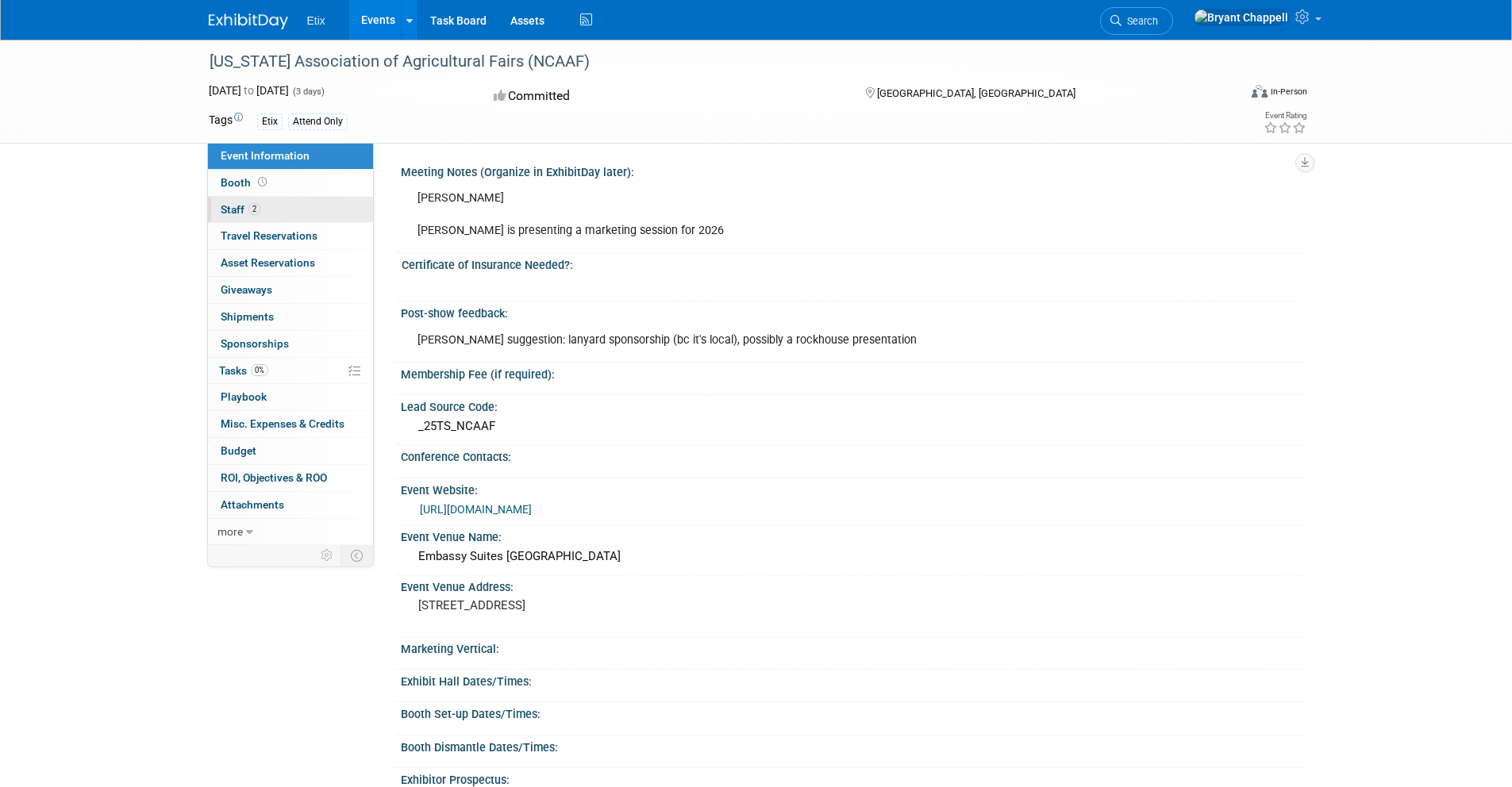
click at [311, 214] on link "2 Staff 2" at bounding box center [290, 209] width 165 height 26
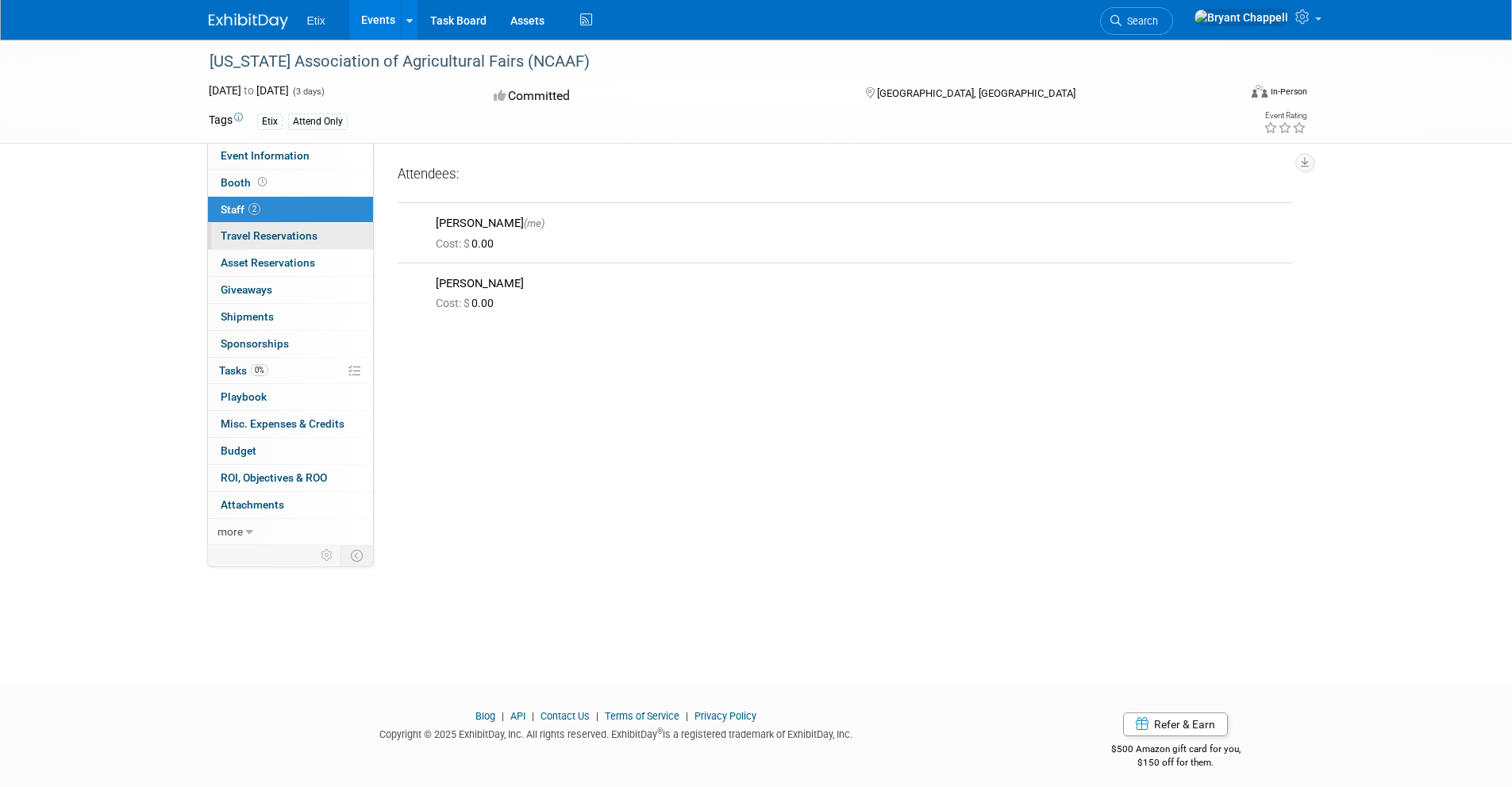
click at [307, 228] on link "0 Travel Reservations 0" at bounding box center [290, 236] width 165 height 26
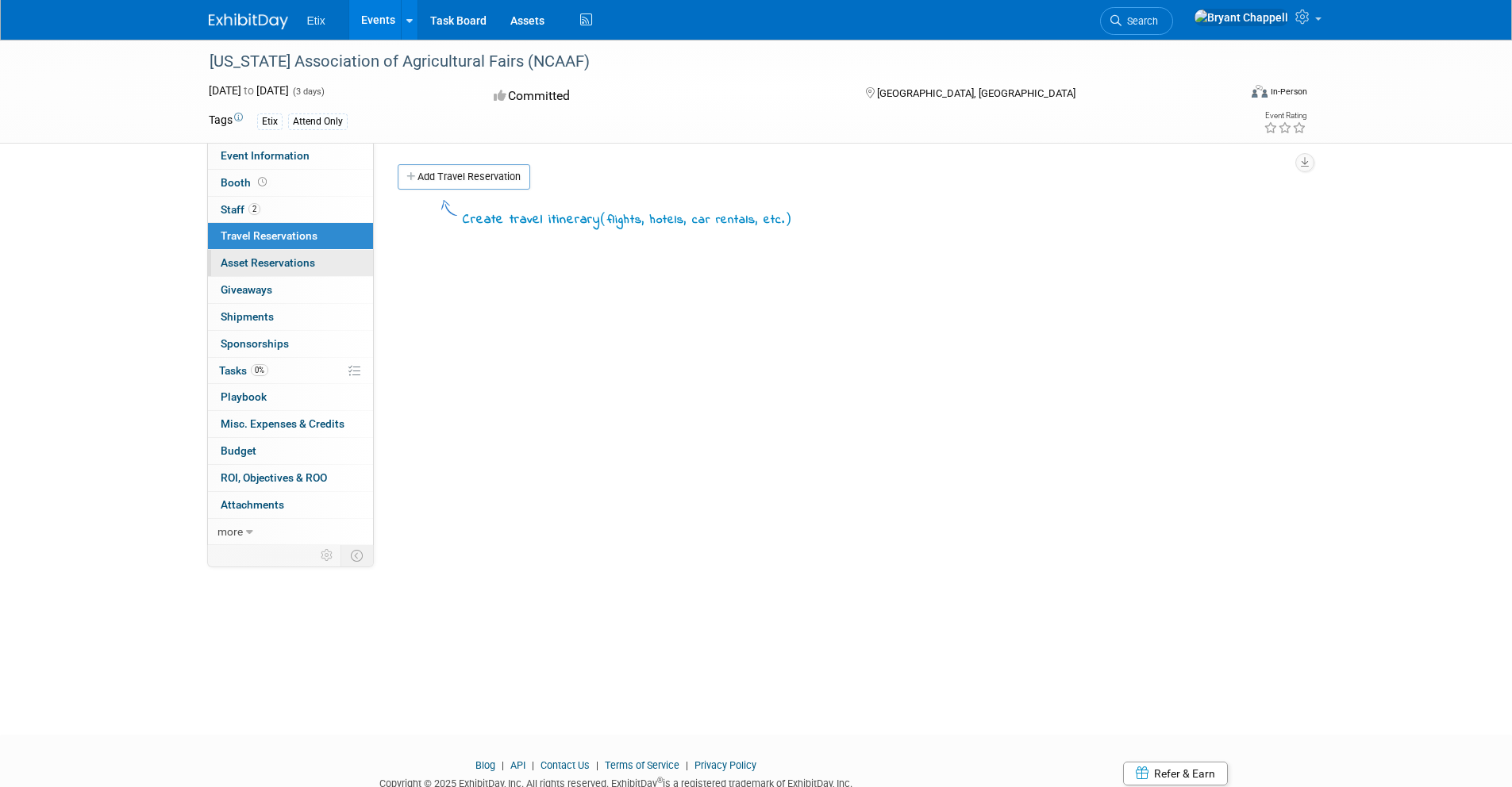
click at [303, 253] on link "0 Asset Reservations 0" at bounding box center [290, 263] width 165 height 26
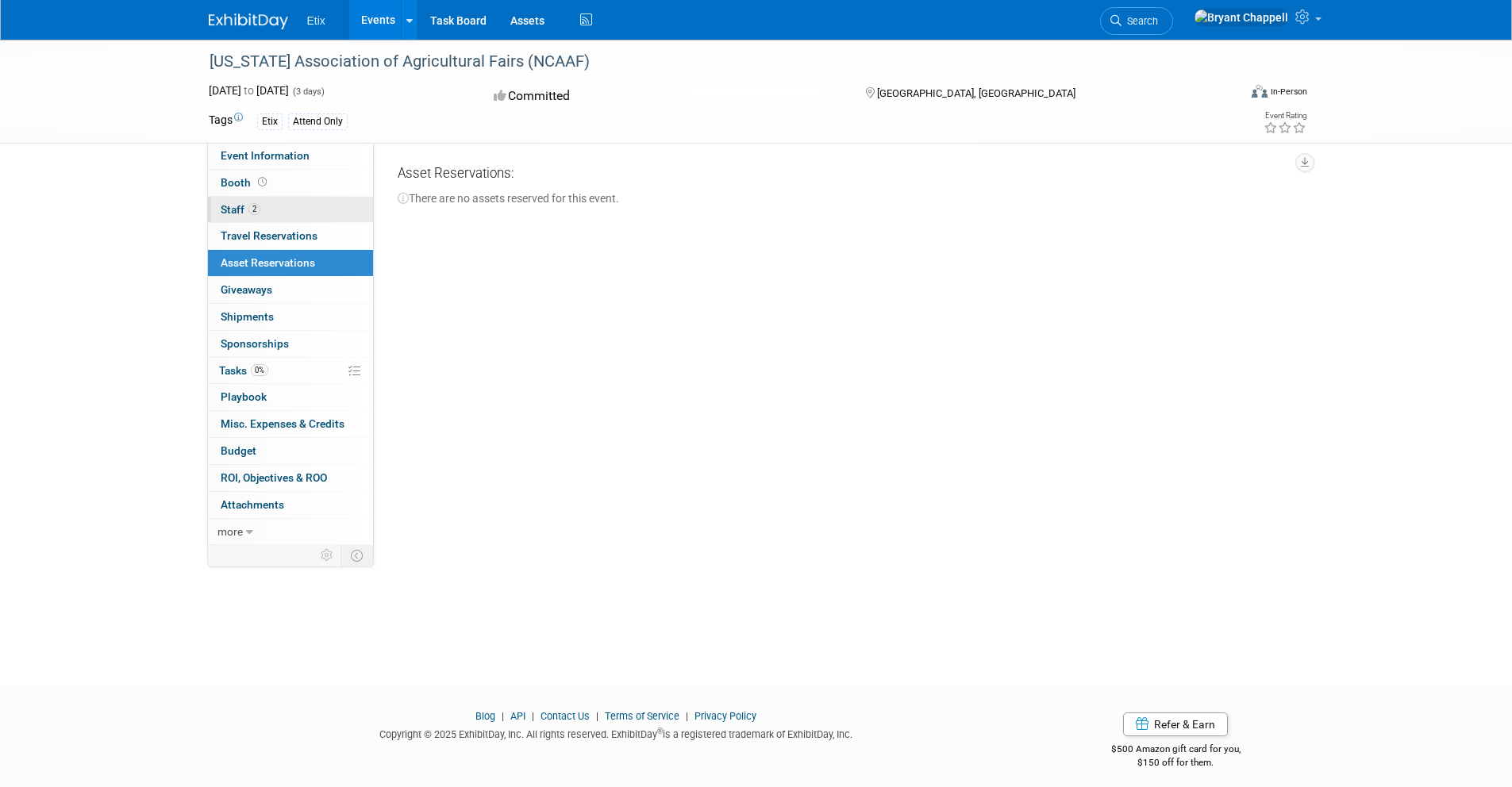
click at [297, 212] on link "2 Staff 2" at bounding box center [290, 209] width 165 height 26
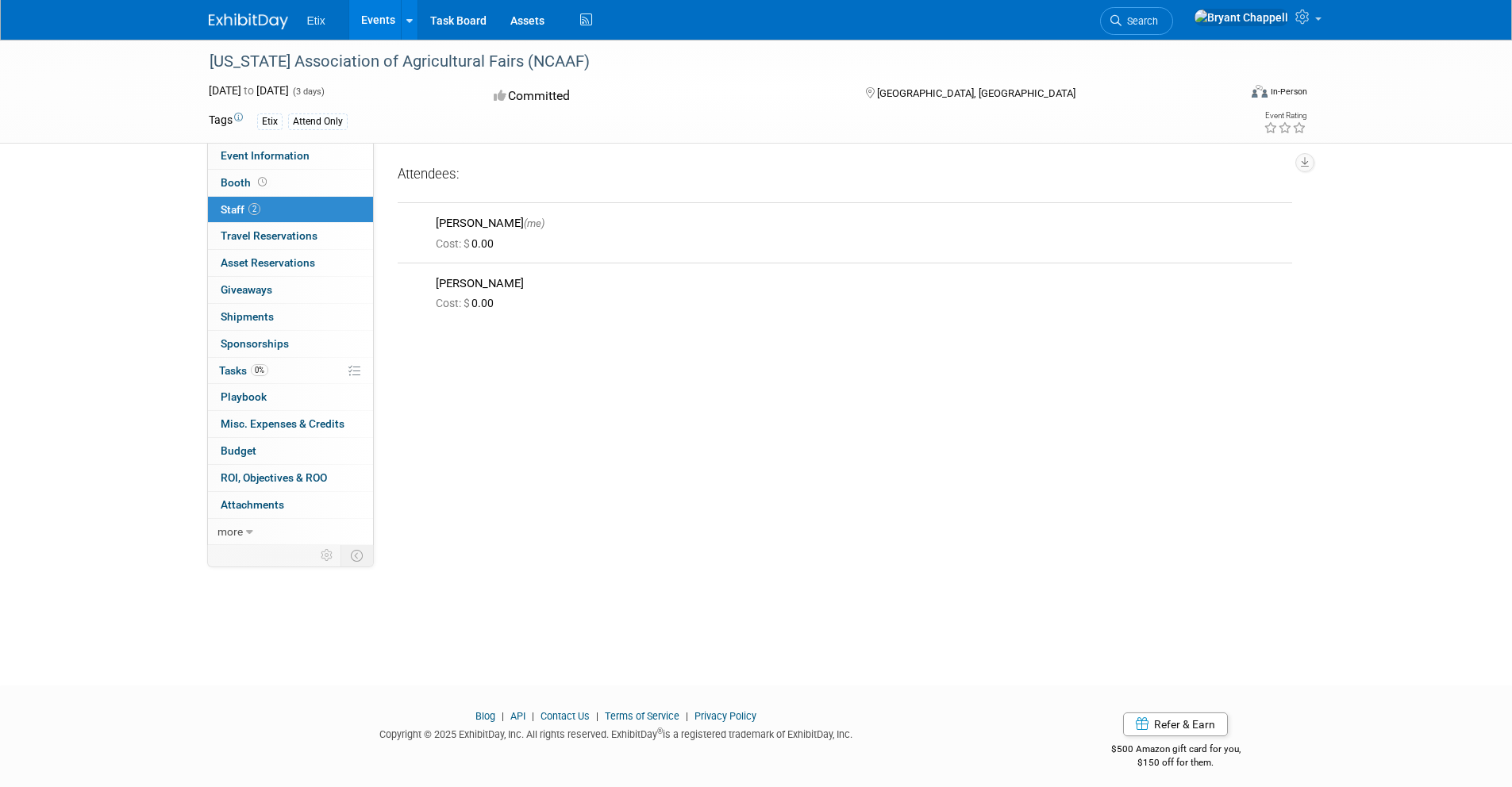
click at [372, 20] on link "Events" at bounding box center [377, 20] width 58 height 40
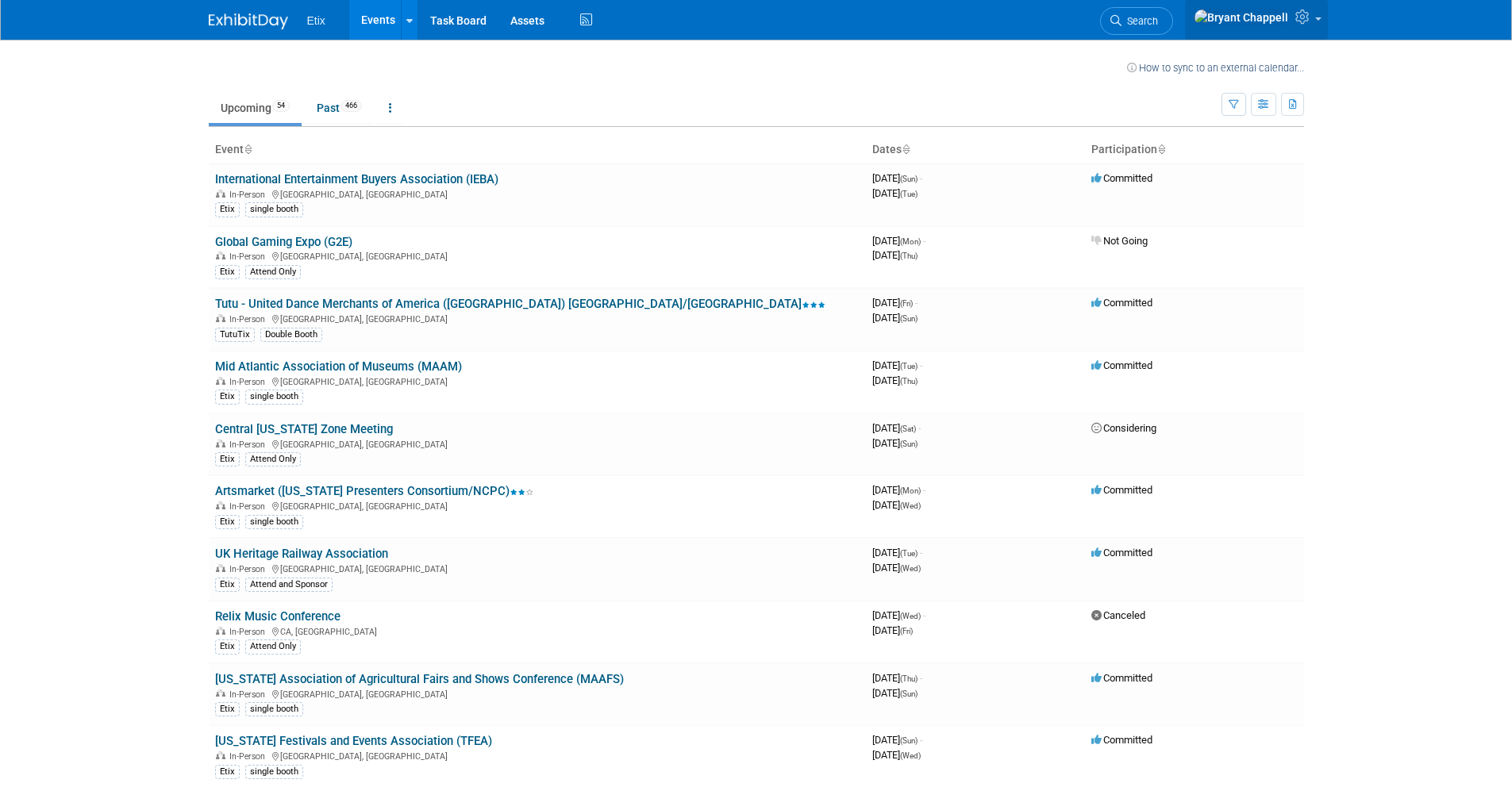
click at [1276, 24] on img at bounding box center [1241, 17] width 95 height 17
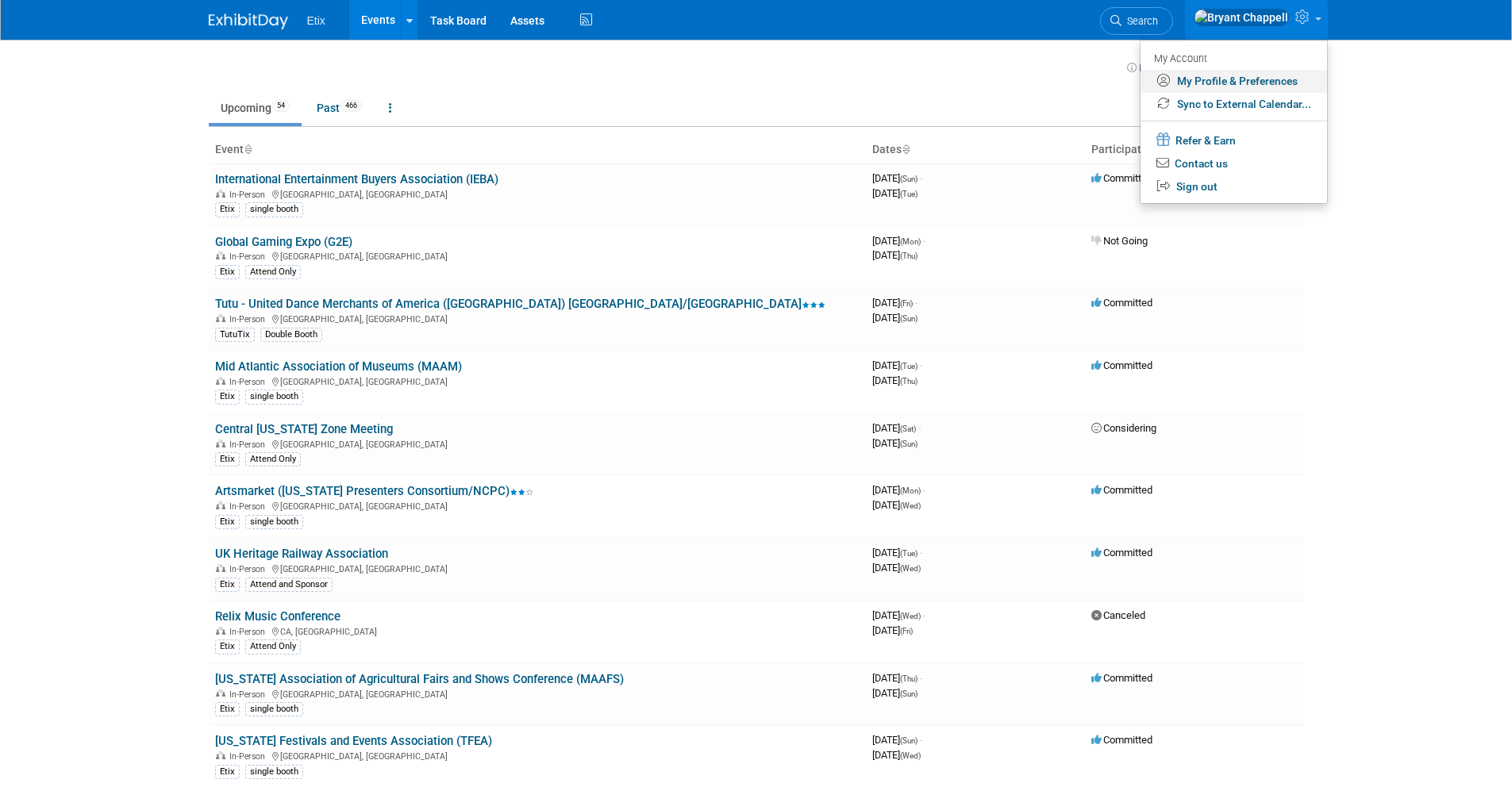
click at [1241, 87] on link "My Profile & Preferences" at bounding box center [1233, 81] width 187 height 23
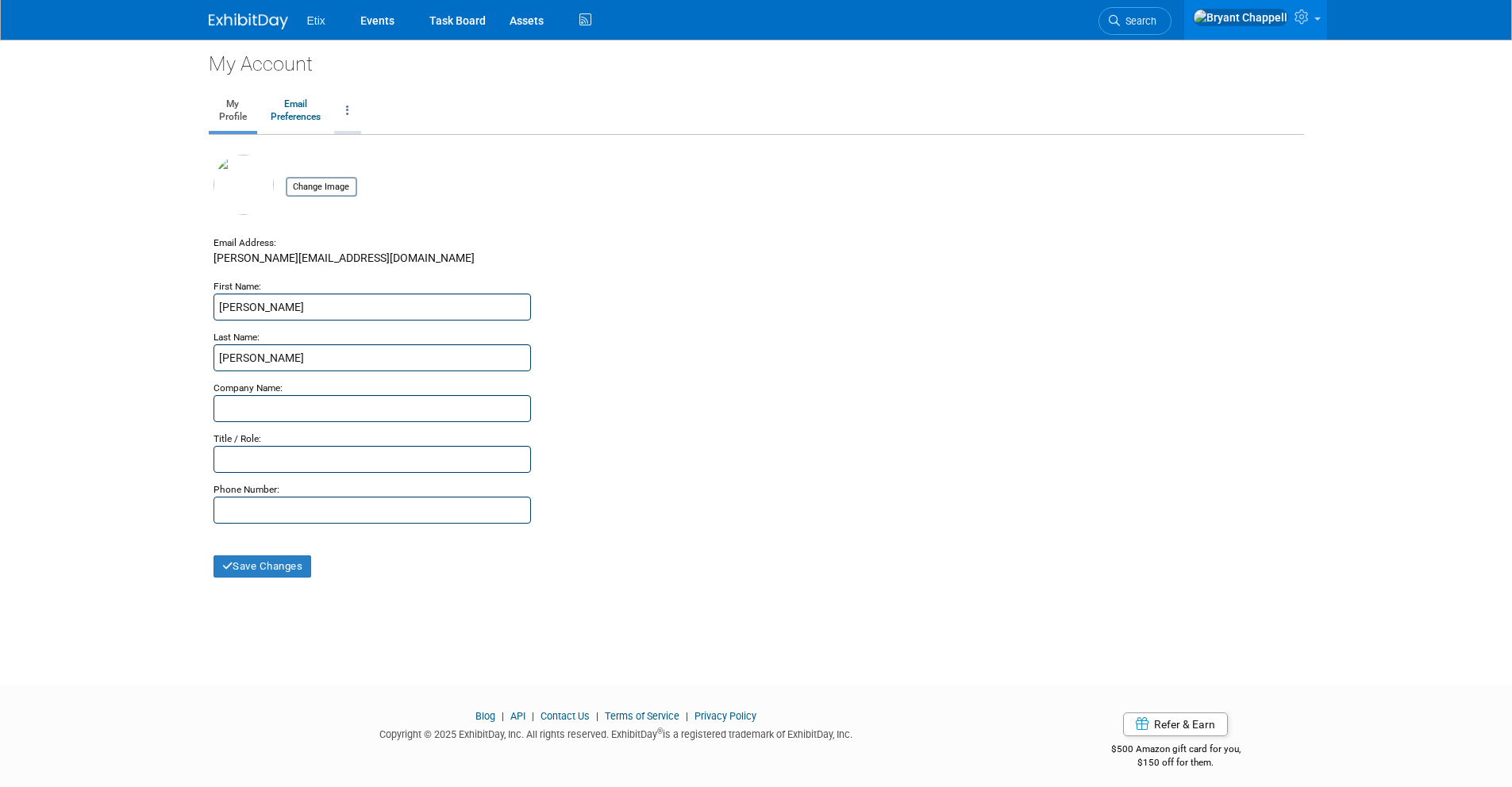
click at [341, 117] on link at bounding box center [347, 111] width 27 height 40
click at [403, 99] on ul "My Profile Email Preferences Change Account Password Close my Account" at bounding box center [756, 112] width 1095 height 46
click at [381, 15] on link "Events" at bounding box center [377, 20] width 58 height 40
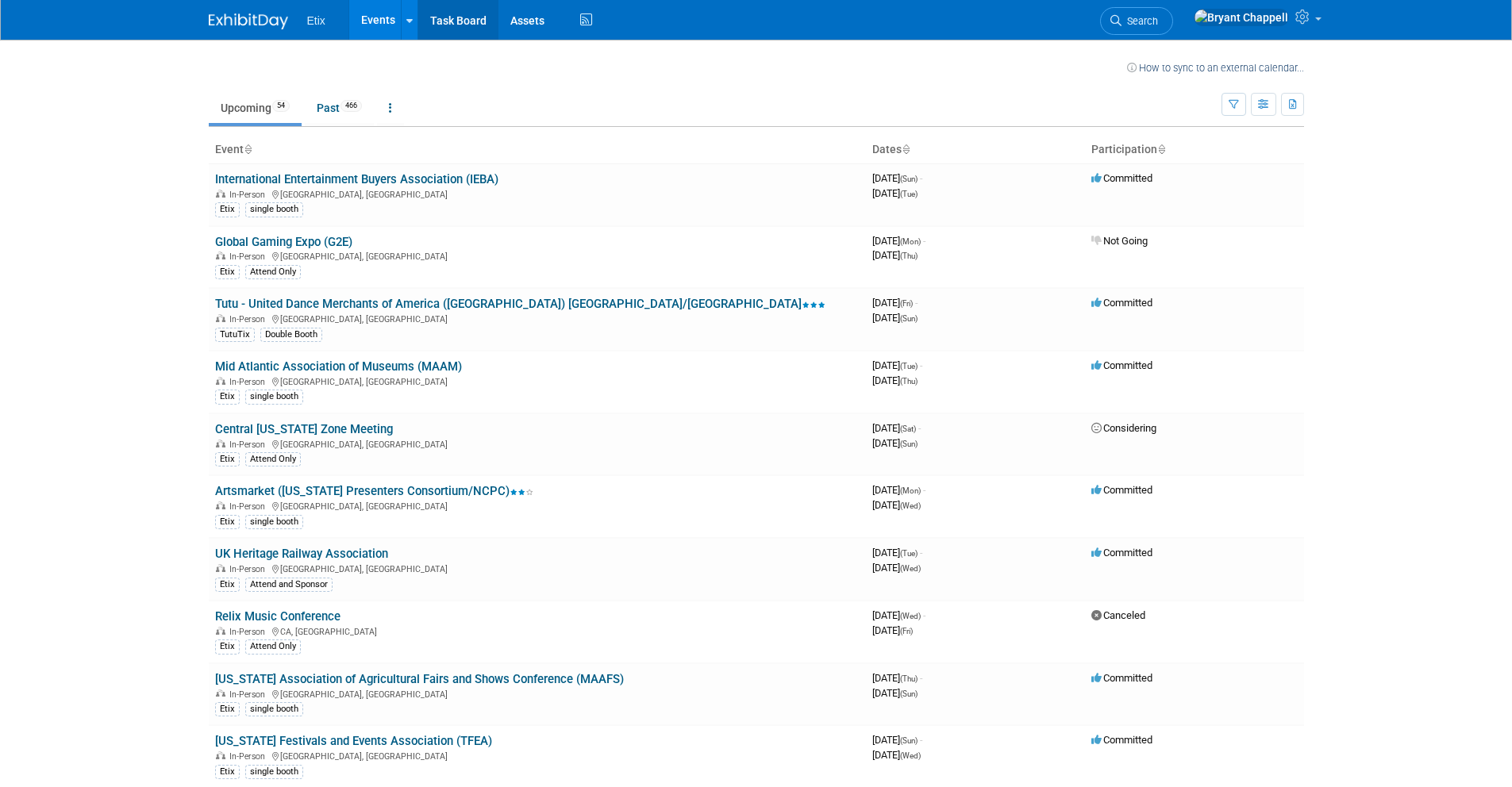
click at [450, 24] on link "Task Board" at bounding box center [458, 20] width 80 height 40
